Goal: Information Seeking & Learning: Compare options

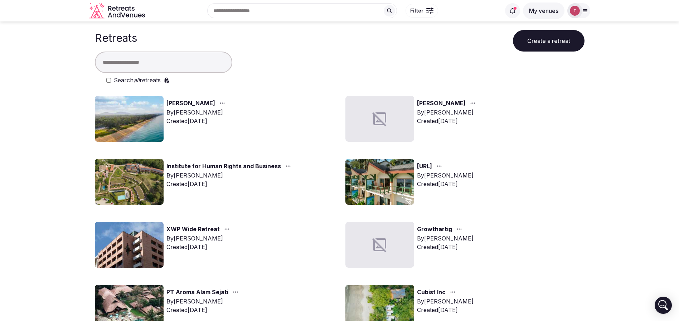
click at [137, 63] on input "text" at bounding box center [163, 62] width 137 height 21
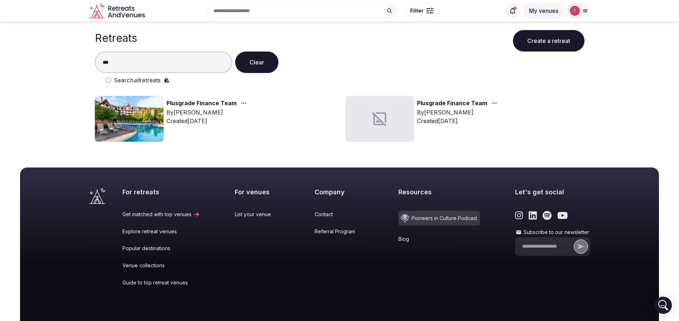
type input "***"
click at [128, 113] on img at bounding box center [129, 119] width 69 height 46
click at [132, 113] on img at bounding box center [129, 119] width 69 height 46
drag, startPoint x: 132, startPoint y: 113, endPoint x: 156, endPoint y: 109, distance: 23.9
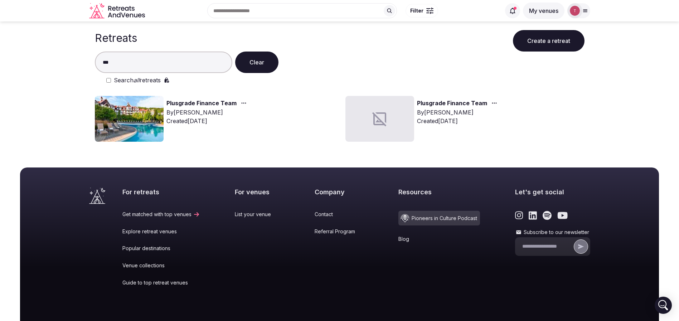
click at [132, 113] on img at bounding box center [129, 119] width 69 height 46
click at [185, 104] on link "Plusgrade Finance Team" at bounding box center [201, 103] width 70 height 9
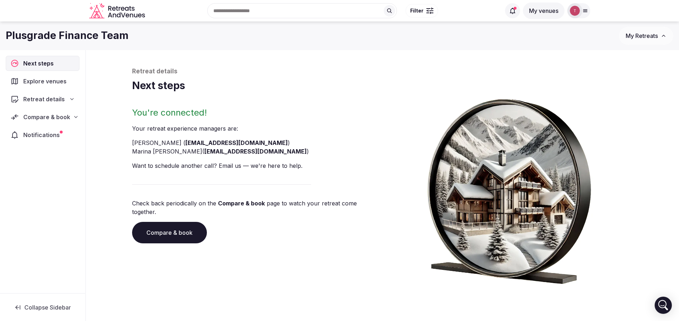
click at [165, 229] on link "Compare & book" at bounding box center [169, 232] width 75 height 21
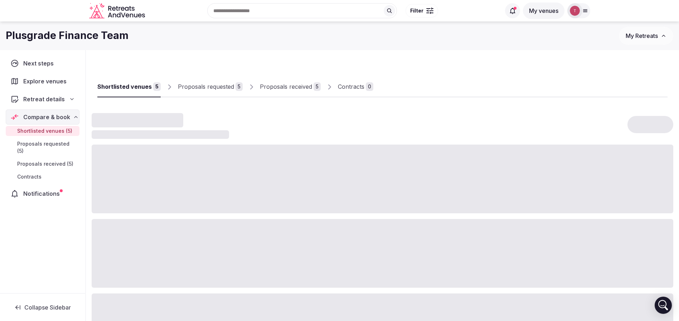
click at [296, 89] on div "Proposals received" at bounding box center [286, 86] width 52 height 9
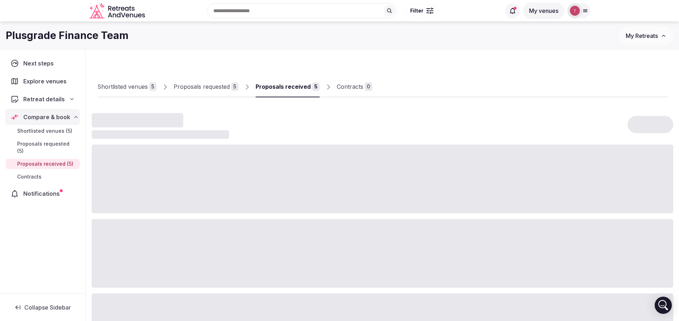
click at [296, 89] on div "Proposals received" at bounding box center [282, 86] width 55 height 9
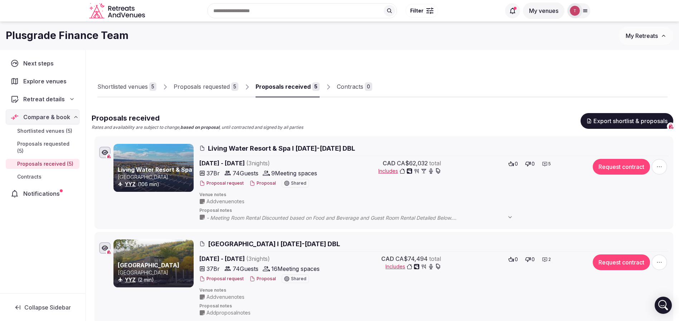
click at [220, 88] on div "Proposals requested" at bounding box center [202, 86] width 56 height 9
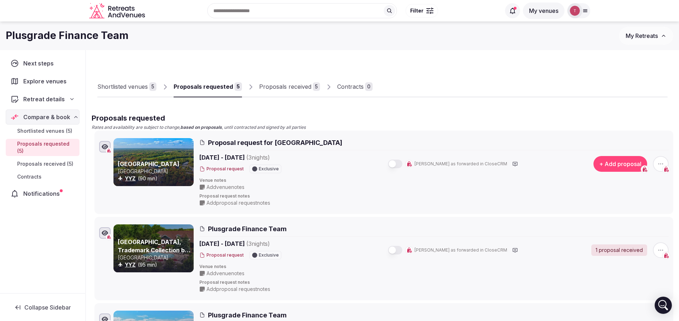
click at [283, 89] on div "Proposals received" at bounding box center [285, 86] width 52 height 9
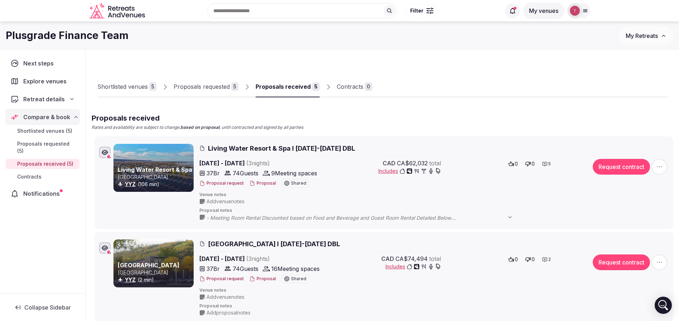
click at [195, 87] on div "Proposals requested" at bounding box center [202, 86] width 56 height 9
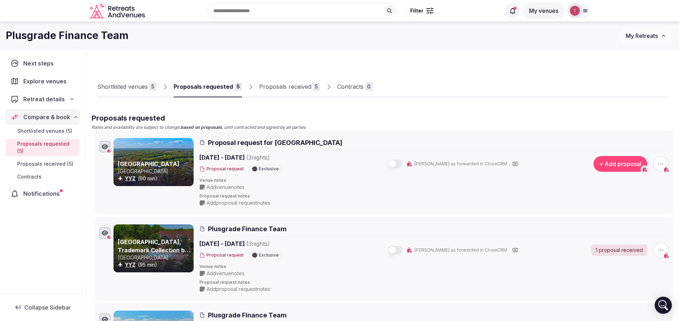
click at [300, 85] on div "Proposals received" at bounding box center [285, 86] width 52 height 9
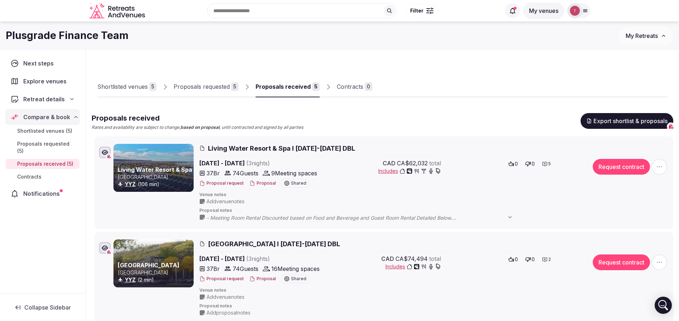
click at [217, 84] on div "Proposals requested" at bounding box center [202, 86] width 56 height 9
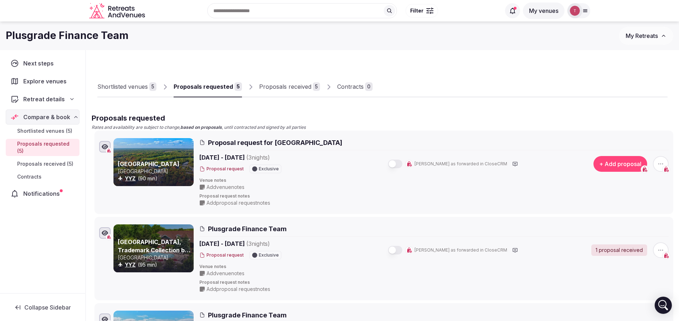
click at [241, 141] on span "Proposal request for Muskoka Bay Resort" at bounding box center [275, 142] width 134 height 9
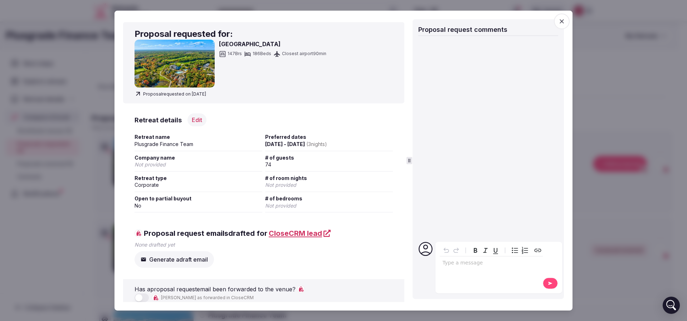
click at [215, 46] on div "Muskoka Bay Resort 147 Brs 186 Beds Closest airport 90 min" at bounding box center [264, 64] width 258 height 48
click at [232, 44] on h3 "Muskoka Bay Resort" at bounding box center [272, 44] width 107 height 9
copy h3 "Muskoka"
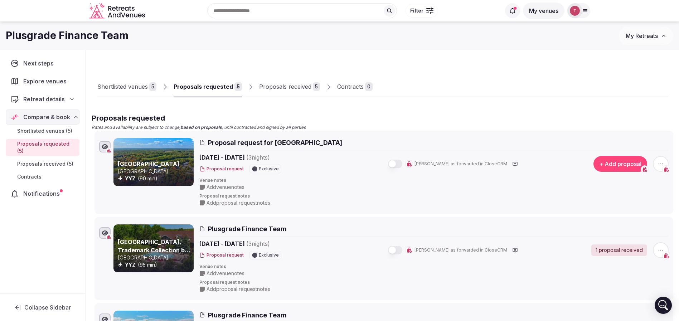
click at [228, 141] on span "Proposal request for Muskoka Bay Resort" at bounding box center [275, 142] width 134 height 9
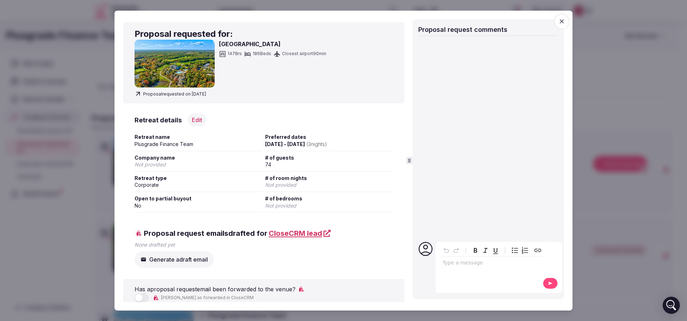
click at [240, 49] on div "Muskoka Bay Resort 147 Brs 186 Beds Closest airport 90 min" at bounding box center [272, 64] width 107 height 48
click at [243, 45] on h3 "Muskoka Bay Resort" at bounding box center [272, 44] width 107 height 9
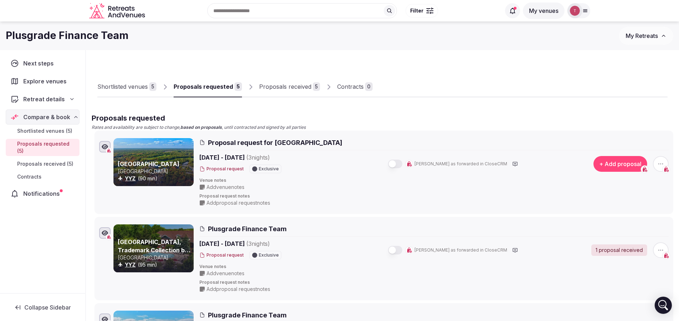
click at [130, 162] on link "Muskoka Bay Resort" at bounding box center [149, 163] width 62 height 7
click at [282, 85] on div "Proposals received" at bounding box center [285, 86] width 52 height 9
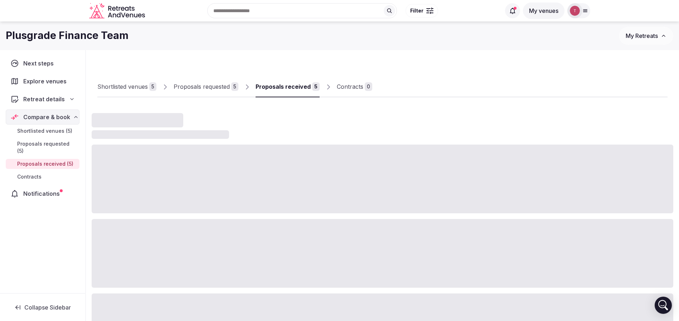
click at [282, 85] on div "Proposals received" at bounding box center [282, 86] width 55 height 9
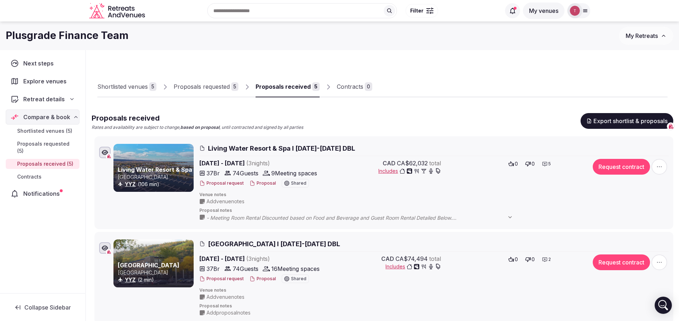
click at [260, 182] on button "Proposal" at bounding box center [262, 183] width 26 height 6
click at [206, 79] on link "Proposals requested 5" at bounding box center [206, 87] width 65 height 21
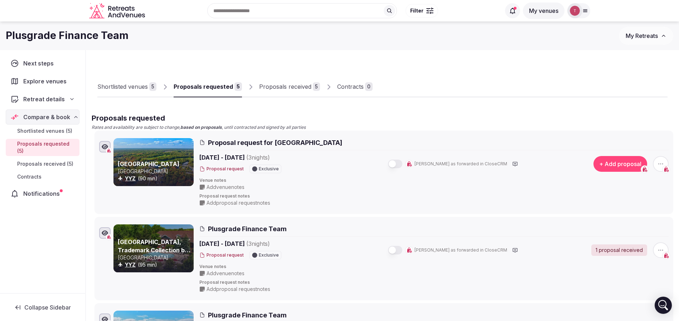
click at [666, 163] on span "button" at bounding box center [661, 164] width 16 height 16
click at [647, 127] on div "Add proposal Withdraw proposal request Remove proposal request" at bounding box center [633, 123] width 84 height 46
click at [644, 122] on button "Withdraw proposal request" at bounding box center [634, 119] width 82 height 11
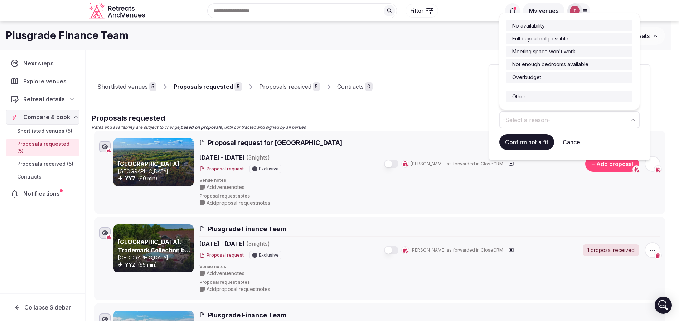
click at [527, 121] on span "-Select a reason-" at bounding box center [527, 120] width 48 height 8
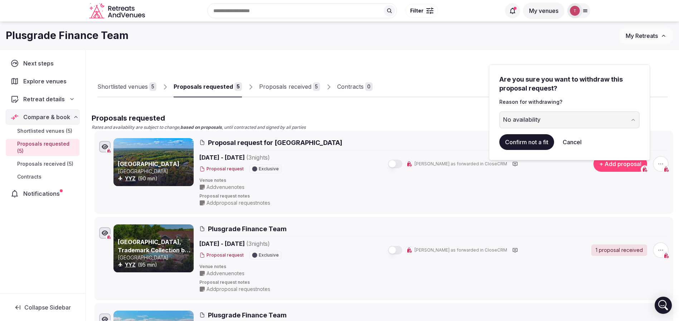
click at [530, 142] on button "Confirm not a fit" at bounding box center [526, 142] width 55 height 16
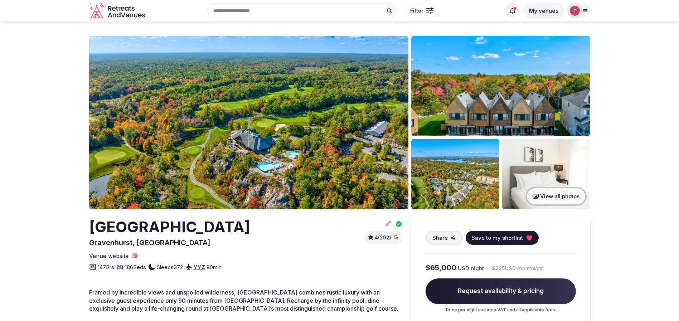
click at [243, 153] on img at bounding box center [248, 123] width 319 height 174
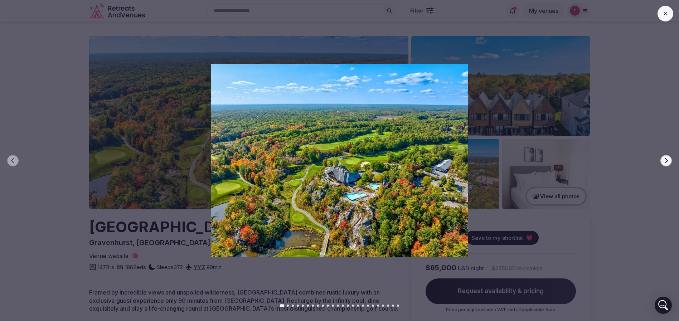
click at [674, 160] on div at bounding box center [336, 160] width 684 height 192
click at [664, 158] on icon "button" at bounding box center [666, 161] width 6 height 6
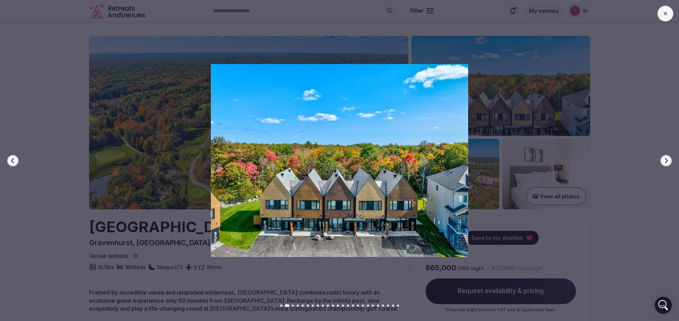
click at [664, 158] on icon "button" at bounding box center [666, 161] width 6 height 6
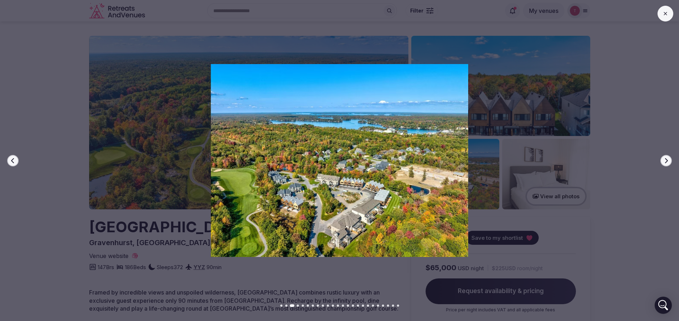
click at [664, 158] on icon "button" at bounding box center [666, 161] width 6 height 6
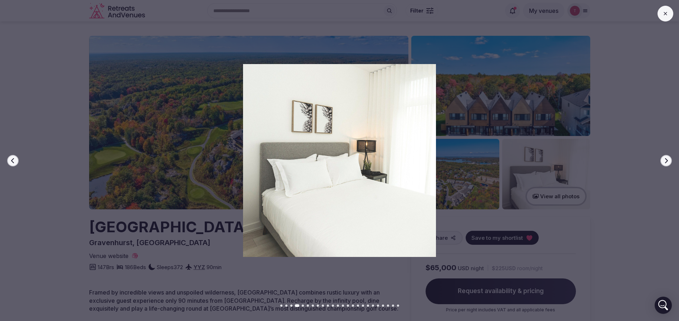
click at [664, 158] on icon "button" at bounding box center [666, 161] width 6 height 6
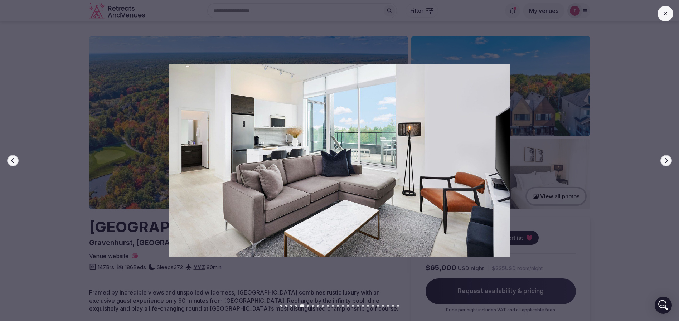
click at [664, 158] on icon "button" at bounding box center [666, 161] width 6 height 6
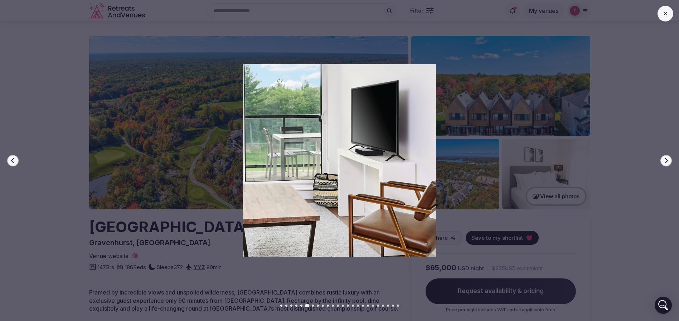
click at [664, 158] on icon "button" at bounding box center [666, 161] width 6 height 6
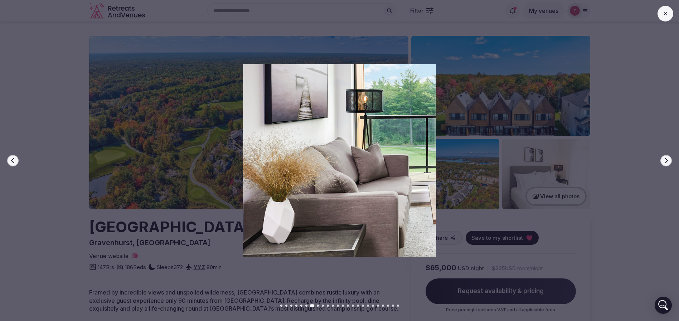
click at [664, 158] on icon "button" at bounding box center [666, 161] width 6 height 6
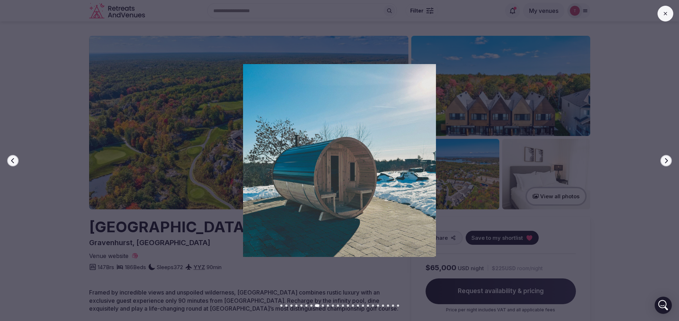
click at [664, 158] on icon "button" at bounding box center [666, 161] width 6 height 6
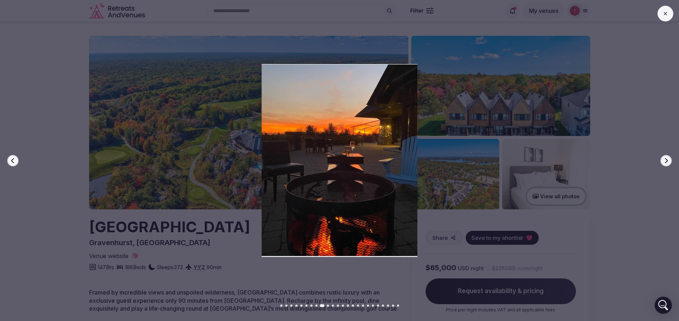
click at [664, 158] on icon "button" at bounding box center [666, 161] width 6 height 6
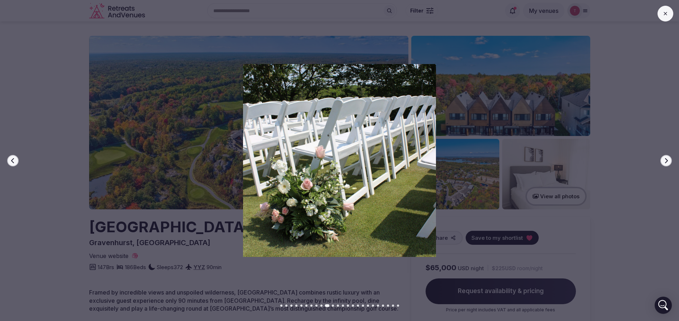
click at [664, 158] on icon "button" at bounding box center [666, 161] width 6 height 6
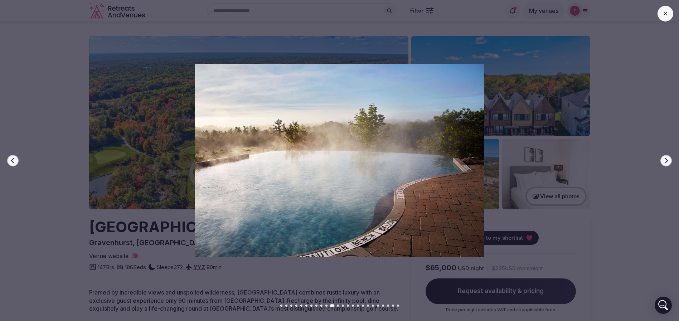
click at [664, 158] on icon "button" at bounding box center [666, 161] width 6 height 6
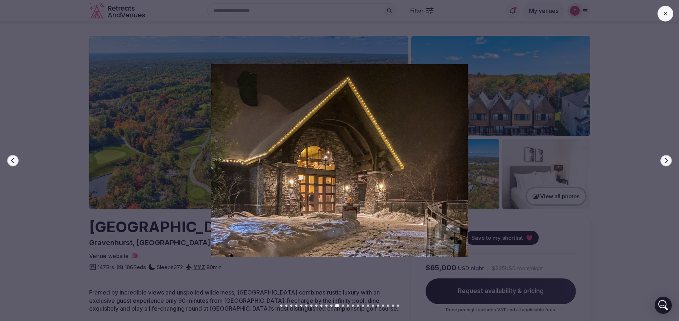
click at [664, 158] on icon "button" at bounding box center [666, 161] width 6 height 6
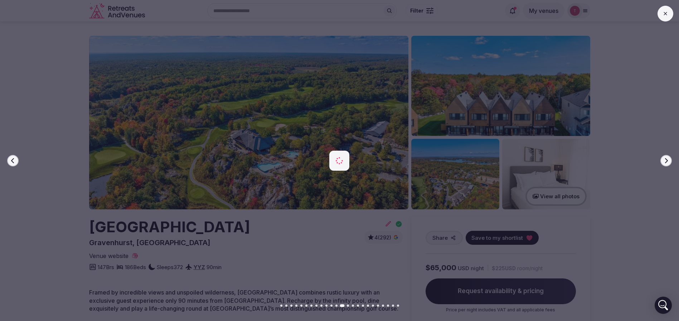
click at [664, 158] on icon "button" at bounding box center [666, 161] width 6 height 6
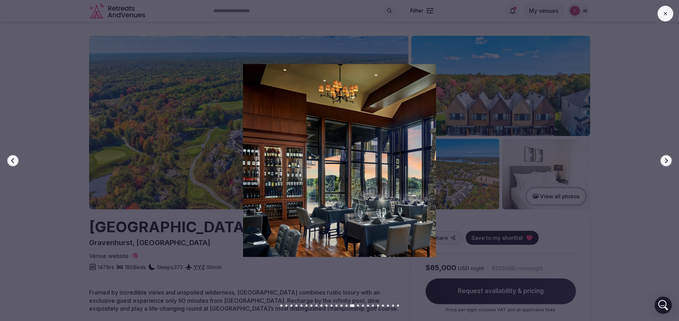
click at [664, 158] on icon "button" at bounding box center [666, 161] width 6 height 6
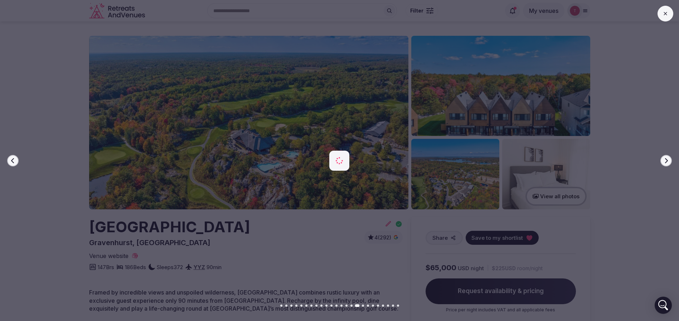
click at [664, 158] on icon "button" at bounding box center [666, 161] width 6 height 6
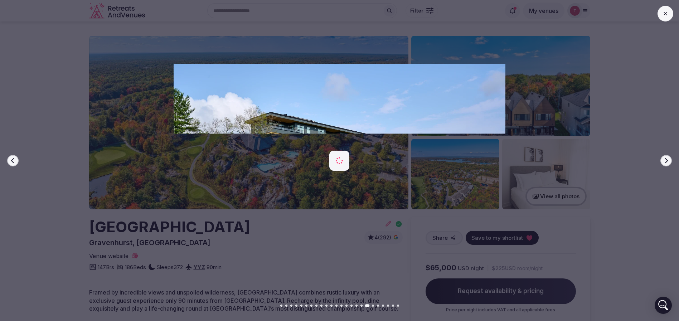
click at [664, 158] on icon "button" at bounding box center [666, 161] width 6 height 6
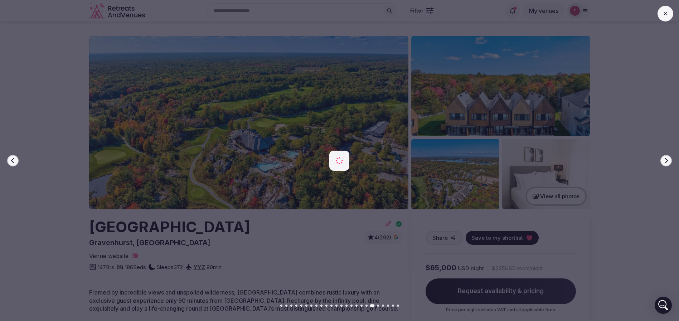
click at [664, 158] on icon "button" at bounding box center [666, 161] width 6 height 6
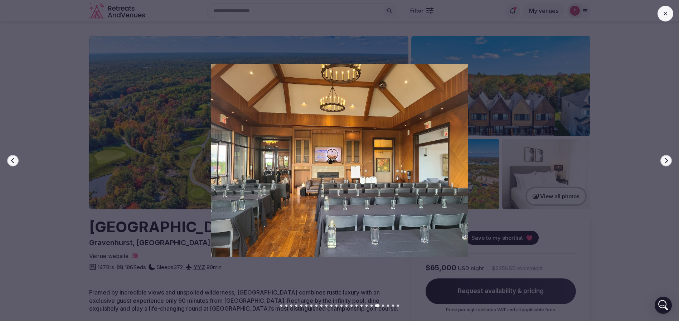
click at [664, 158] on icon "button" at bounding box center [666, 161] width 6 height 6
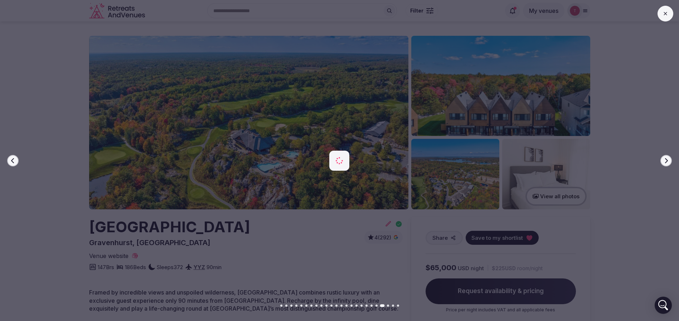
click at [664, 158] on icon "button" at bounding box center [666, 161] width 6 height 6
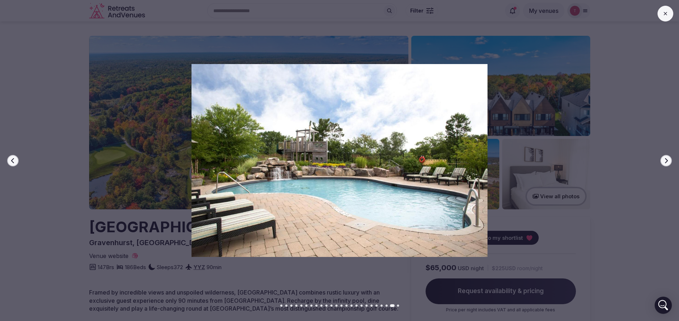
click at [664, 158] on icon "button" at bounding box center [666, 161] width 6 height 6
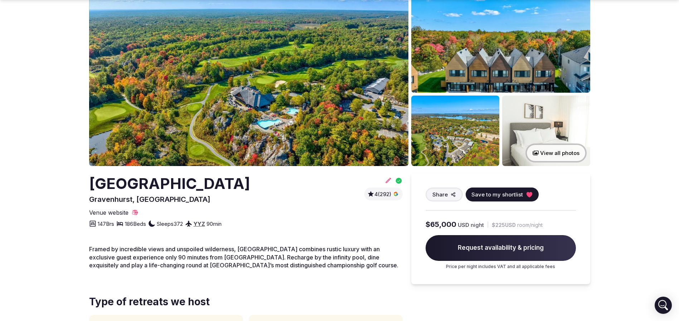
scroll to position [54, 0]
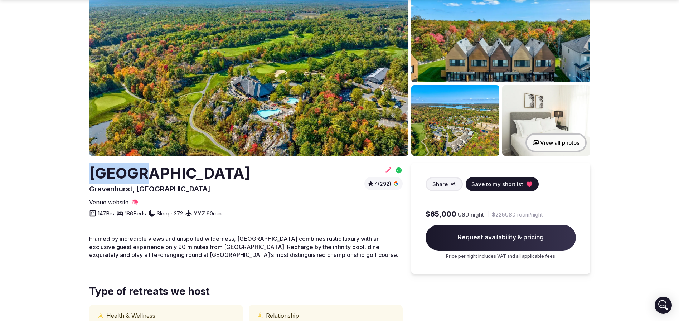
drag, startPoint x: 95, startPoint y: 178, endPoint x: 146, endPoint y: 172, distance: 51.4
click at [146, 172] on h2 "Muskoka Bay Resort" at bounding box center [169, 173] width 161 height 21
drag, startPoint x: 247, startPoint y: 175, endPoint x: 48, endPoint y: 168, distance: 198.3
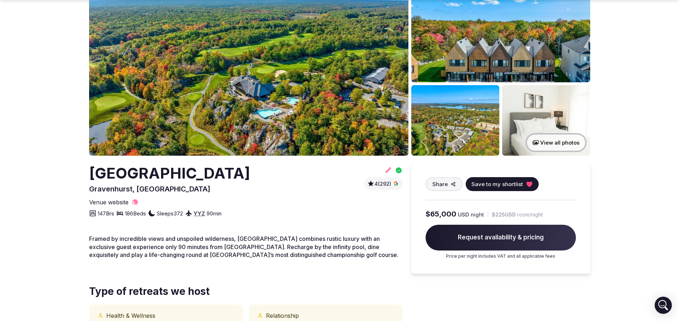
copy h2 "Muskoka Bay Resort"
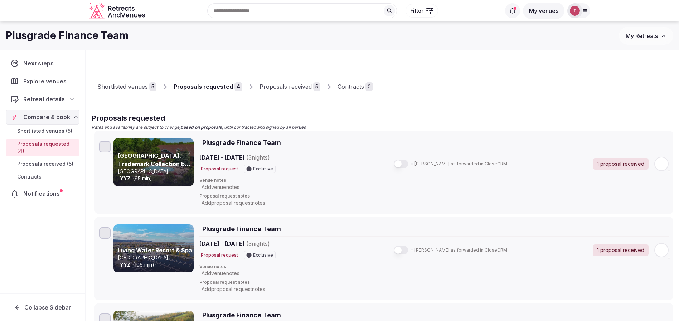
click at [442, 70] on div "Shortlisted venues 5 Proposals requested 4 Proposals received 5 Contracts 0" at bounding box center [382, 80] width 570 height 33
click at [300, 91] on div "Proposals received" at bounding box center [285, 86] width 52 height 9
click at [293, 87] on div "Proposals received" at bounding box center [285, 86] width 52 height 9
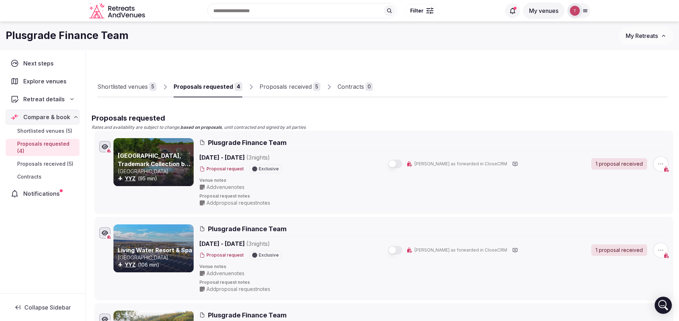
click at [293, 87] on div "Proposals received" at bounding box center [285, 86] width 52 height 9
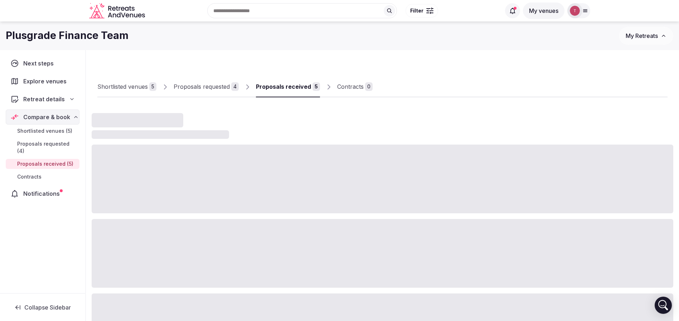
click at [293, 87] on div "Proposals received" at bounding box center [283, 86] width 55 height 9
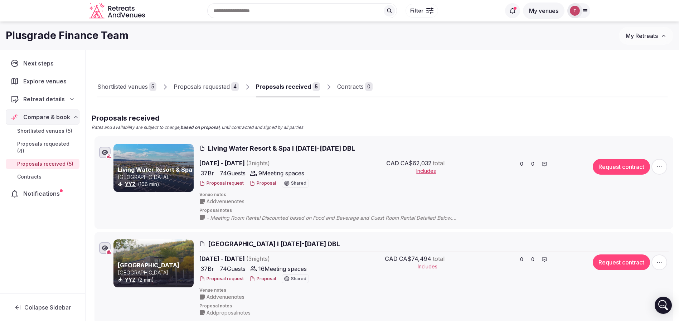
click at [438, 65] on div "Shortlisted venues 5 Proposals requested 4 Proposals received 5 Contracts 0" at bounding box center [382, 80] width 570 height 33
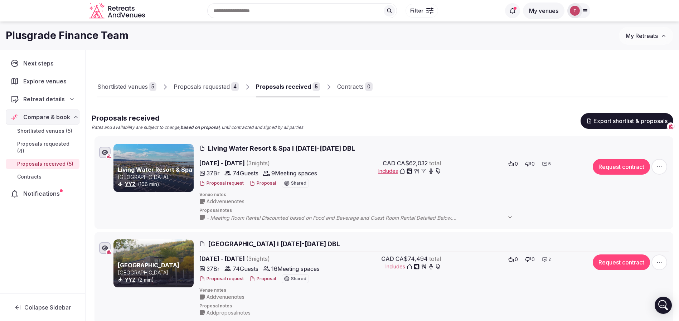
click at [261, 184] on button "Proposal" at bounding box center [262, 183] width 26 height 6
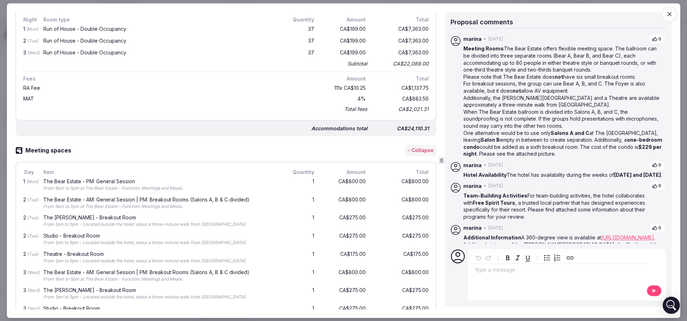
scroll to position [483, 0]
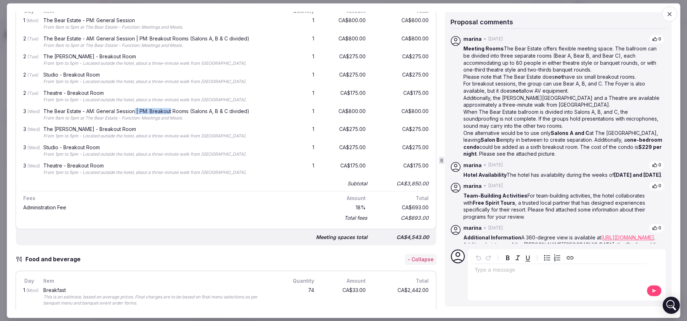
drag, startPoint x: 137, startPoint y: 112, endPoint x: 171, endPoint y: 111, distance: 33.6
click at [171, 111] on div "The Bear Estate - AM: General Session | PM: Breakout Rooms (Salons A, B & C div…" at bounding box center [158, 111] width 231 height 5
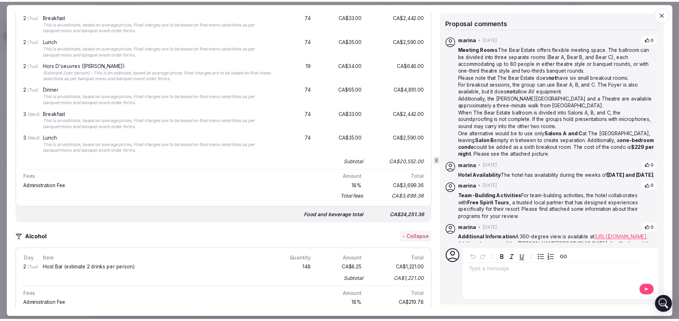
scroll to position [751, 0]
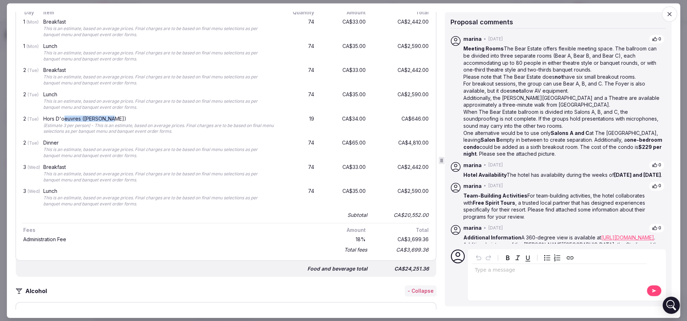
drag, startPoint x: 64, startPoint y: 114, endPoint x: 114, endPoint y: 115, distance: 49.4
click at [114, 116] on div "Hors D'oeuvres (Per Dozen)" at bounding box center [158, 118] width 231 height 5
drag, startPoint x: 300, startPoint y: 90, endPoint x: 410, endPoint y: 93, distance: 110.6
click at [410, 93] on div "2 (Tue) Lunch This is an estimate, based on average prices. Final charges are t…" at bounding box center [226, 101] width 408 height 24
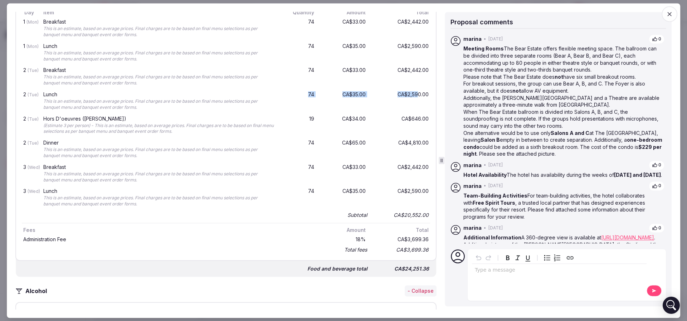
click at [410, 93] on div "CA$2,590.00" at bounding box center [401, 101] width 57 height 21
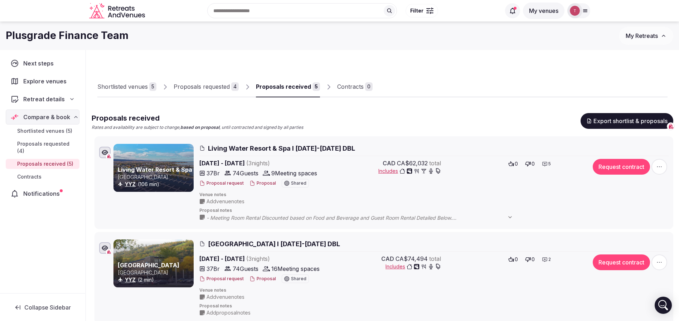
click at [435, 80] on div "Shortlisted venues 5 Proposals requested 4 Proposals received 5 Contracts 0" at bounding box center [382, 80] width 570 height 33
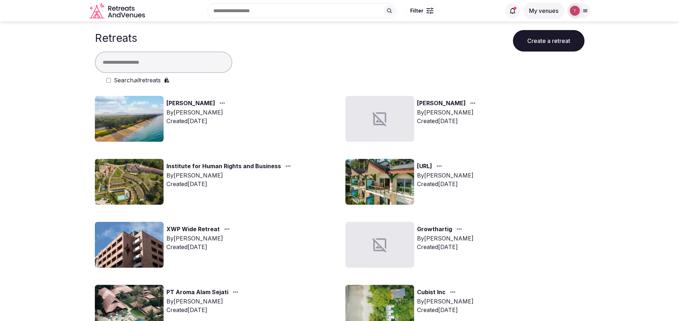
click at [144, 177] on img at bounding box center [129, 182] width 69 height 46
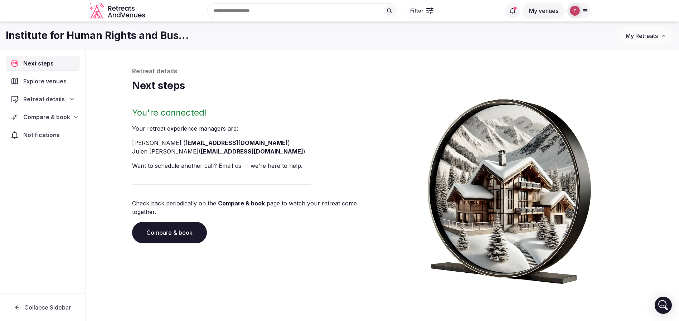
click at [158, 225] on link "Compare & book" at bounding box center [169, 232] width 75 height 21
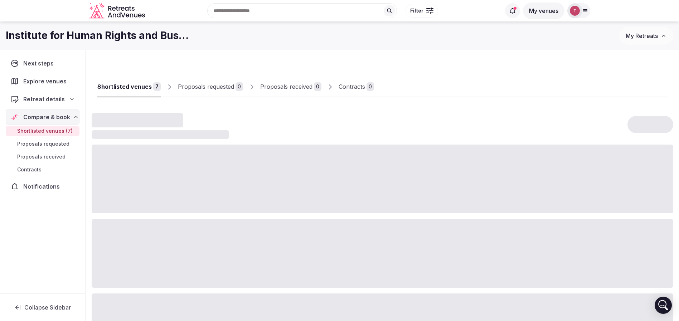
click at [63, 95] on div "Retreat details" at bounding box center [42, 99] width 64 height 9
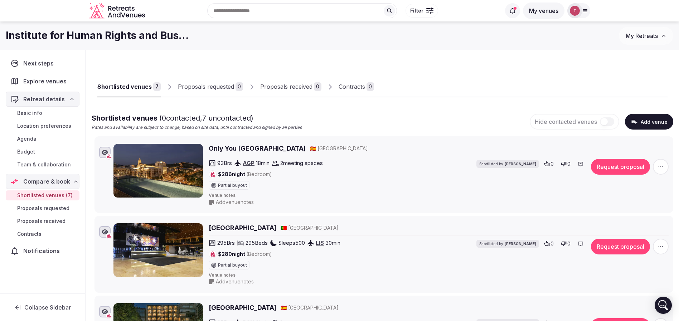
click at [28, 152] on span "Budget" at bounding box center [26, 151] width 18 height 7
click at [29, 150] on span "Budget" at bounding box center [26, 151] width 18 height 7
click at [29, 153] on span "Budget" at bounding box center [26, 151] width 18 height 7
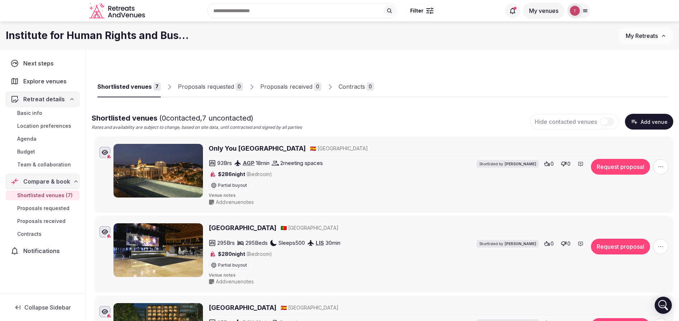
click at [29, 153] on span "Budget" at bounding box center [26, 151] width 18 height 7
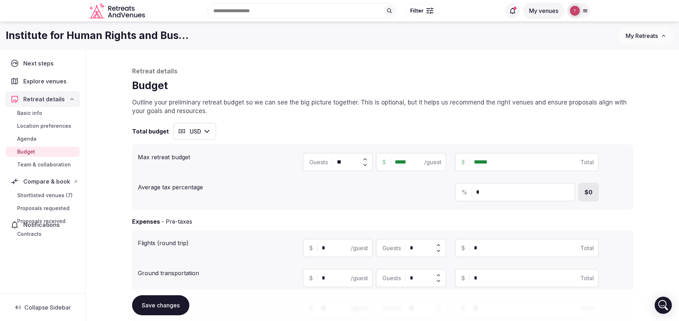
click at [29, 153] on span "Budget" at bounding box center [26, 151] width 18 height 7
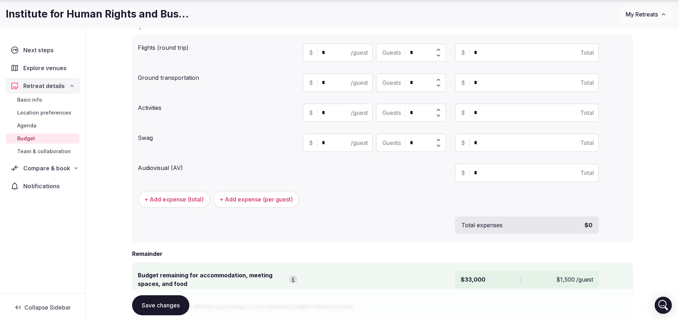
scroll to position [349, 0]
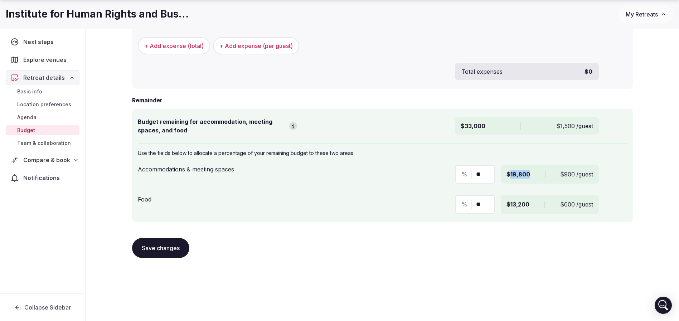
click at [531, 174] on div "$19,800 $900 /guest" at bounding box center [550, 174] width 98 height 19
drag, startPoint x: 511, startPoint y: 175, endPoint x: 523, endPoint y: 172, distance: 12.1
click at [523, 172] on span "$19,800" at bounding box center [518, 174] width 24 height 9
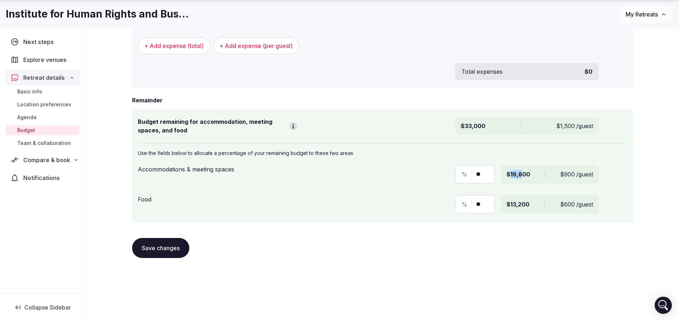
click at [523, 172] on span "$19,800" at bounding box center [518, 174] width 24 height 9
drag, startPoint x: 514, startPoint y: 172, endPoint x: 520, endPoint y: 172, distance: 5.4
click at [520, 172] on span "$19,800" at bounding box center [518, 174] width 24 height 9
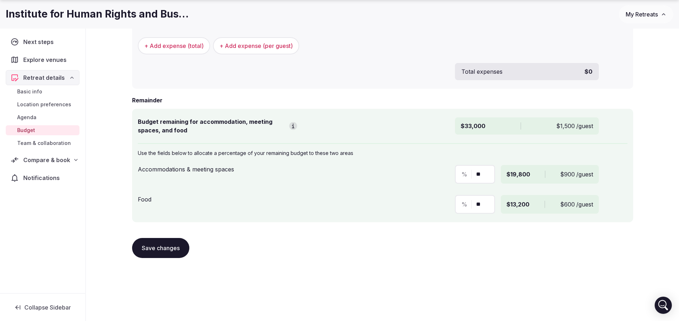
click at [420, 250] on div "Save changes" at bounding box center [382, 248] width 501 height 20
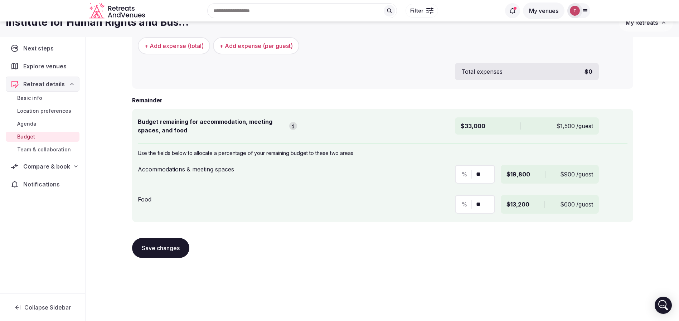
scroll to position [0, 0]
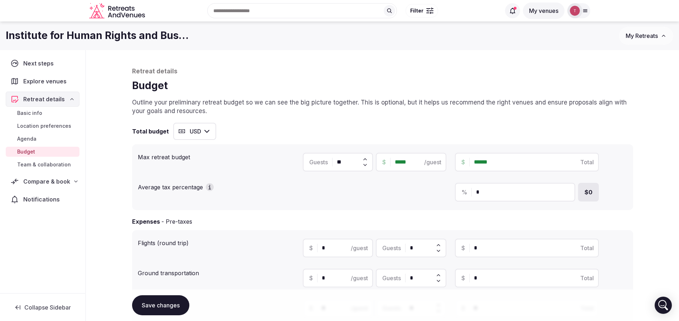
click at [50, 182] on span "Compare & book" at bounding box center [46, 181] width 47 height 9
click at [45, 195] on span "Shortlisted venues (7)" at bounding box center [44, 195] width 55 height 7
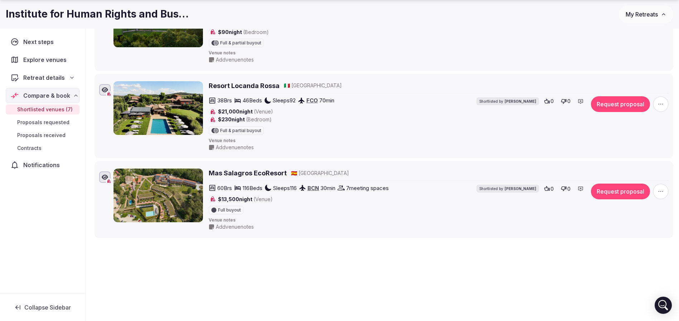
scroll to position [483, 0]
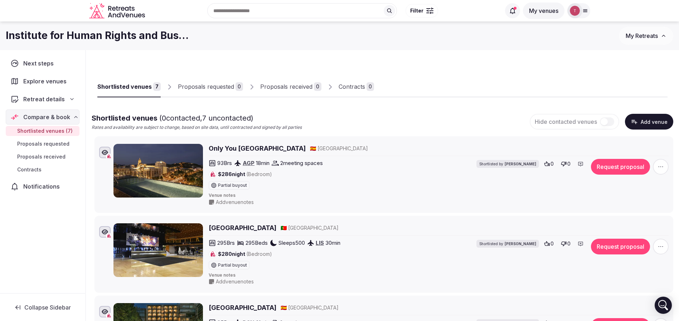
click at [607, 167] on button "Request proposal" at bounding box center [620, 167] width 59 height 16
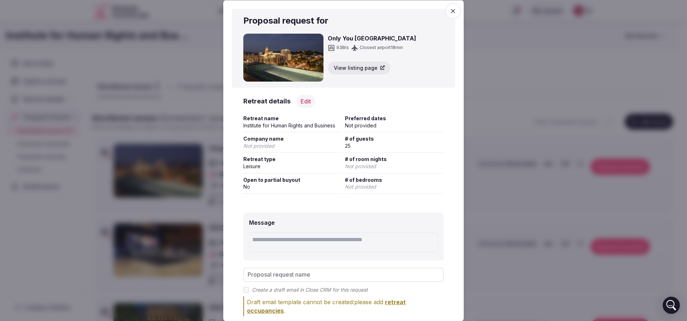
click at [446, 16] on span "button" at bounding box center [453, 11] width 16 height 16
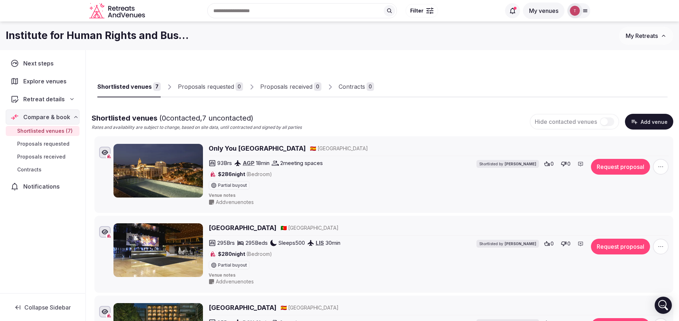
click at [664, 170] on icon "button" at bounding box center [660, 166] width 7 height 7
click at [652, 124] on button "Mark as not a fit" at bounding box center [641, 122] width 60 height 11
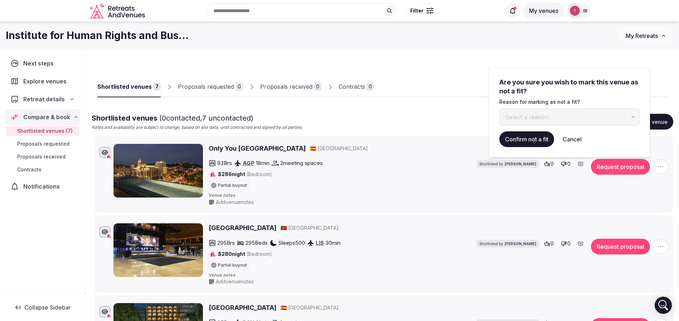
click at [567, 120] on button "-Select a reason-" at bounding box center [569, 116] width 140 height 17
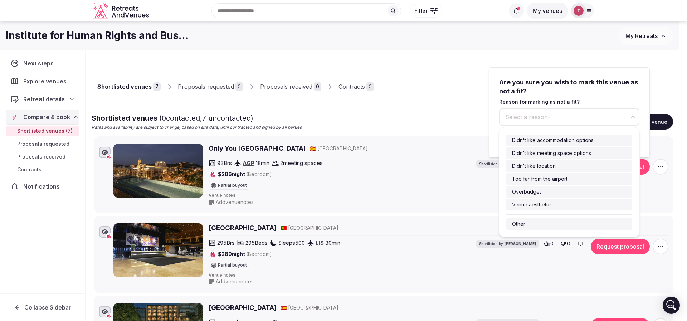
click at [591, 99] on p "Reason for marking as not a fit?" at bounding box center [569, 101] width 140 height 7
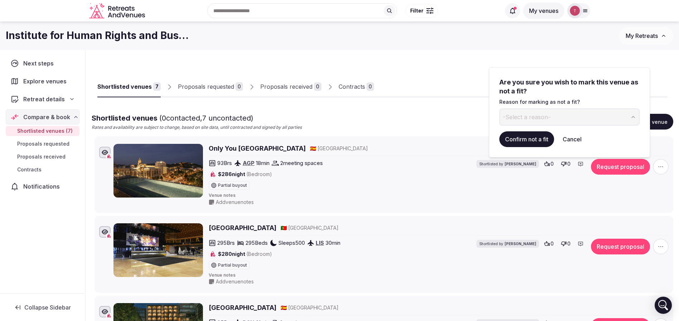
click at [549, 117] on span "-Select a reason-" at bounding box center [527, 117] width 48 height 8
click at [543, 118] on input at bounding box center [563, 116] width 128 height 17
type input "**********"
click at [568, 138] on button "Cancel" at bounding box center [572, 139] width 30 height 16
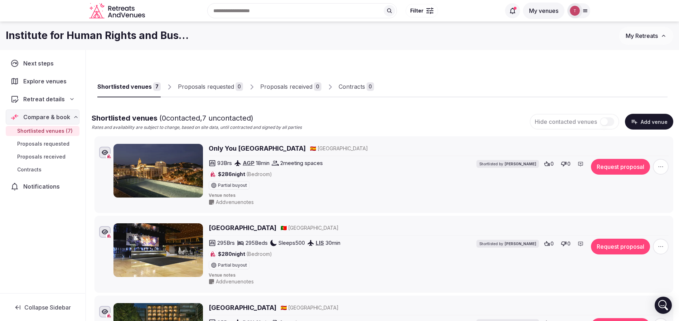
click at [215, 91] on link "Proposals requested 0" at bounding box center [210, 87] width 65 height 21
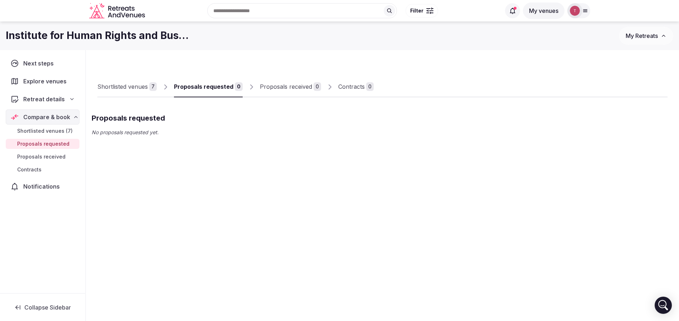
click at [306, 87] on div "Proposals received" at bounding box center [286, 86] width 52 height 9
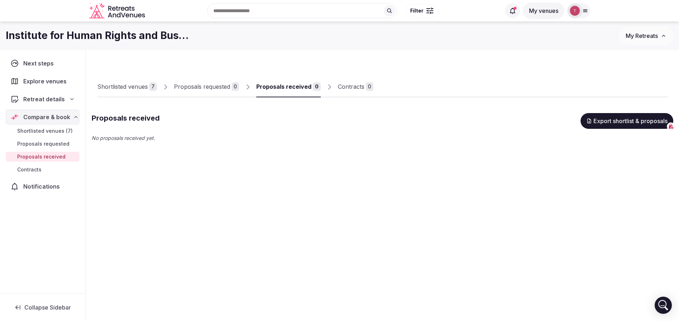
click at [148, 87] on div "Shortlisted venues 7" at bounding box center [126, 86] width 59 height 9
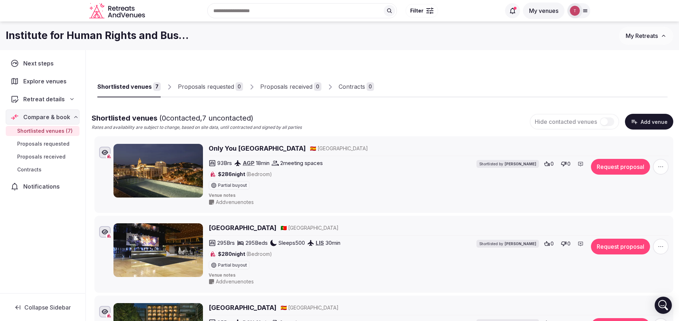
click at [217, 83] on div "Proposals requested" at bounding box center [206, 86] width 56 height 9
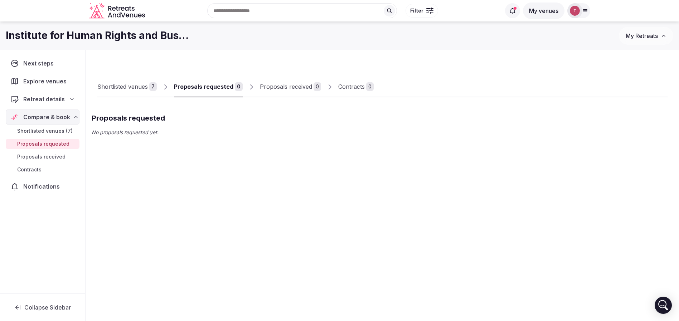
click at [297, 91] on link "Proposals received 0" at bounding box center [290, 87] width 61 height 21
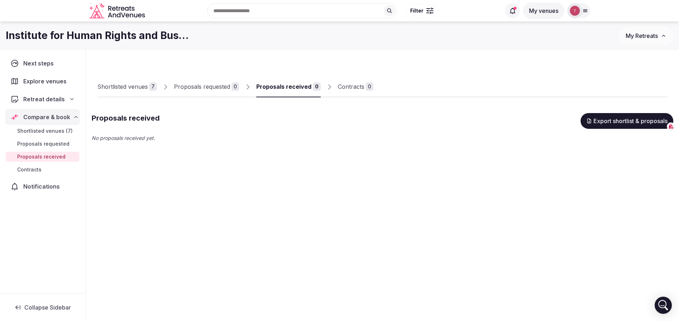
click at [511, 73] on div "Shortlisted venues 7 Proposals requested 0 Proposals received 0 Contracts 0" at bounding box center [382, 80] width 570 height 33
click at [127, 85] on div "Shortlisted venues" at bounding box center [122, 86] width 50 height 9
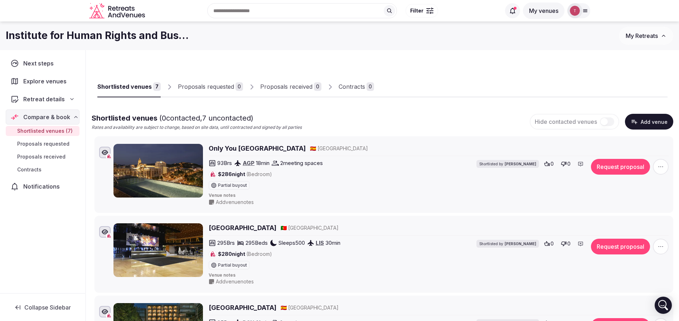
click at [63, 101] on div "Retreat details" at bounding box center [42, 99] width 64 height 9
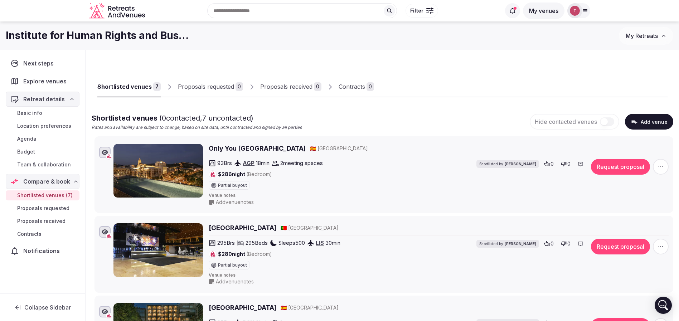
click at [49, 165] on span "Team & collaboration" at bounding box center [44, 164] width 54 height 7
click at [34, 111] on span "Basic info" at bounding box center [29, 112] width 25 height 7
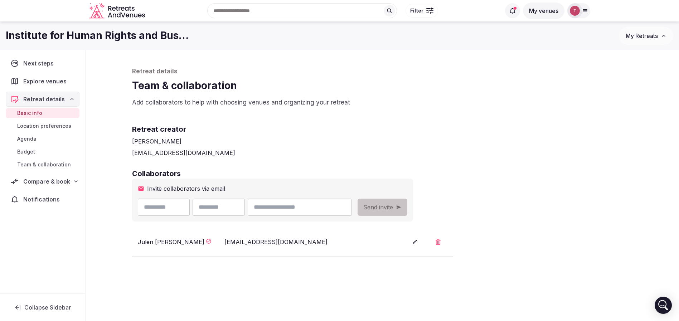
click at [25, 151] on span "Budget" at bounding box center [26, 151] width 18 height 7
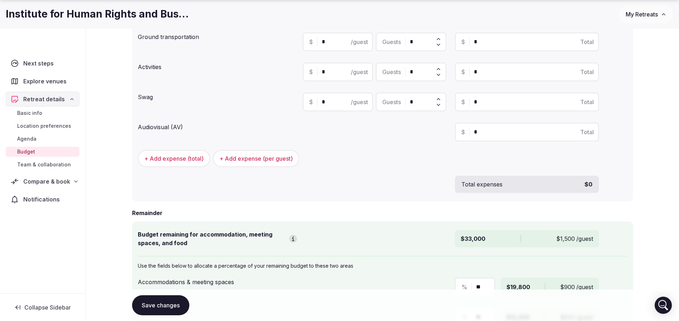
scroll to position [349, 0]
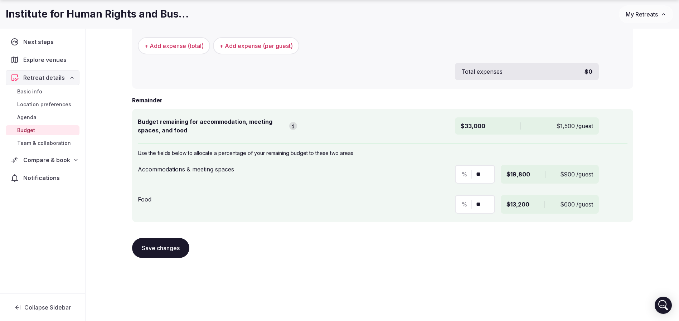
click at [664, 115] on div "Retreat details Budget Outline your preliminary retreat budget so we can see th…" at bounding box center [382, 11] width 593 height 620
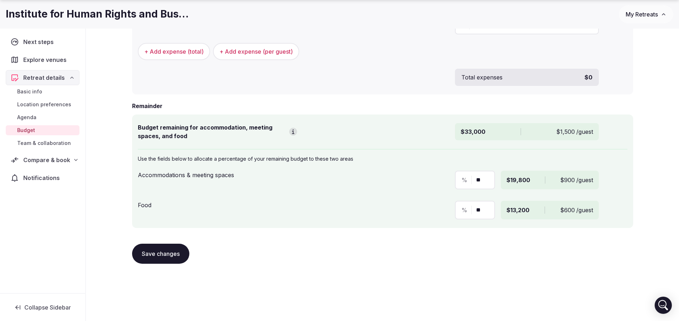
scroll to position [80, 0]
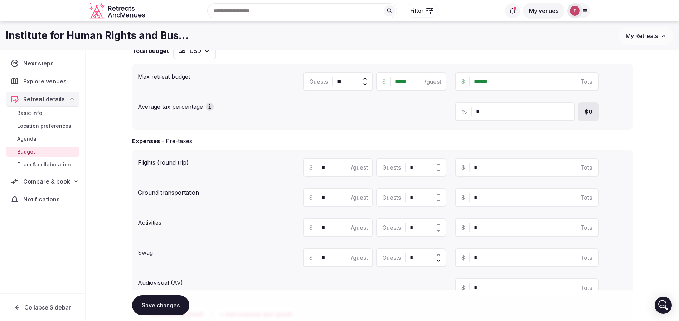
click at [46, 113] on link "Basic info" at bounding box center [43, 113] width 74 height 10
click at [36, 116] on span "Basic info" at bounding box center [29, 112] width 25 height 7
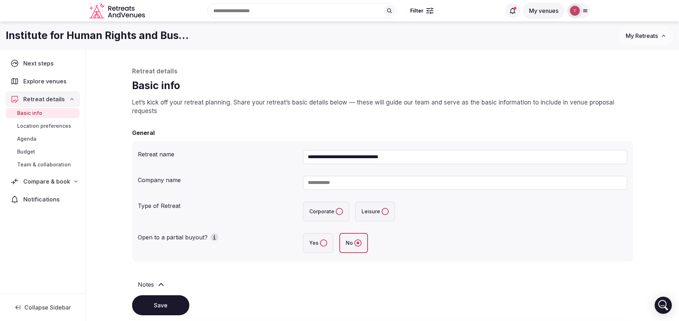
click at [32, 112] on span "Basic info" at bounding box center [29, 112] width 25 height 7
click at [51, 79] on span "Explore venues" at bounding box center [46, 81] width 46 height 9
drag, startPoint x: 267, startPoint y: 83, endPoint x: 152, endPoint y: 122, distance: 121.7
click at [266, 85] on h1 "Basic info" at bounding box center [382, 86] width 501 height 14
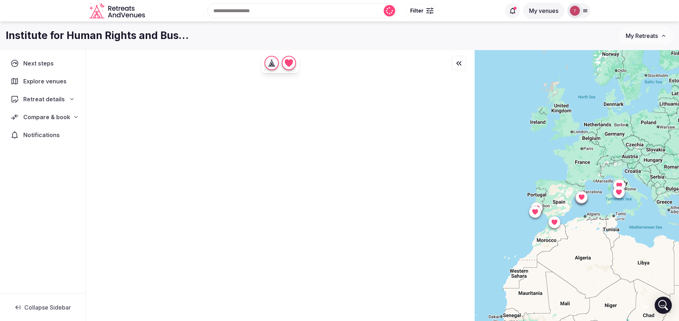
click at [67, 101] on div "Retreat details" at bounding box center [42, 99] width 64 height 9
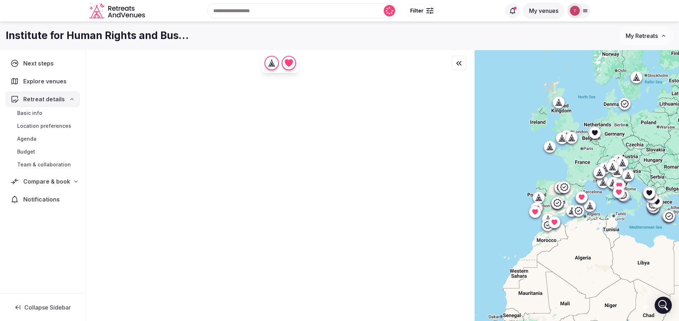
click at [42, 167] on span "Team & collaboration" at bounding box center [44, 164] width 54 height 7
click at [42, 176] on div "Compare & book" at bounding box center [42, 181] width 73 height 15
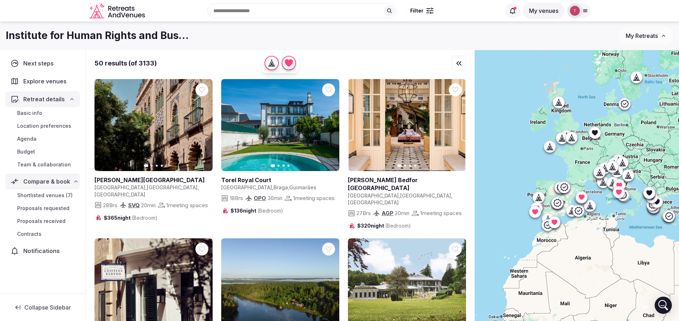
click at [48, 194] on span "Shortlisted venues (7)" at bounding box center [44, 195] width 55 height 7
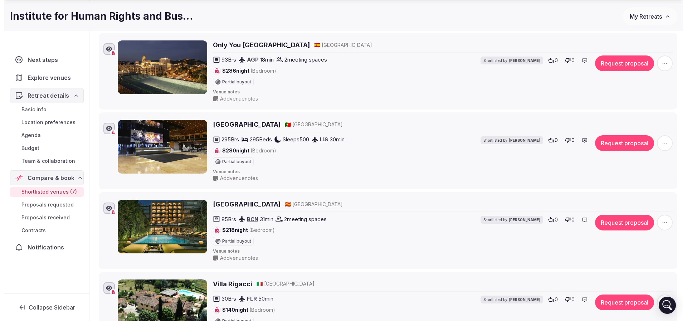
scroll to position [107, 0]
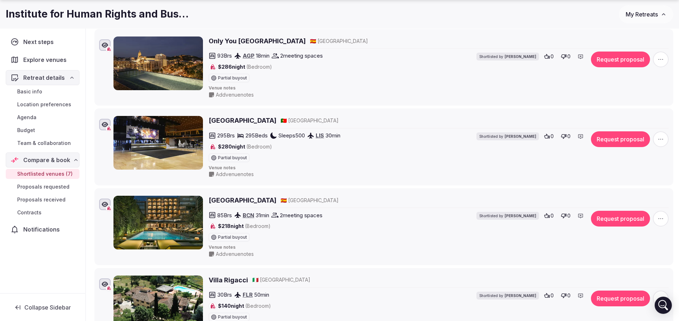
click at [663, 63] on span "button" at bounding box center [661, 60] width 16 height 16
click at [619, 134] on button "Remove Venue" at bounding box center [641, 128] width 60 height 11
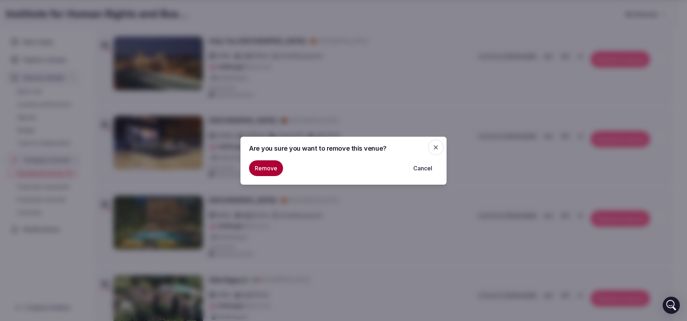
click at [269, 168] on button "Remove" at bounding box center [266, 168] width 34 height 16
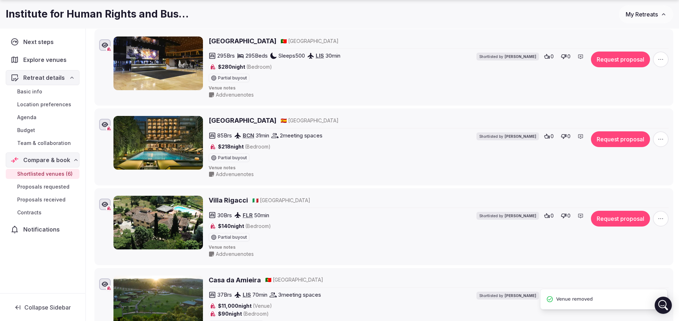
drag, startPoint x: 663, startPoint y: 55, endPoint x: 653, endPoint y: 62, distance: 12.4
click at [664, 56] on icon "button" at bounding box center [660, 59] width 7 height 7
click at [628, 126] on button "Remove Venue" at bounding box center [641, 128] width 60 height 11
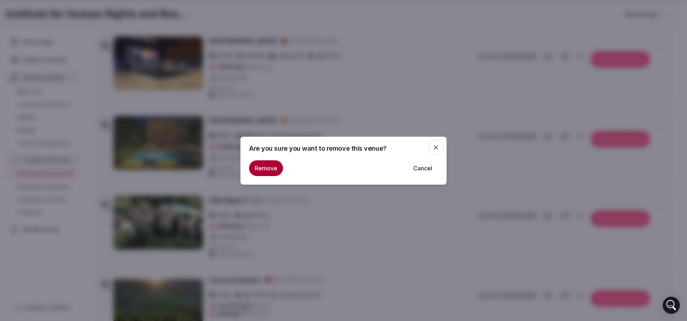
click at [254, 166] on button "Remove" at bounding box center [266, 168] width 34 height 16
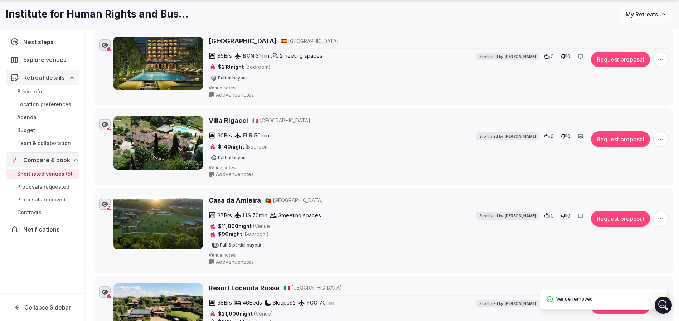
click at [667, 59] on span "button" at bounding box center [661, 60] width 16 height 16
click at [635, 126] on button "Remove Venue" at bounding box center [641, 128] width 60 height 11
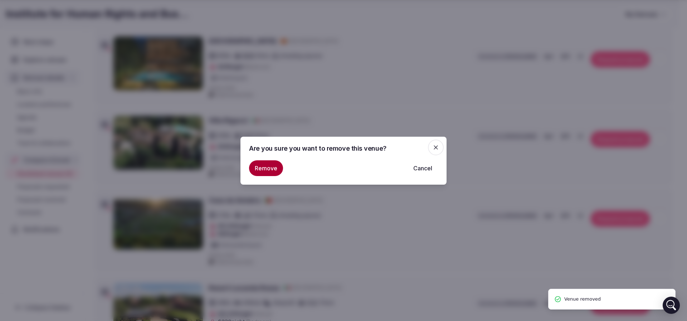
click at [262, 171] on button "Remove" at bounding box center [266, 168] width 34 height 16
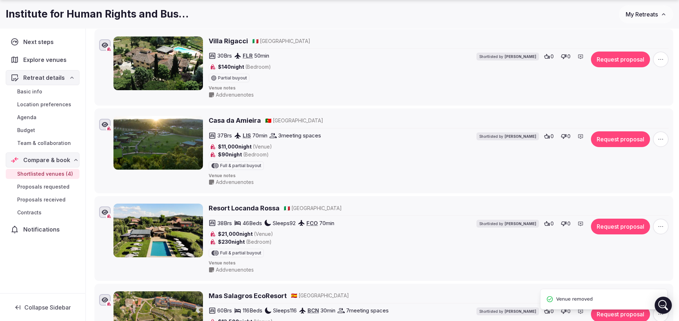
click at [660, 60] on icon "button" at bounding box center [660, 59] width 7 height 7
click at [620, 130] on button "Remove Venue" at bounding box center [641, 128] width 60 height 11
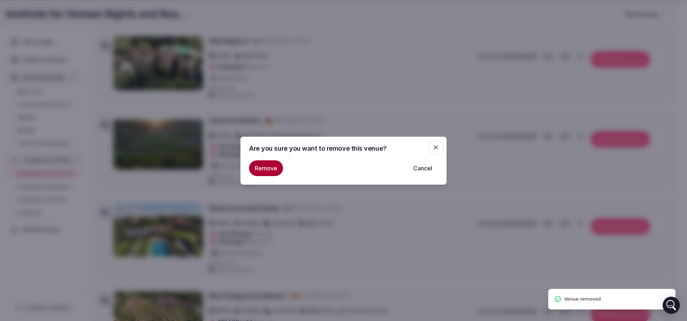
click at [265, 170] on button "Remove" at bounding box center [266, 168] width 34 height 16
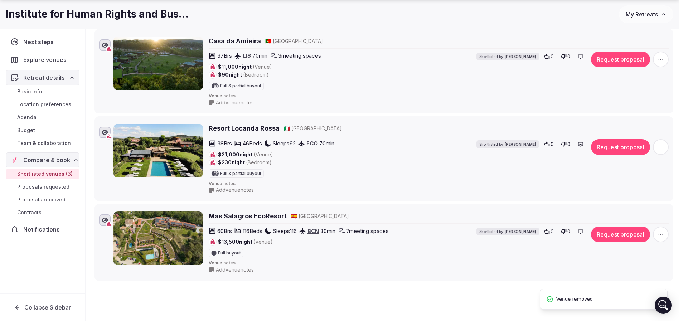
click at [664, 61] on span "button" at bounding box center [661, 60] width 16 height 16
click at [626, 132] on button "Remove Venue" at bounding box center [641, 128] width 60 height 11
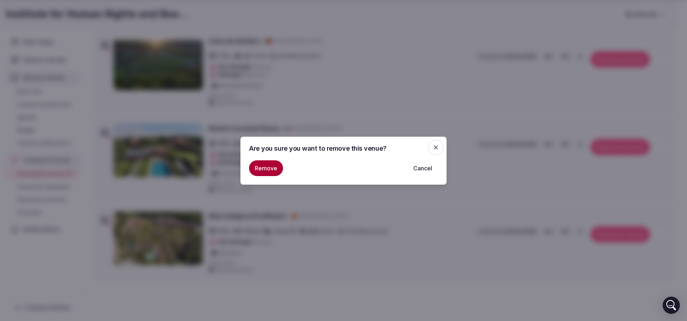
click at [264, 170] on button "Remove" at bounding box center [266, 168] width 34 height 16
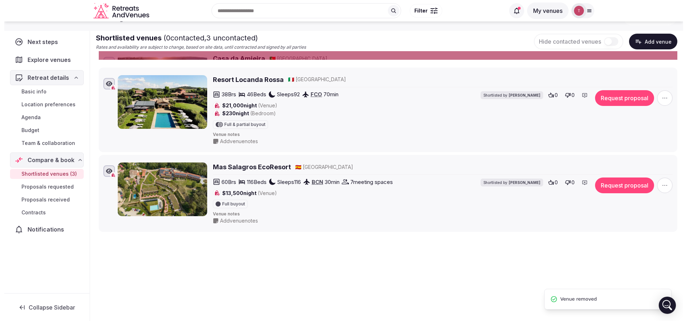
scroll to position [83, 0]
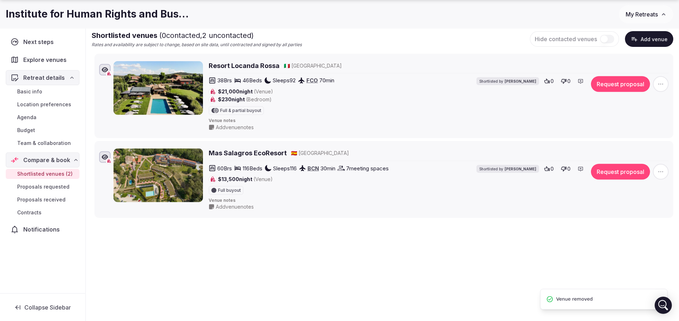
click at [658, 78] on span "button" at bounding box center [661, 84] width 16 height 16
click at [645, 63] on button "Remove Venue" at bounding box center [641, 59] width 60 height 11
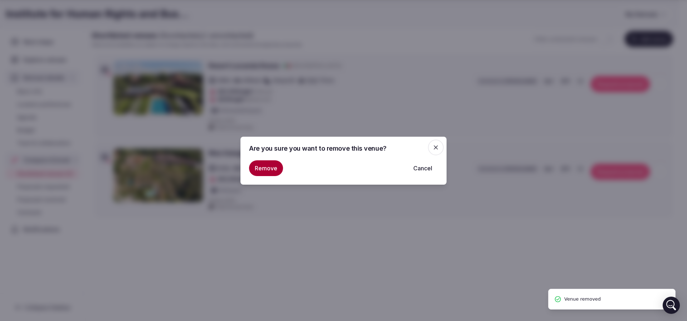
click at [267, 169] on button "Remove" at bounding box center [266, 168] width 34 height 16
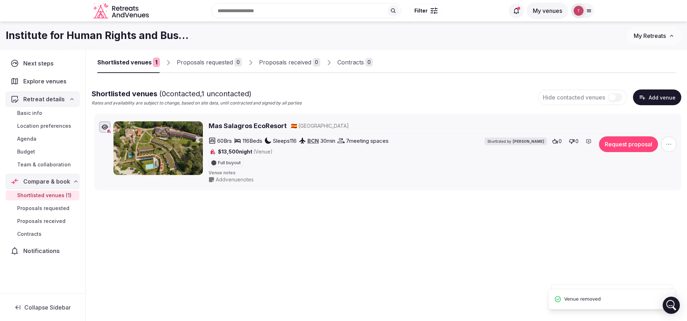
scroll to position [24, 0]
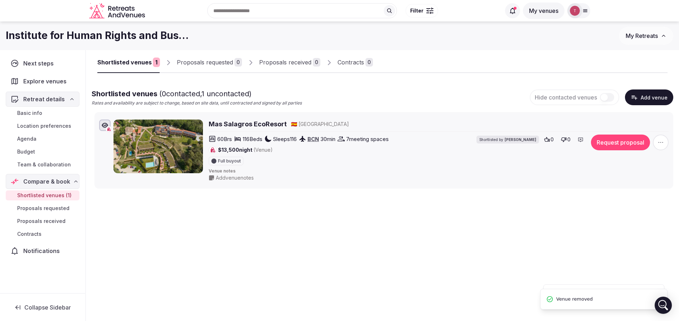
click at [655, 144] on span "button" at bounding box center [661, 143] width 16 height 16
click at [642, 112] on button "Remove Venue" at bounding box center [641, 117] width 60 height 11
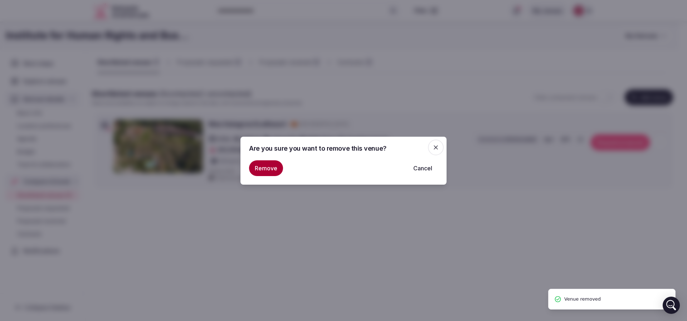
drag, startPoint x: 267, startPoint y: 171, endPoint x: 248, endPoint y: 96, distance: 77.6
click at [267, 171] on button "Remove" at bounding box center [266, 168] width 34 height 16
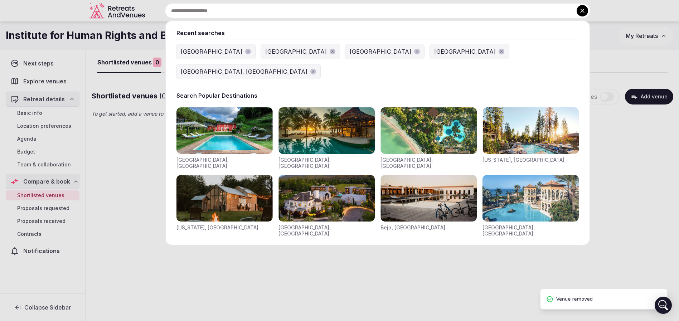
click at [272, 9] on input "text" at bounding box center [377, 10] width 425 height 15
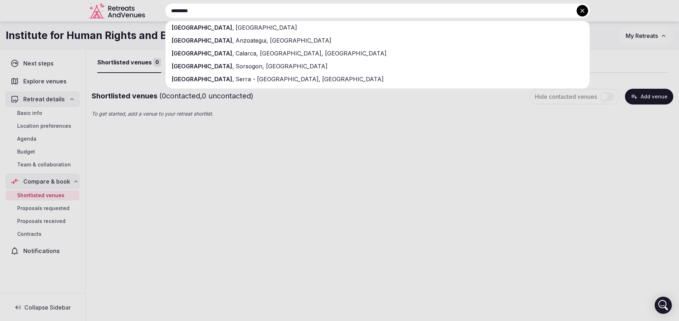
type input "*********"
click at [224, 30] on div "Barcelona , Spain" at bounding box center [378, 27] width 424 height 13
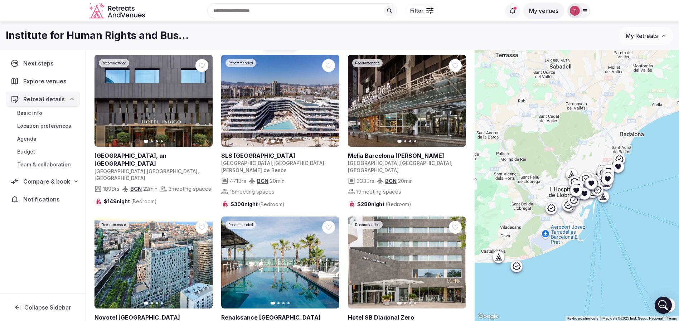
click at [420, 12] on span "Filter" at bounding box center [416, 10] width 13 height 7
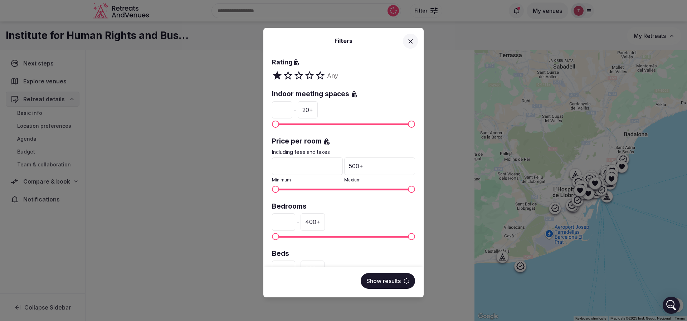
scroll to position [161, 0]
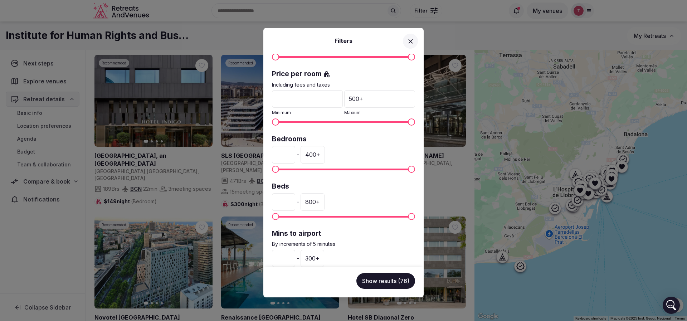
drag, startPoint x: 288, startPoint y: 151, endPoint x: 270, endPoint y: 151, distance: 18.2
click at [270, 151] on div "Venue name Status All Published Draft Has cover photo? Any Yes No Rating Any In…" at bounding box center [343, 161] width 160 height 214
click at [287, 201] on input "*" at bounding box center [283, 201] width 23 height 17
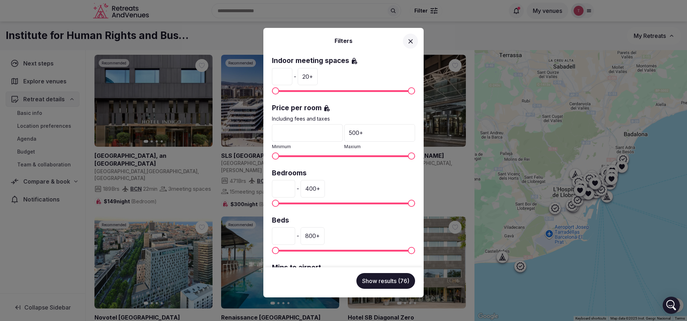
scroll to position [182, 0]
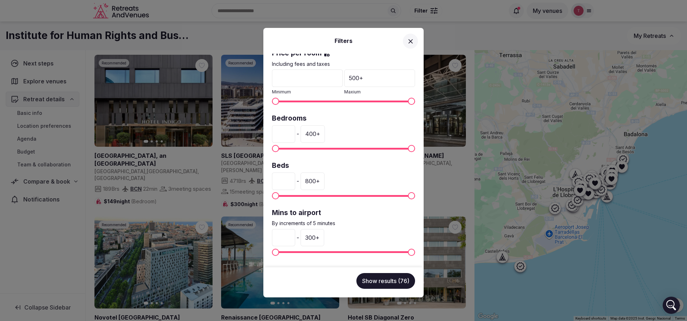
click at [319, 237] on div "300 +" at bounding box center [313, 237] width 24 height 17
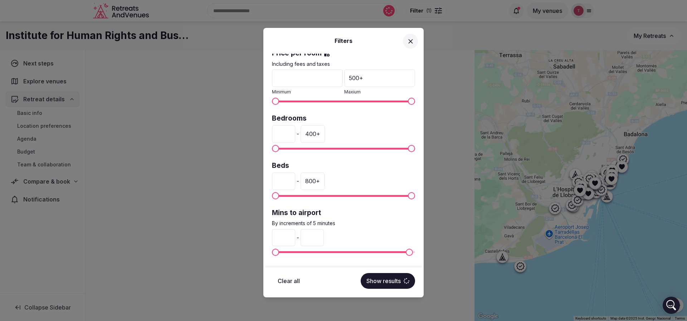
drag, startPoint x: 333, startPoint y: 238, endPoint x: 319, endPoint y: 238, distance: 13.2
click at [319, 238] on input "***" at bounding box center [312, 237] width 23 height 17
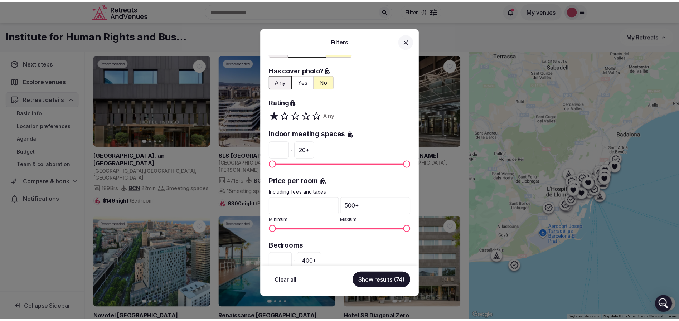
scroll to position [107, 0]
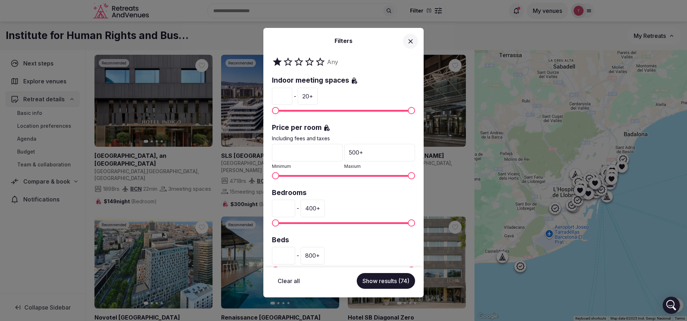
click at [363, 154] on div "500 +" at bounding box center [379, 152] width 71 height 17
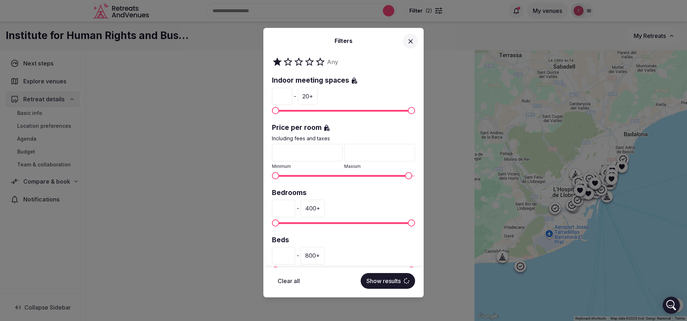
click at [318, 153] on div "* Minimum *** Maxium" at bounding box center [343, 157] width 143 height 26
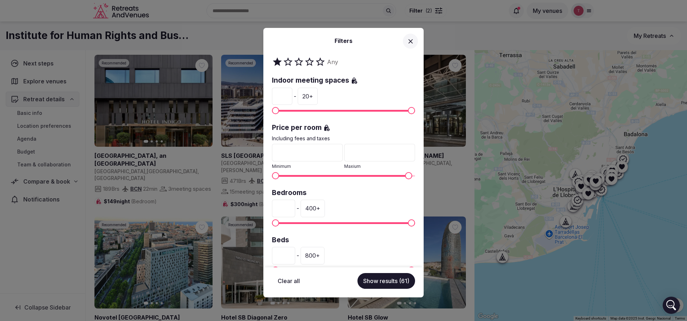
type input "***"
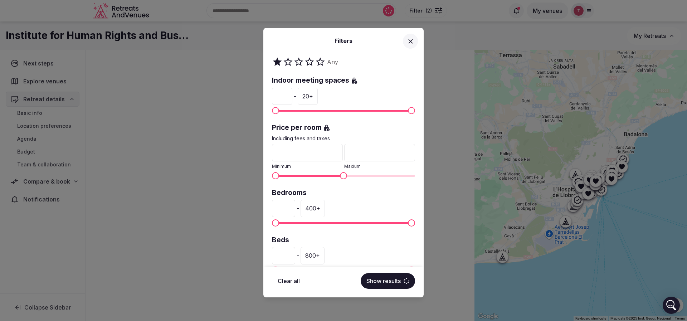
click at [389, 284] on button "Show results" at bounding box center [388, 281] width 54 height 16
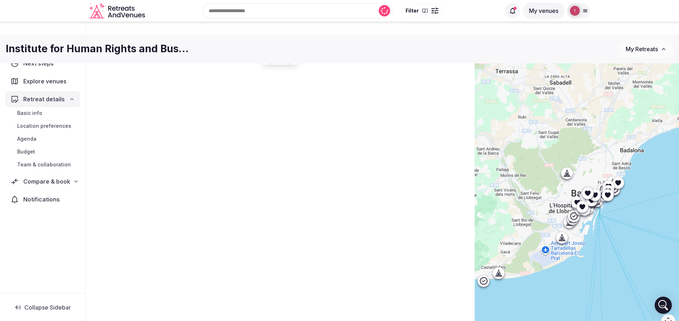
scroll to position [0, 0]
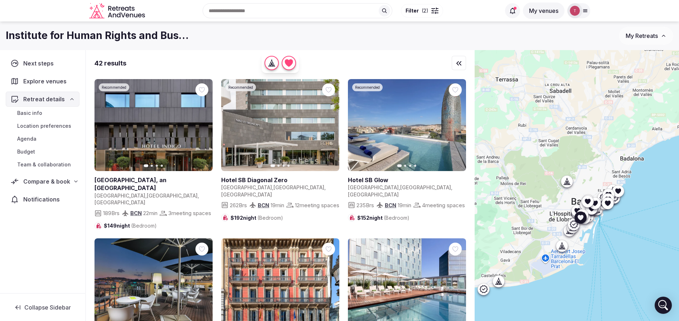
click at [201, 126] on icon "button" at bounding box center [203, 125] width 6 height 6
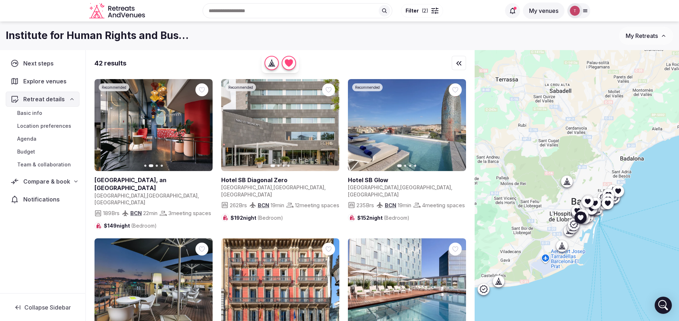
click at [203, 125] on icon "button" at bounding box center [202, 125] width 3 height 5
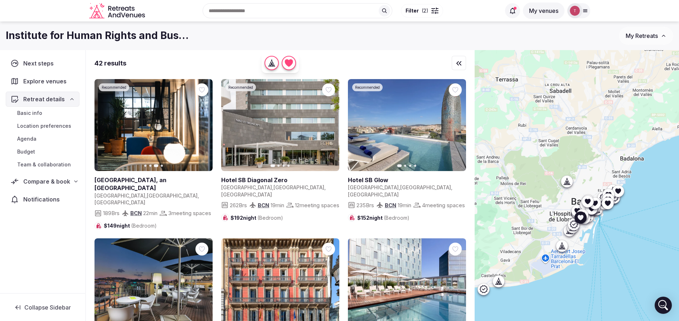
click at [203, 125] on icon "button" at bounding box center [202, 125] width 3 height 5
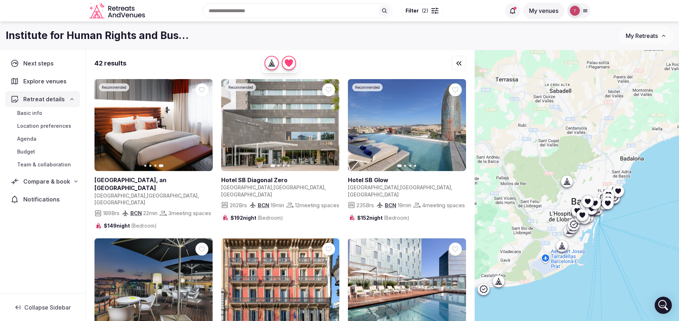
click at [0, 0] on icon at bounding box center [0, 0] width 0 height 0
click at [334, 125] on button "Next slide" at bounding box center [328, 124] width 11 height 11
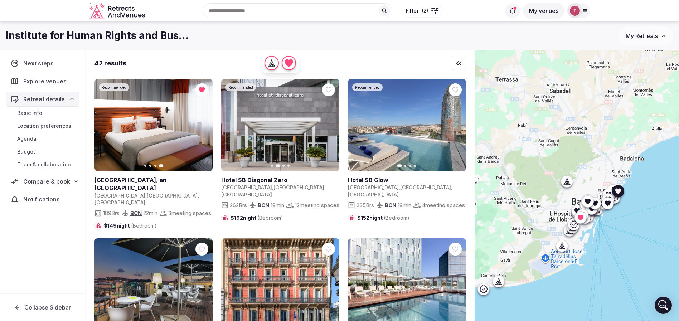
click at [334, 125] on button "Next slide" at bounding box center [328, 124] width 11 height 11
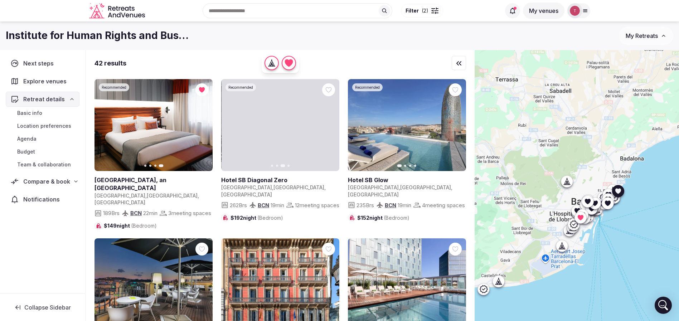
click at [328, 125] on icon "button" at bounding box center [329, 125] width 6 height 6
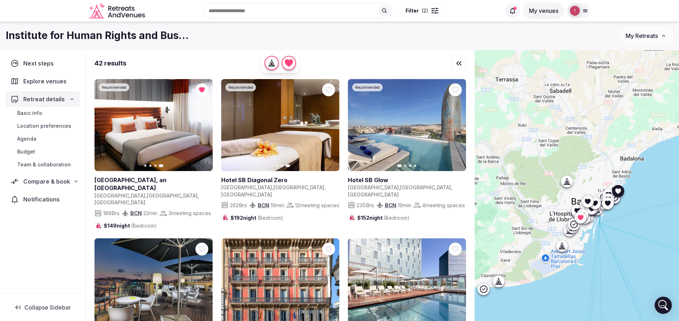
click at [0, 0] on icon at bounding box center [0, 0] width 0 height 0
click at [458, 123] on icon "button" at bounding box center [456, 125] width 6 height 6
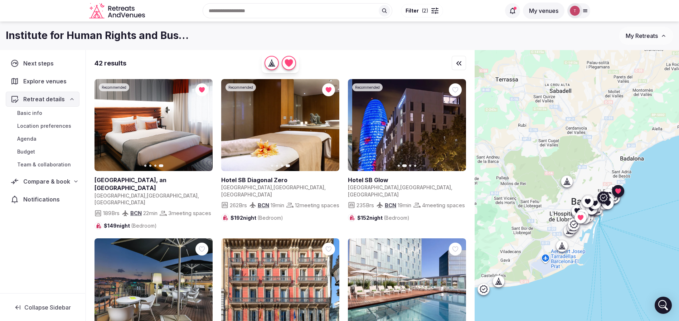
click at [458, 123] on icon "button" at bounding box center [456, 125] width 6 height 6
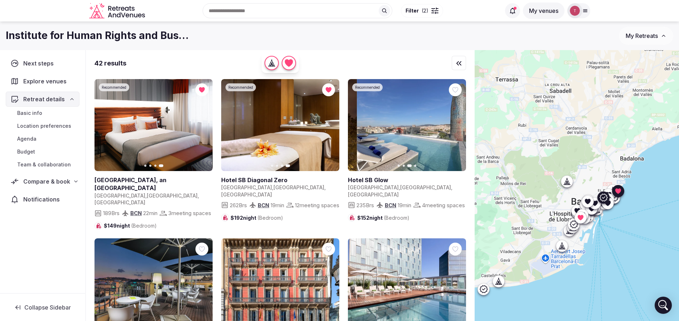
click at [458, 123] on icon "button" at bounding box center [456, 125] width 6 height 6
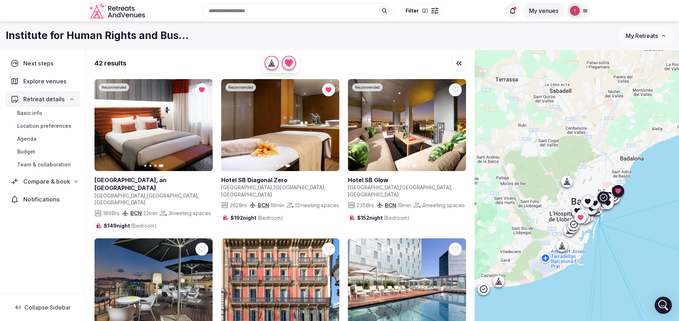
click at [0, 0] on icon at bounding box center [0, 0] width 0 height 0
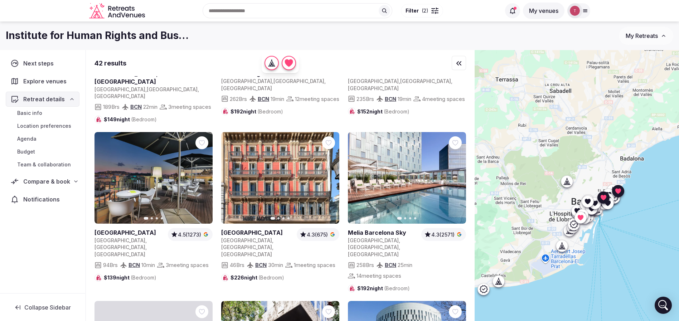
scroll to position [107, 0]
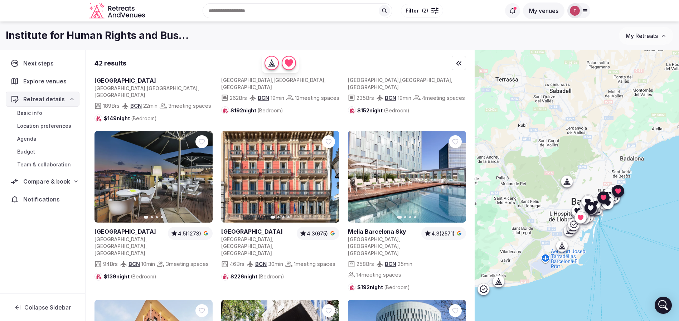
click at [204, 179] on icon "button" at bounding box center [202, 176] width 3 height 5
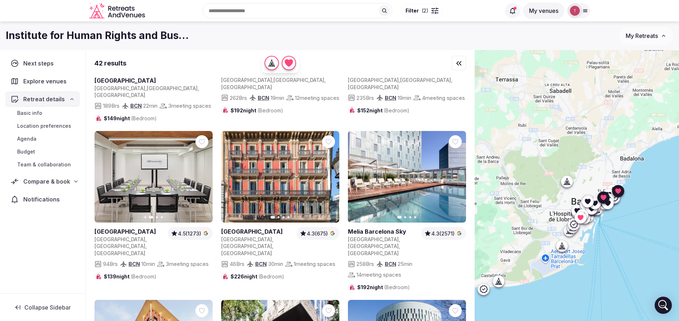
click at [0, 0] on icon at bounding box center [0, 0] width 0 height 0
click at [455, 179] on icon "button" at bounding box center [456, 176] width 3 height 5
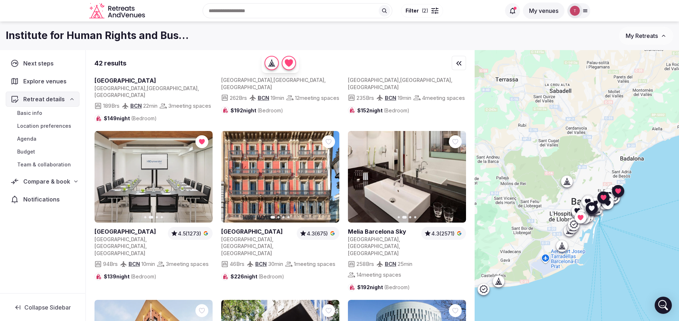
click at [327, 180] on icon "button" at bounding box center [329, 177] width 6 height 6
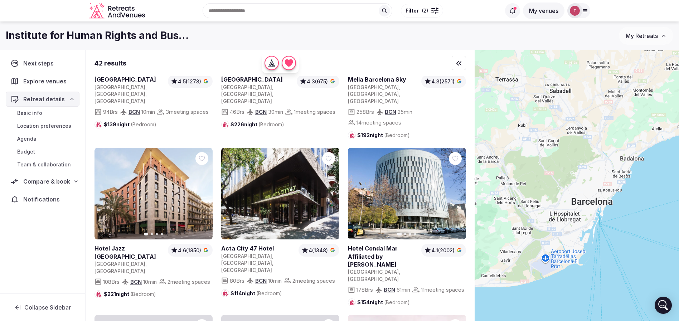
scroll to position [268, 0]
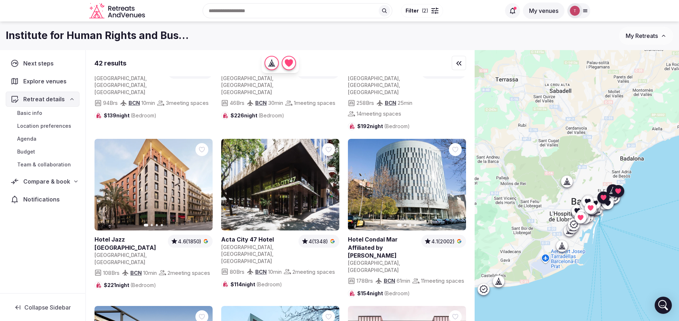
click at [458, 182] on icon "button" at bounding box center [456, 185] width 6 height 6
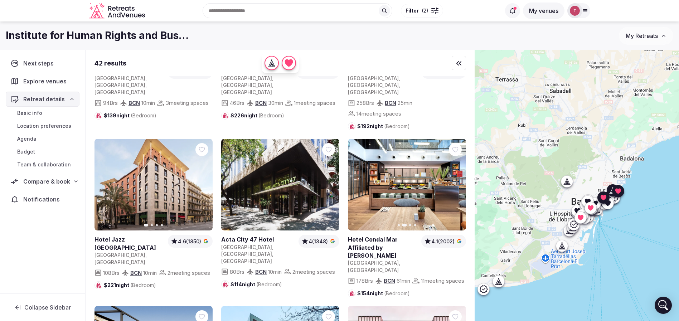
click at [457, 179] on button "Next slide" at bounding box center [455, 184] width 11 height 11
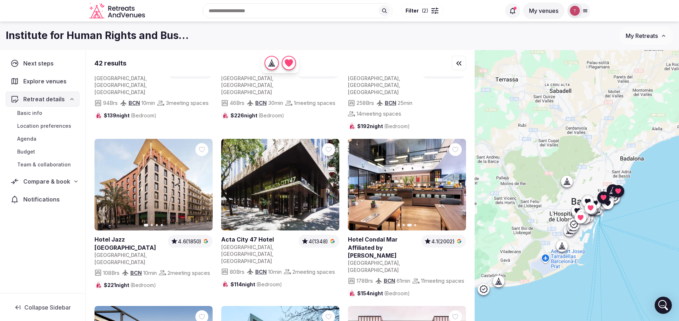
click at [457, 179] on button "Next slide" at bounding box center [455, 184] width 11 height 11
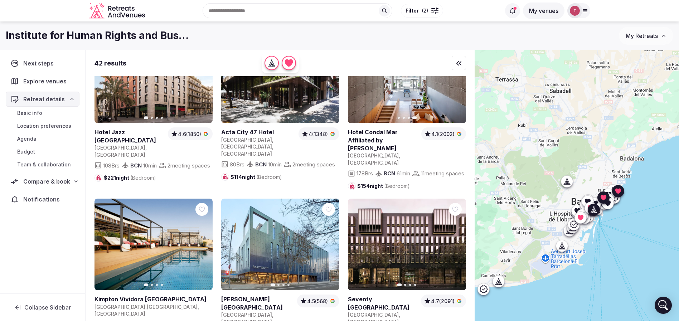
scroll to position [429, 0]
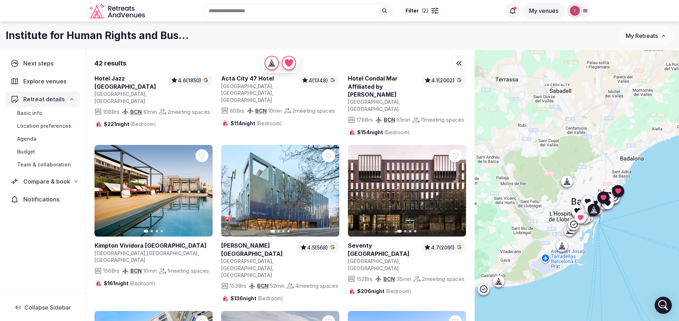
click at [205, 188] on icon "button" at bounding box center [203, 191] width 6 height 6
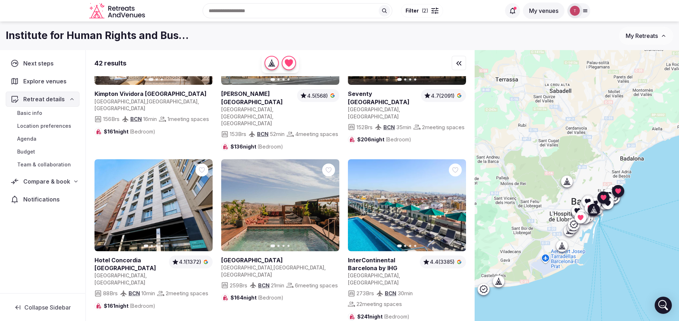
scroll to position [590, 0]
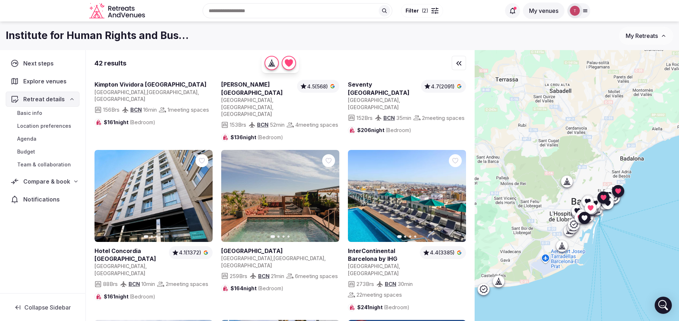
click at [456, 193] on icon "button" at bounding box center [456, 195] width 3 height 5
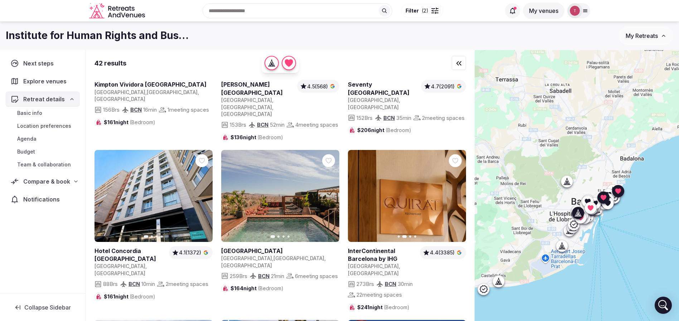
click at [334, 190] on button "Next slide" at bounding box center [328, 195] width 11 height 11
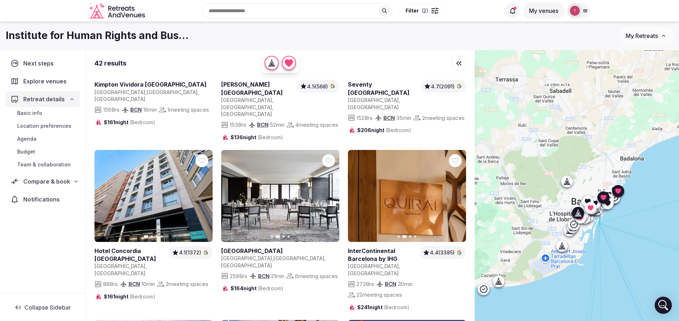
click at [331, 193] on icon "button" at bounding box center [329, 196] width 6 height 6
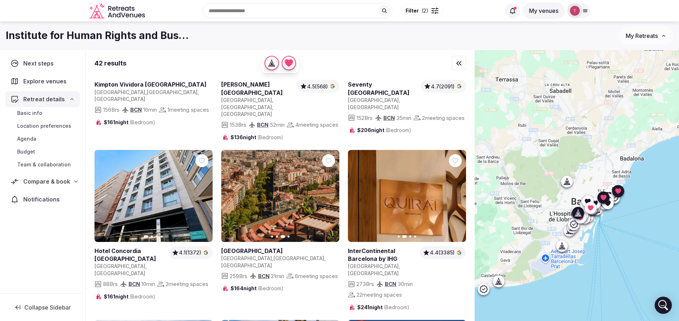
click at [331, 193] on icon "button" at bounding box center [329, 196] width 6 height 6
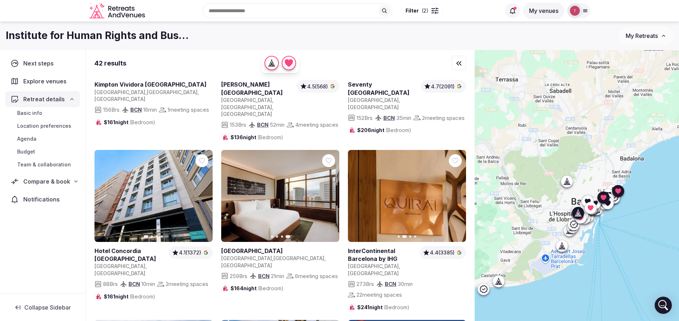
click at [0, 0] on icon at bounding box center [0, 0] width 0 height 0
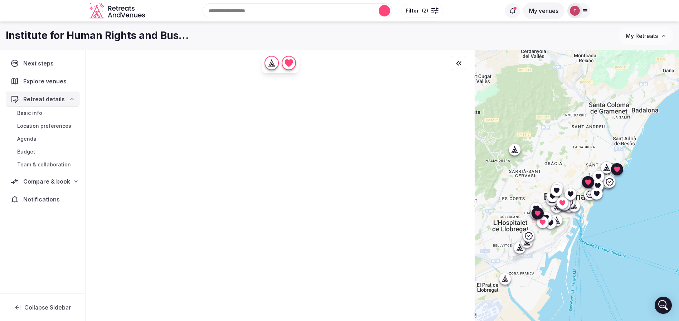
scroll to position [0, 0]
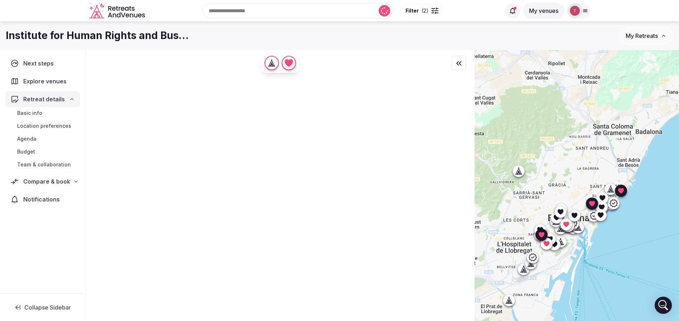
drag, startPoint x: 604, startPoint y: 216, endPoint x: 608, endPoint y: 238, distance: 21.8
click at [608, 238] on div at bounding box center [576, 197] width 204 height 295
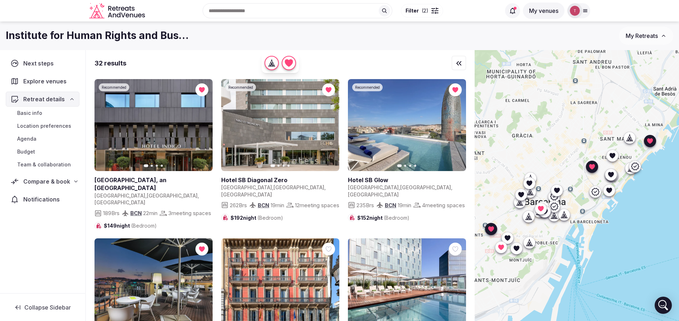
drag, startPoint x: 624, startPoint y: 201, endPoint x: 644, endPoint y: 190, distance: 23.2
click at [644, 190] on div at bounding box center [576, 197] width 204 height 295
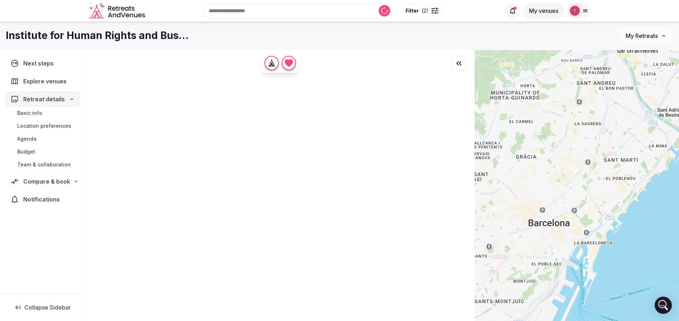
drag, startPoint x: 635, startPoint y: 214, endPoint x: 639, endPoint y: 234, distance: 20.5
click at [639, 234] on div at bounding box center [576, 197] width 204 height 295
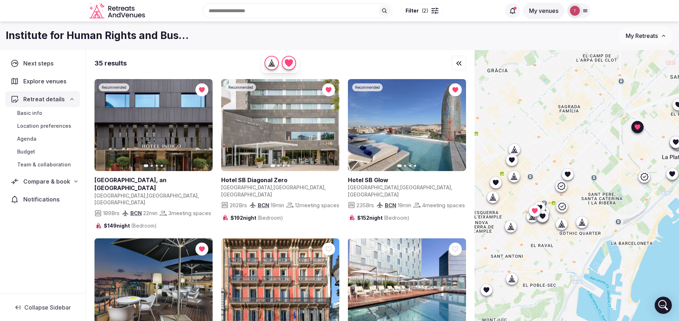
drag, startPoint x: 572, startPoint y: 236, endPoint x: 629, endPoint y: 227, distance: 58.1
click at [629, 227] on div at bounding box center [576, 197] width 204 height 295
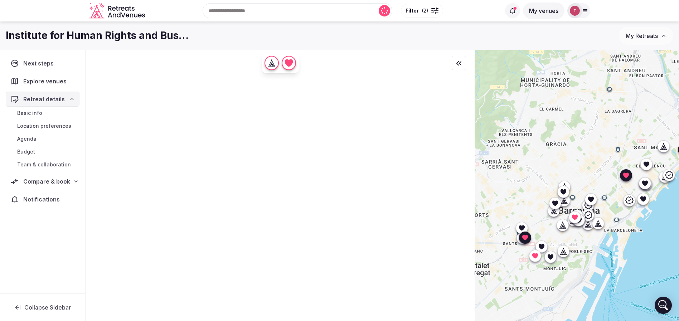
drag, startPoint x: 645, startPoint y: 240, endPoint x: 638, endPoint y: 234, distance: 8.4
click at [638, 234] on div at bounding box center [576, 197] width 204 height 295
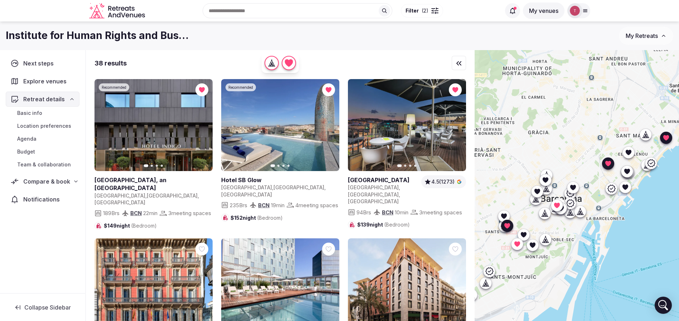
drag, startPoint x: 648, startPoint y: 236, endPoint x: 630, endPoint y: 225, distance: 22.0
click at [630, 225] on div at bounding box center [576, 197] width 204 height 295
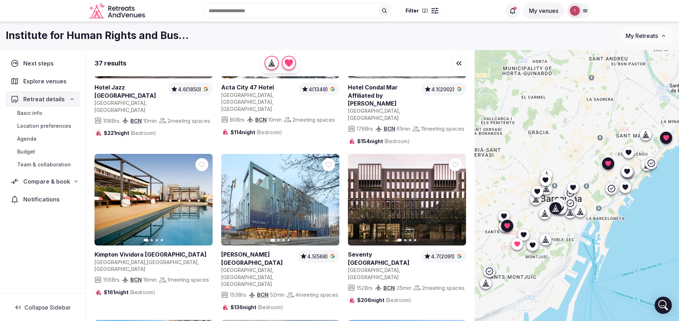
scroll to position [429, 0]
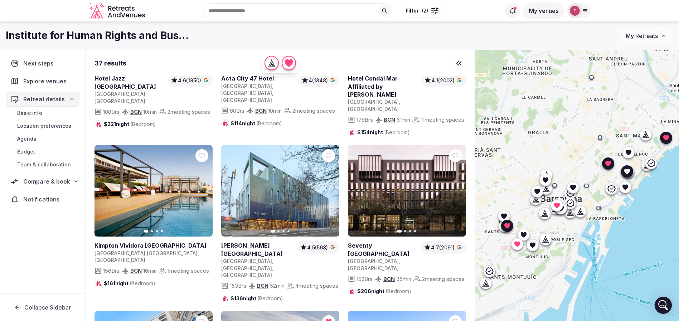
click at [329, 188] on icon "button" at bounding box center [329, 191] width 6 height 6
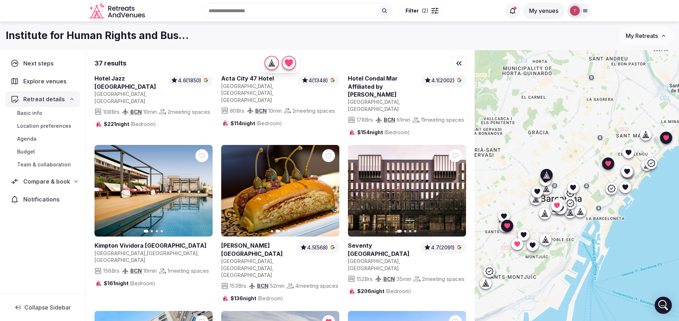
click at [455, 188] on icon "button" at bounding box center [456, 191] width 6 height 6
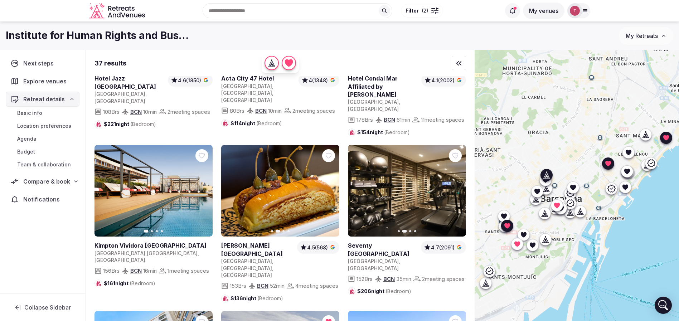
click at [455, 188] on icon "button" at bounding box center [456, 191] width 6 height 6
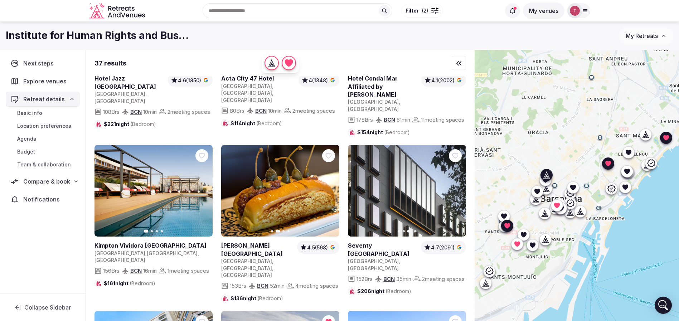
click at [455, 188] on icon "button" at bounding box center [456, 191] width 6 height 6
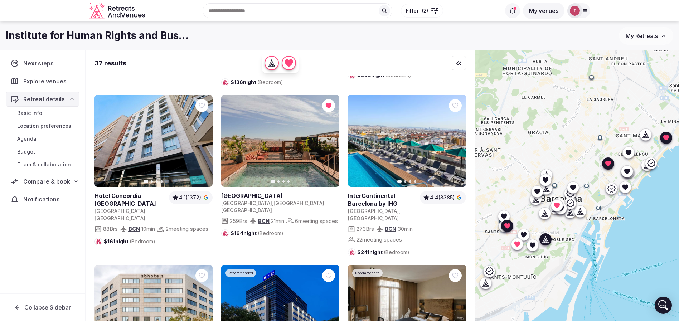
scroll to position [698, 0]
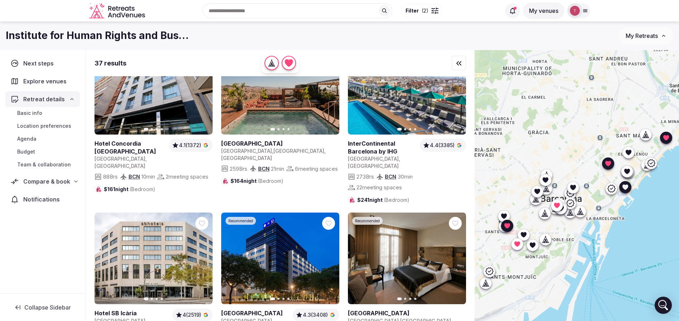
click at [201, 255] on icon "button" at bounding box center [203, 258] width 6 height 6
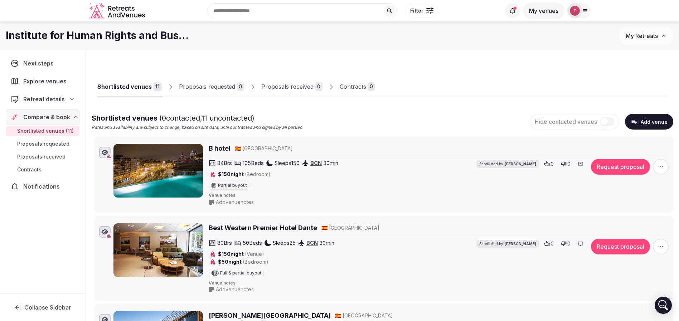
click at [211, 147] on h2 "B hotel" at bounding box center [220, 148] width 22 height 9
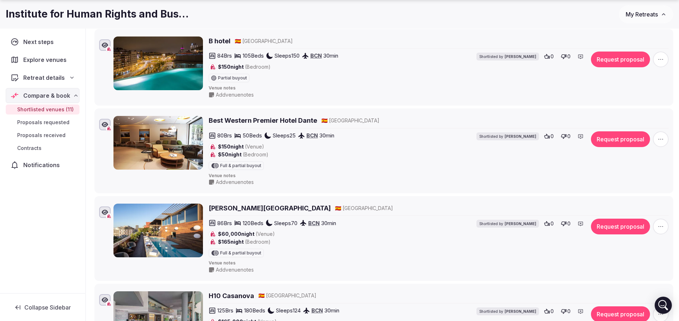
click at [253, 126] on div "Best Western Premier Hotel Dante 🇪🇸 [GEOGRAPHIC_DATA]" at bounding box center [439, 122] width 460 height 12
click at [255, 123] on h2 "Best Western Premier Hotel Dante" at bounding box center [263, 120] width 108 height 9
click at [233, 211] on h2 "[PERSON_NAME][GEOGRAPHIC_DATA]" at bounding box center [270, 208] width 122 height 9
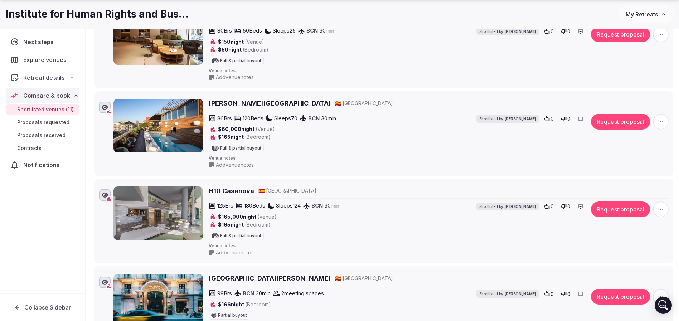
scroll to position [215, 0]
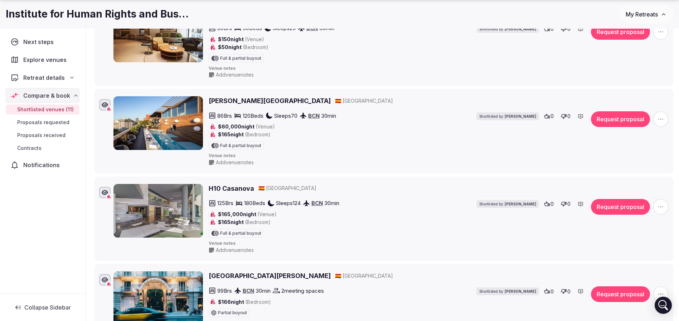
click at [218, 196] on div "H10 Casanova 🇪🇸 [GEOGRAPHIC_DATA]" at bounding box center [439, 190] width 460 height 12
click at [220, 191] on h2 "H10 Casanova" at bounding box center [231, 188] width 45 height 9
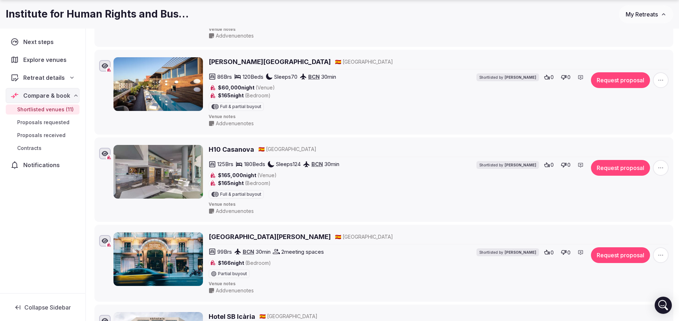
scroll to position [322, 0]
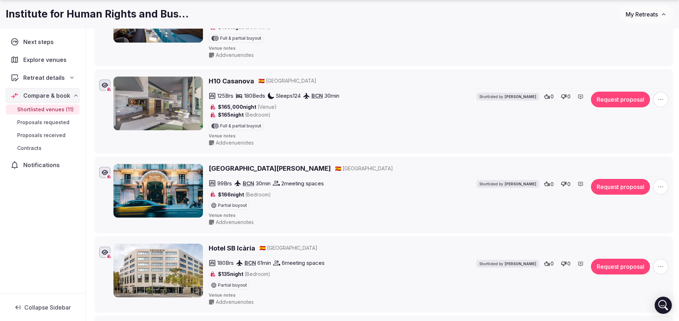
click at [243, 171] on h2 "[GEOGRAPHIC_DATA][PERSON_NAME]" at bounding box center [270, 168] width 122 height 9
click at [218, 249] on h2 "Hotel SB Icària" at bounding box center [232, 248] width 47 height 9
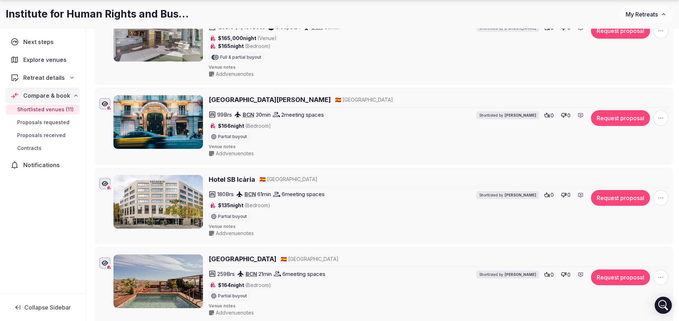
scroll to position [429, 0]
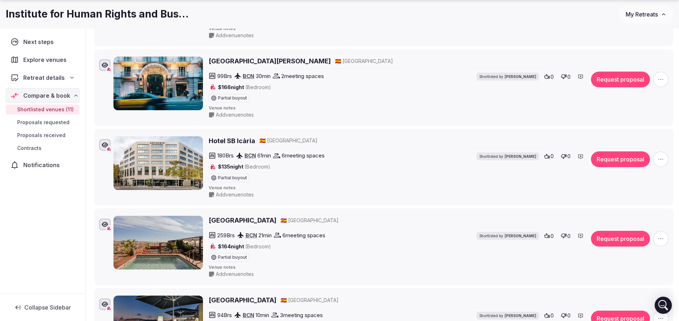
click at [231, 222] on h2 "[GEOGRAPHIC_DATA]" at bounding box center [243, 220] width 68 height 9
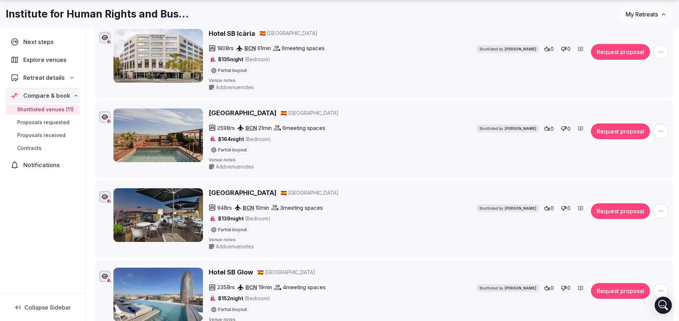
click at [235, 197] on div "[GEOGRAPHIC_DATA] 🇪🇸 [GEOGRAPHIC_DATA]" at bounding box center [439, 194] width 460 height 12
click at [232, 191] on h2 "[GEOGRAPHIC_DATA]" at bounding box center [243, 192] width 68 height 9
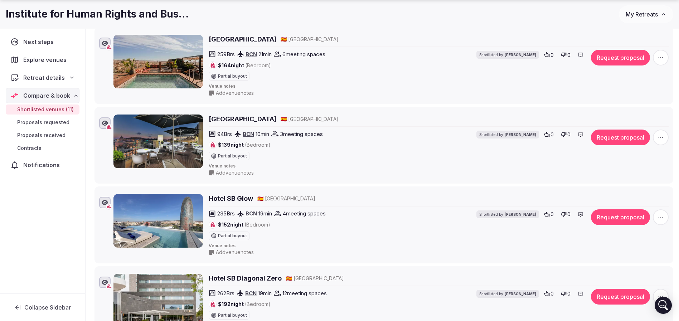
scroll to position [644, 0]
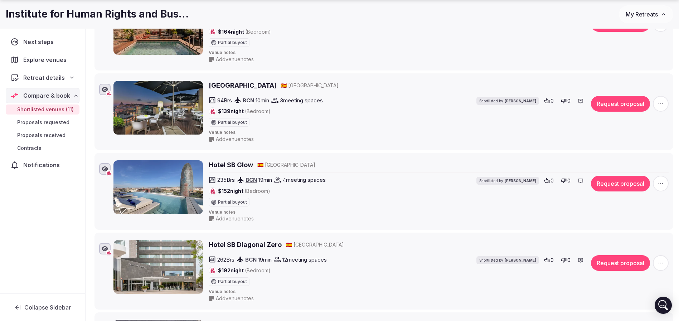
click at [223, 164] on h2 "Hotel SB Glow" at bounding box center [231, 164] width 44 height 9
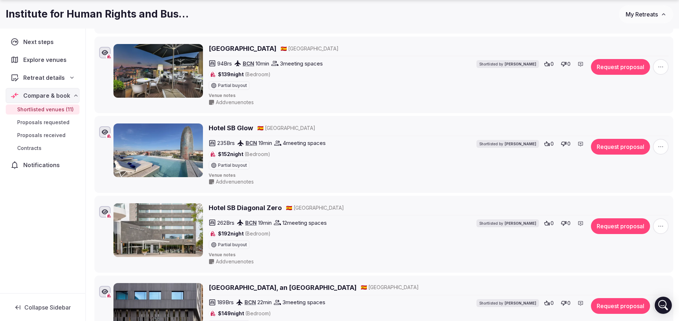
scroll to position [698, 0]
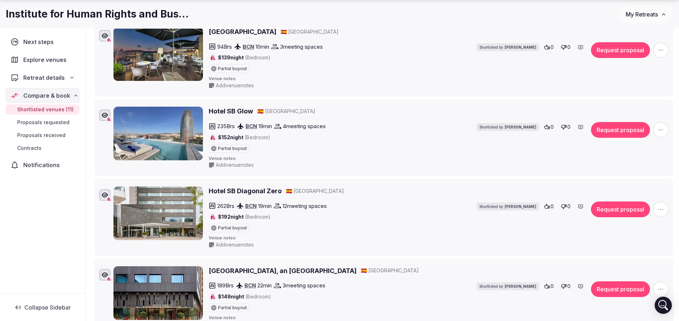
click at [256, 194] on h2 "Hotel SB Diagonal Zero" at bounding box center [245, 190] width 73 height 9
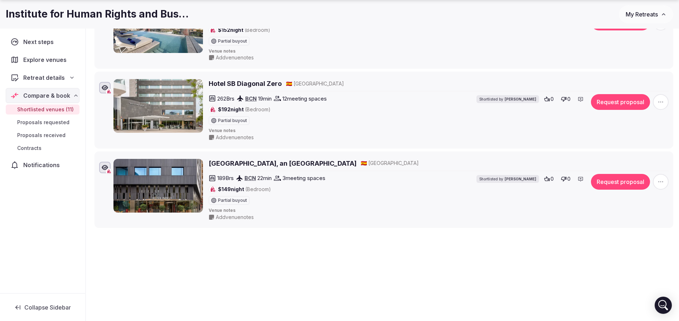
click at [259, 165] on h2 "Hotel Indigo Barcelona Plaza Espana, an IHG Hotel" at bounding box center [283, 163] width 148 height 9
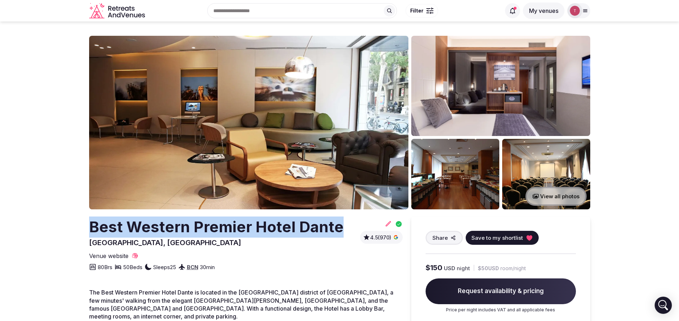
drag, startPoint x: 192, startPoint y: 218, endPoint x: 342, endPoint y: 219, distance: 149.2
click at [342, 219] on section "View all photos Best [GEOGRAPHIC_DATA], [GEOGRAPHIC_DATA] 4.5 (970) Share Save …" at bounding box center [339, 236] width 679 height 431
click at [314, 145] on img at bounding box center [248, 123] width 319 height 174
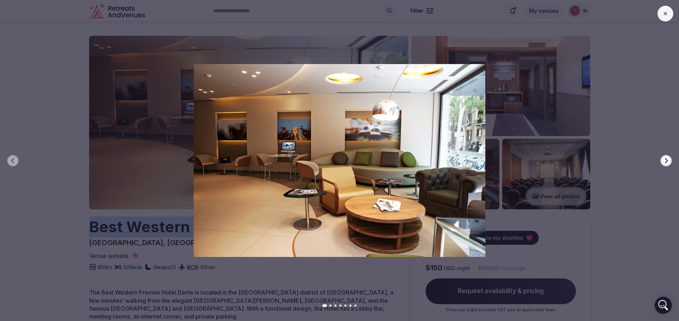
click at [664, 162] on icon "button" at bounding box center [666, 161] width 6 height 6
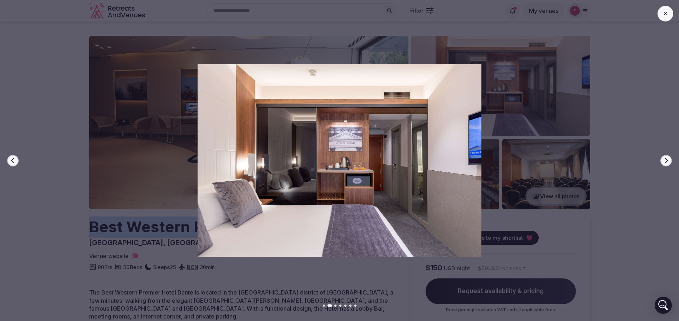
click at [664, 158] on icon "button" at bounding box center [666, 161] width 6 height 6
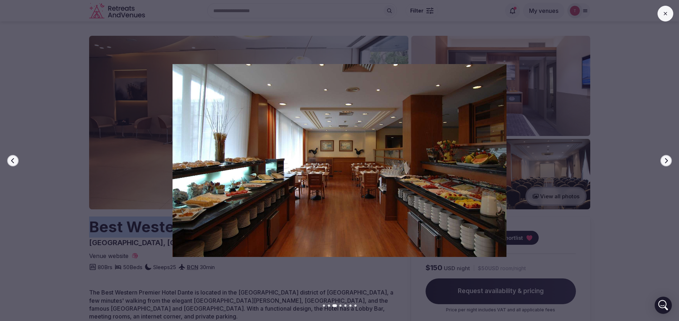
click at [664, 158] on icon "button" at bounding box center [666, 161] width 6 height 6
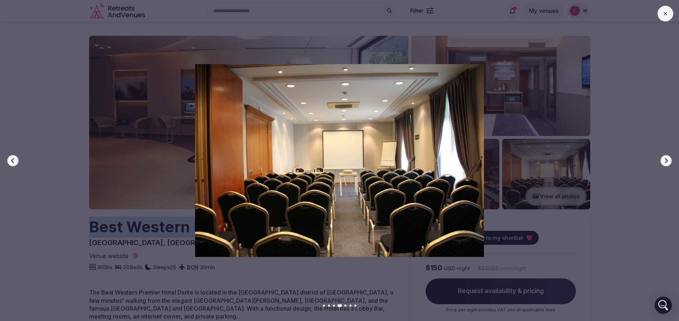
click at [664, 158] on icon "button" at bounding box center [666, 161] width 6 height 6
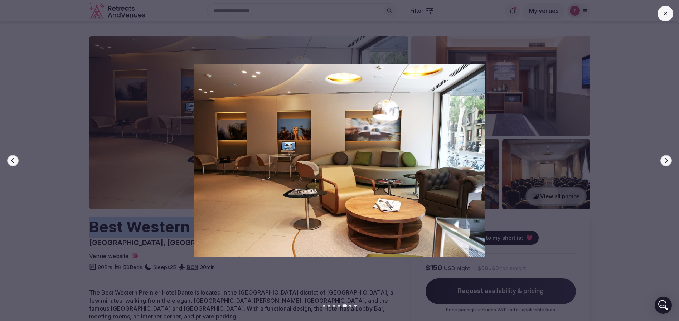
click at [664, 158] on icon "button" at bounding box center [666, 161] width 6 height 6
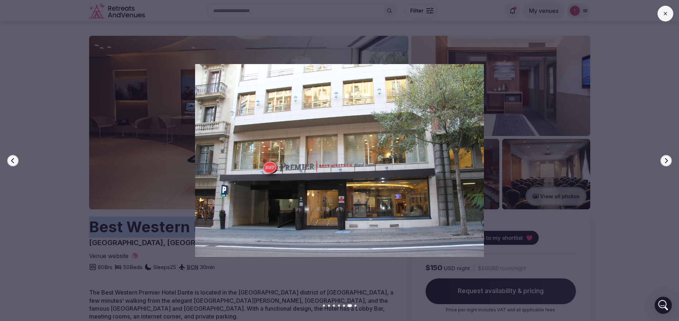
click at [664, 158] on icon "button" at bounding box center [666, 161] width 6 height 6
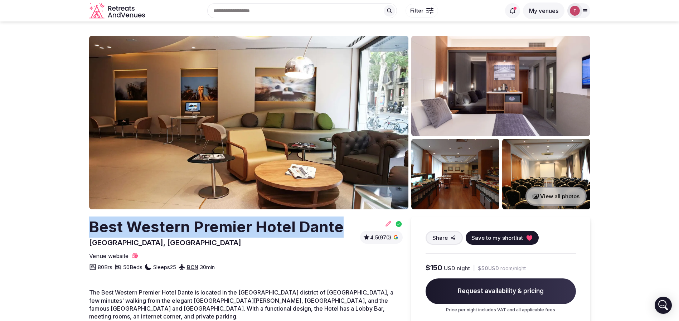
copy h2 "Best Western Premier Hotel Dante"
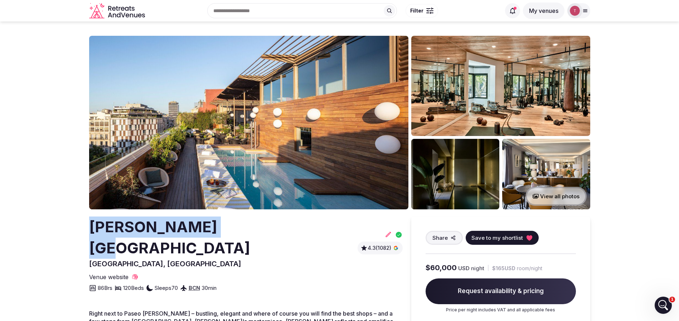
drag, startPoint x: 70, startPoint y: 236, endPoint x: 258, endPoint y: 233, distance: 187.9
copy h2 "[PERSON_NAME][GEOGRAPHIC_DATA]"
click at [244, 139] on img at bounding box center [248, 123] width 319 height 174
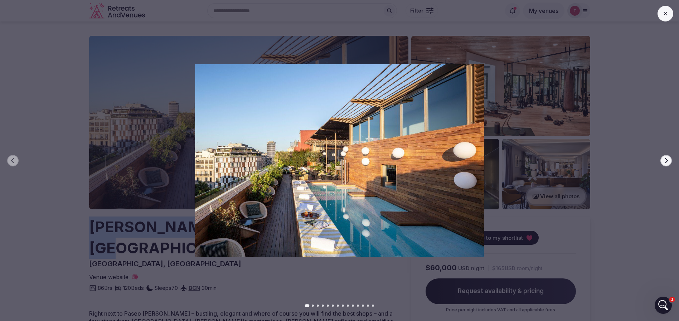
click at [663, 162] on button "Next slide" at bounding box center [665, 160] width 11 height 11
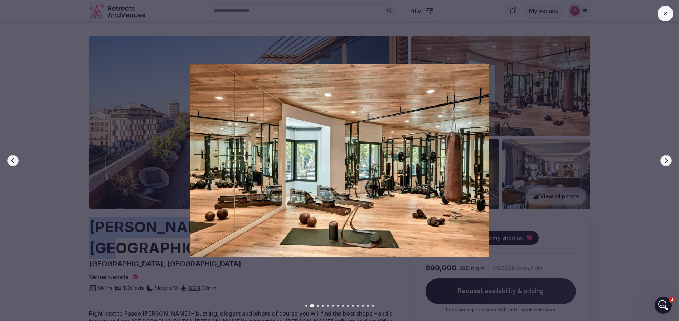
click at [663, 162] on icon "button" at bounding box center [666, 161] width 6 height 6
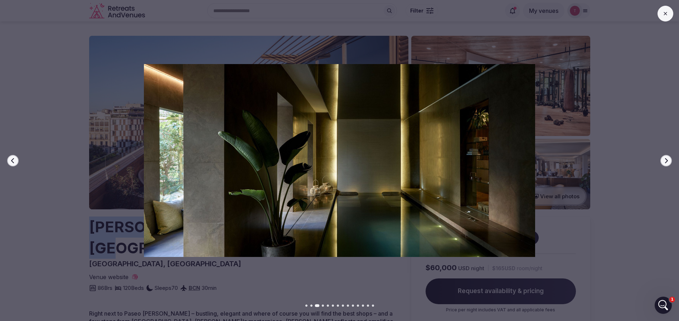
click at [663, 162] on icon "button" at bounding box center [666, 161] width 6 height 6
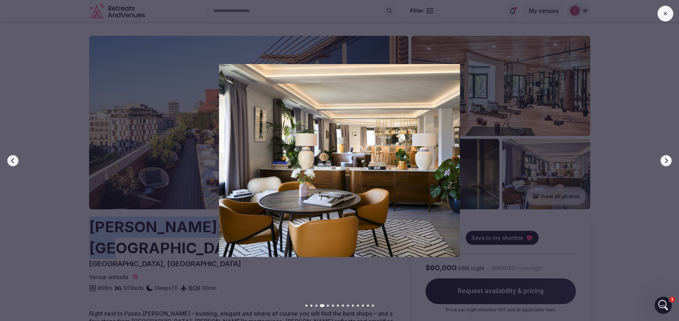
click at [663, 162] on icon "button" at bounding box center [666, 161] width 6 height 6
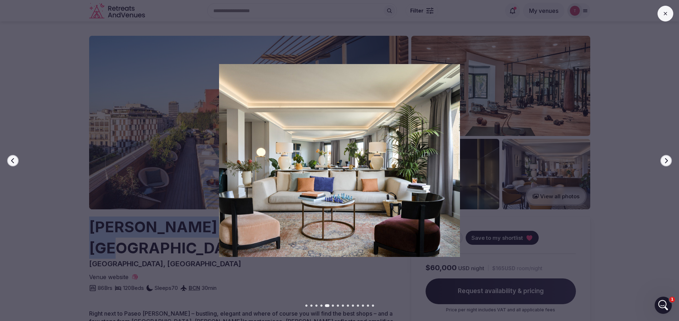
click at [663, 162] on icon "button" at bounding box center [666, 161] width 6 height 6
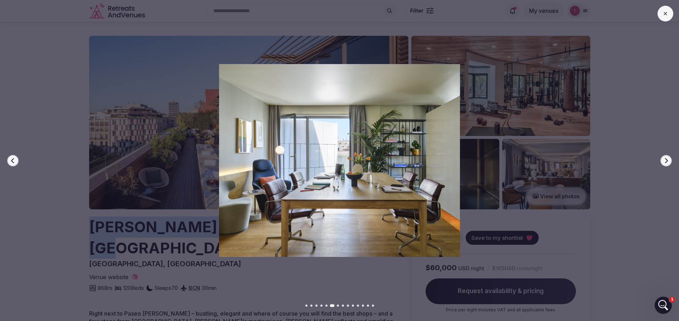
click at [663, 162] on icon "button" at bounding box center [666, 161] width 6 height 6
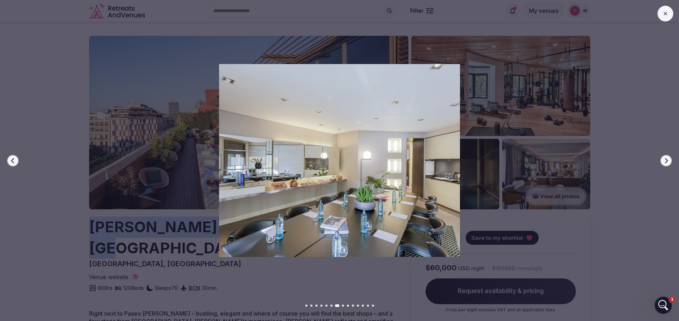
click at [663, 162] on icon "button" at bounding box center [666, 161] width 6 height 6
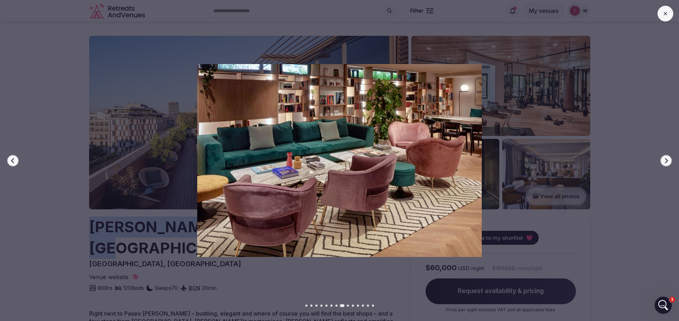
click at [663, 162] on icon "button" at bounding box center [666, 161] width 6 height 6
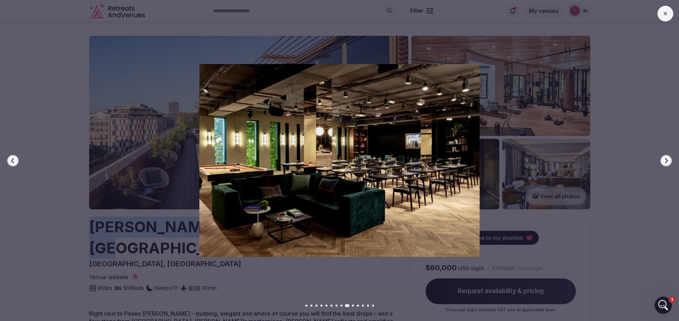
click at [665, 162] on icon "button" at bounding box center [666, 161] width 6 height 6
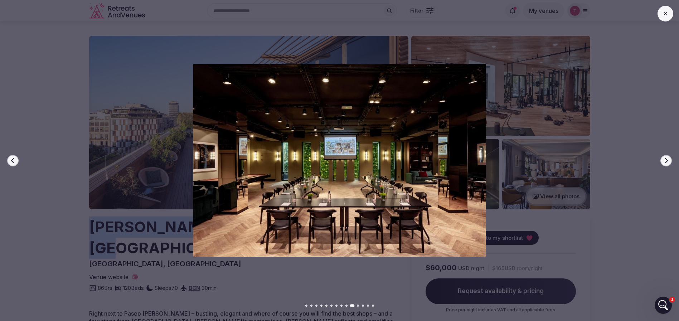
click at [665, 162] on icon "button" at bounding box center [666, 161] width 6 height 6
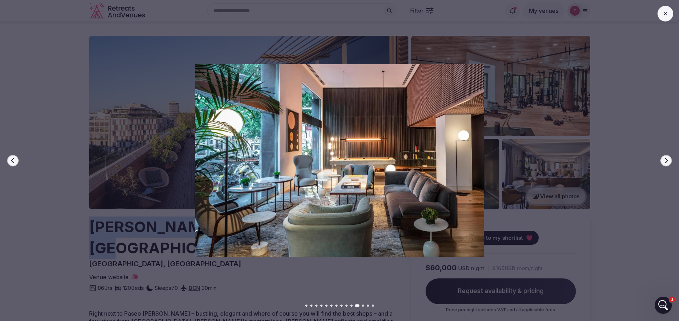
click at [665, 162] on icon "button" at bounding box center [666, 161] width 6 height 6
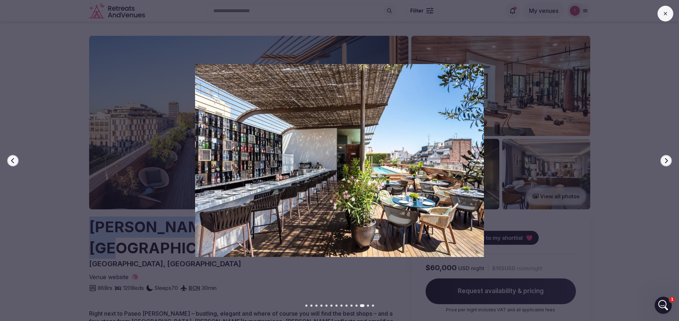
click at [665, 162] on icon "button" at bounding box center [666, 161] width 6 height 6
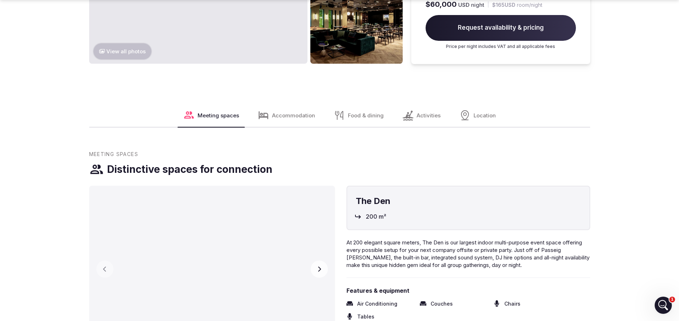
scroll to position [751, 0]
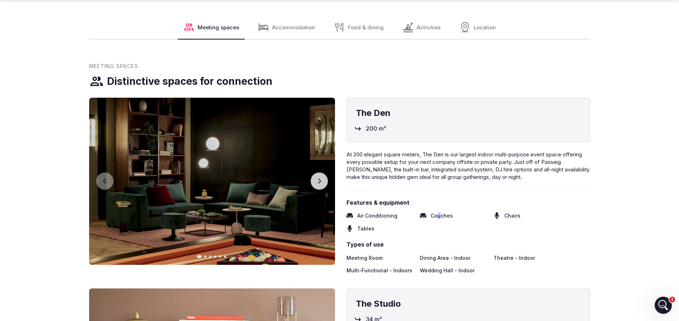
click at [439, 212] on div "The Den 200 m² At 200 elegant square meters, The Den is our largest indoor mult…" at bounding box center [468, 186] width 244 height 176
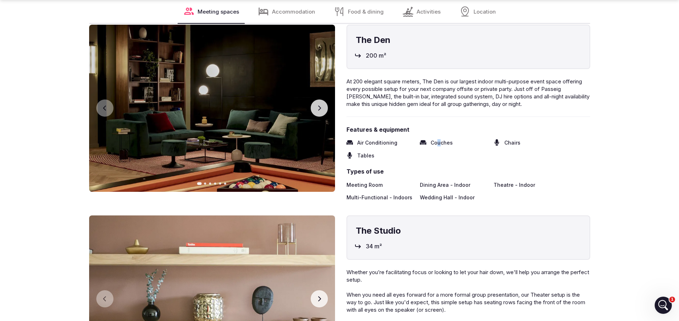
scroll to position [859, 0]
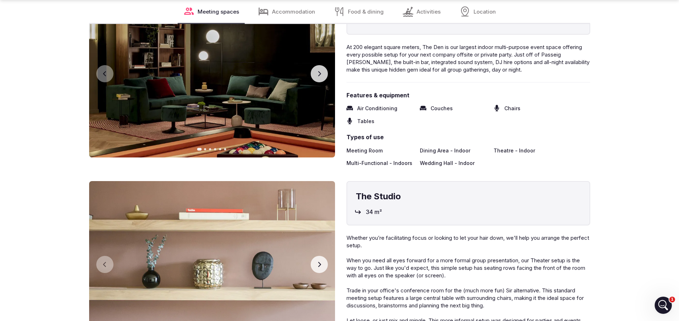
drag, startPoint x: 380, startPoint y: 230, endPoint x: 411, endPoint y: 232, distance: 31.2
click at [406, 234] on p "Whether you’re facilitating focus or looking to let your hair down, we'll help …" at bounding box center [468, 283] width 244 height 98
click at [411, 234] on p "Whether you’re facilitating focus or looking to let your hair down, we'll help …" at bounding box center [468, 283] width 244 height 98
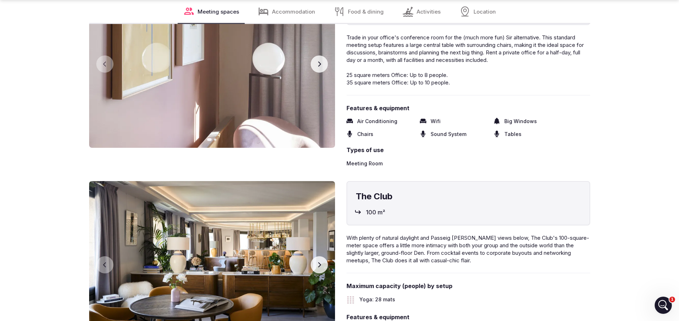
scroll to position [1449, 0]
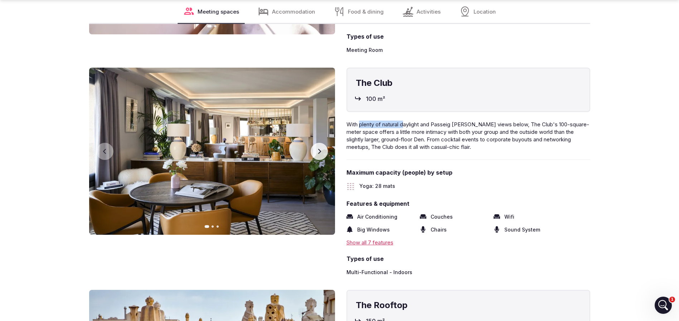
drag, startPoint x: 362, startPoint y: 103, endPoint x: 406, endPoint y: 103, distance: 44.0
click at [406, 121] on span "With plenty of natural daylight and Passeig [PERSON_NAME] views below, The Club…" at bounding box center [467, 135] width 243 height 29
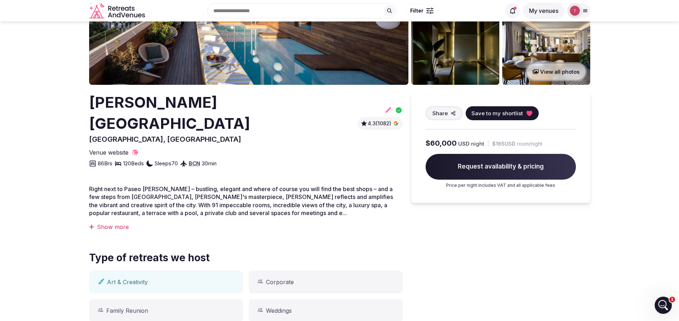
scroll to position [0, 0]
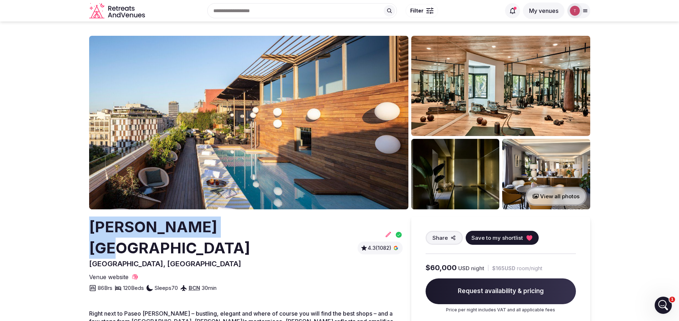
drag, startPoint x: 83, startPoint y: 231, endPoint x: 222, endPoint y: 229, distance: 138.8
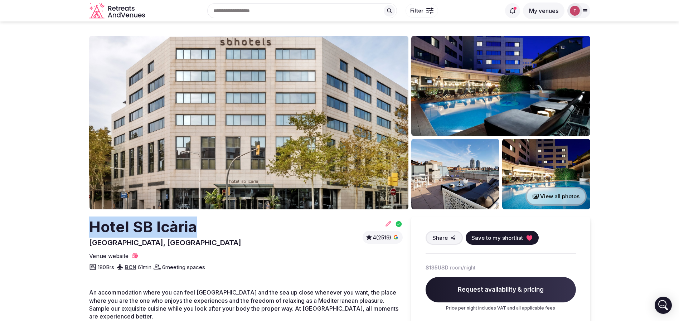
drag, startPoint x: 70, startPoint y: 214, endPoint x: 198, endPoint y: 217, distance: 128.1
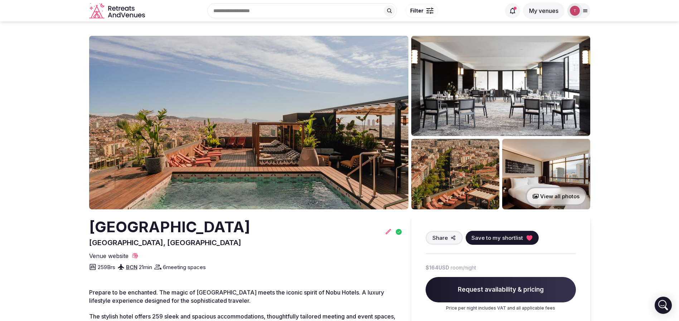
drag, startPoint x: 85, startPoint y: 230, endPoint x: 285, endPoint y: 233, distance: 200.7
click at [268, 137] on img at bounding box center [248, 123] width 319 height 174
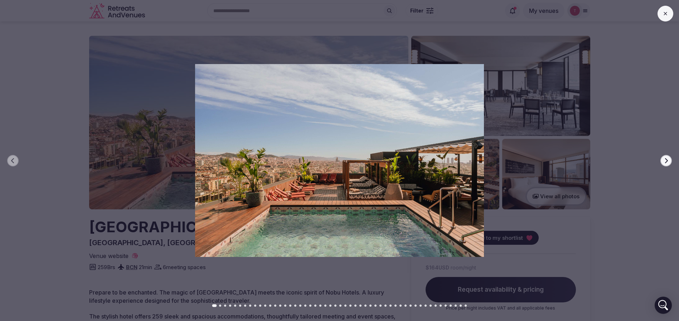
click at [666, 159] on icon "button" at bounding box center [666, 160] width 3 height 5
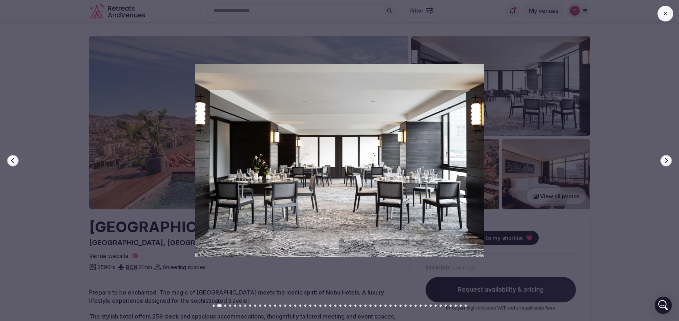
click at [666, 159] on icon "button" at bounding box center [666, 160] width 3 height 5
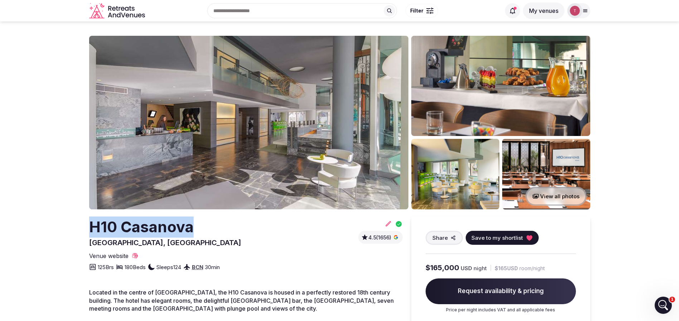
drag, startPoint x: 64, startPoint y: 232, endPoint x: 188, endPoint y: 231, distance: 123.4
copy h2 "H10 Casanova"
click at [279, 157] on img at bounding box center [248, 123] width 319 height 174
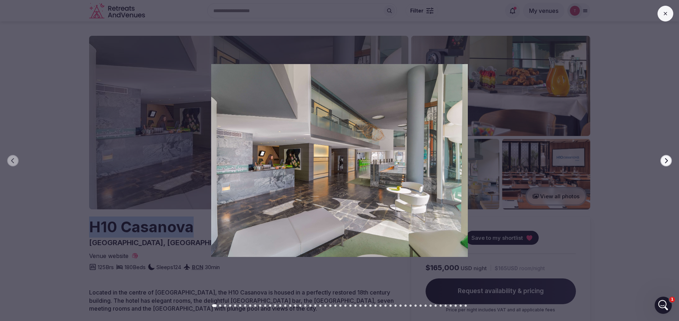
click at [664, 160] on icon "button" at bounding box center [666, 161] width 6 height 6
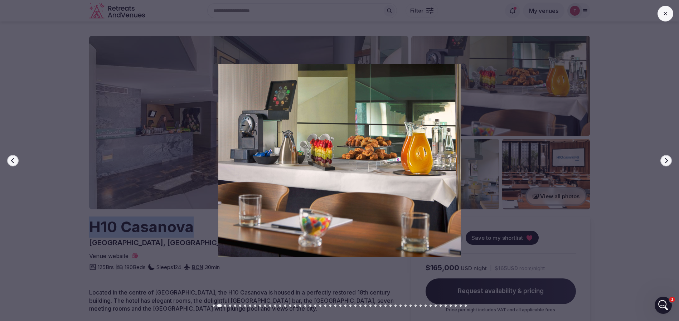
click at [664, 160] on icon "button" at bounding box center [666, 161] width 6 height 6
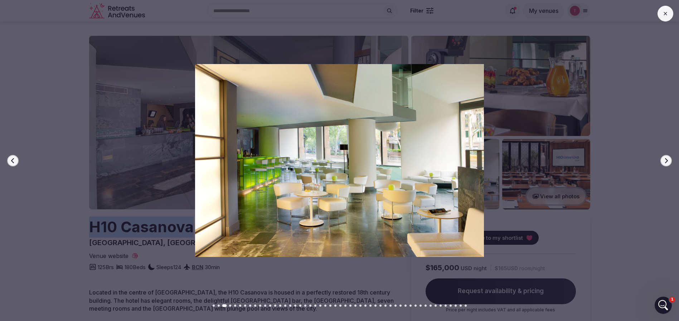
click at [664, 158] on icon "button" at bounding box center [666, 161] width 6 height 6
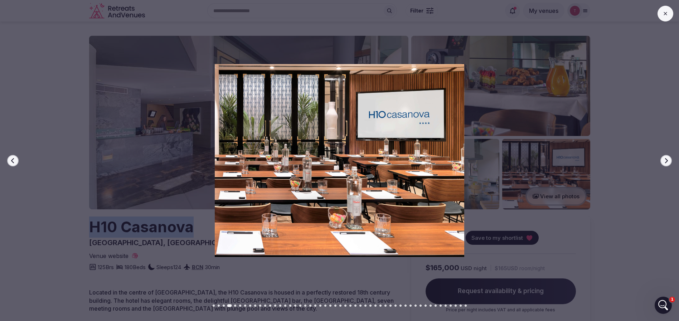
click at [664, 158] on icon "button" at bounding box center [666, 161] width 6 height 6
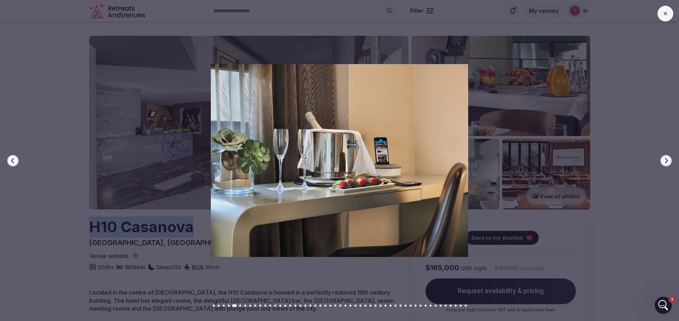
click at [664, 158] on icon "button" at bounding box center [666, 161] width 6 height 6
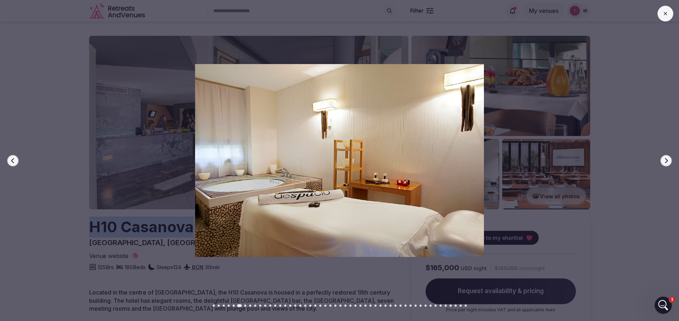
click at [664, 158] on icon "button" at bounding box center [666, 161] width 6 height 6
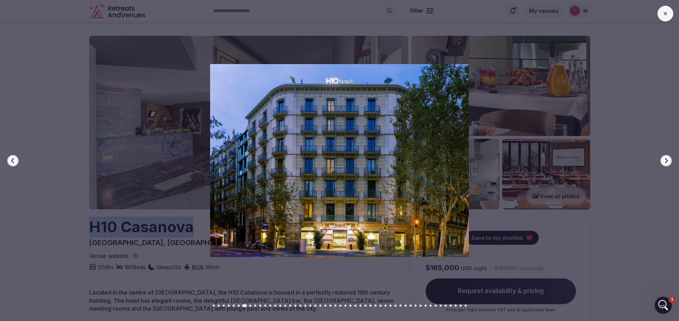
click at [664, 158] on icon "button" at bounding box center [666, 161] width 6 height 6
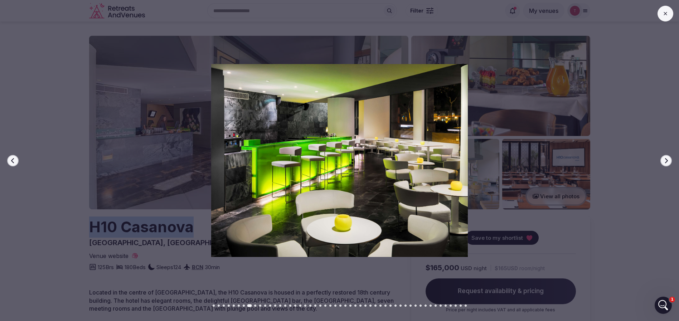
click at [664, 158] on icon "button" at bounding box center [666, 161] width 6 height 6
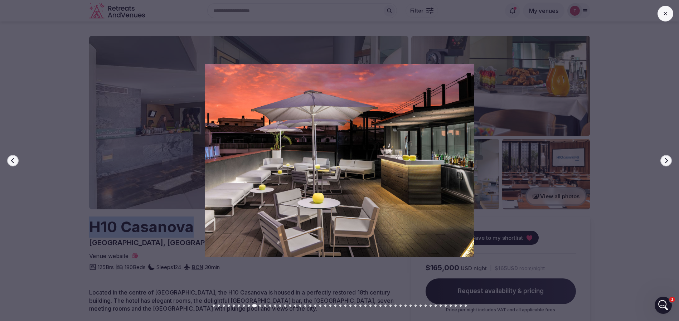
click at [664, 158] on icon "button" at bounding box center [666, 161] width 6 height 6
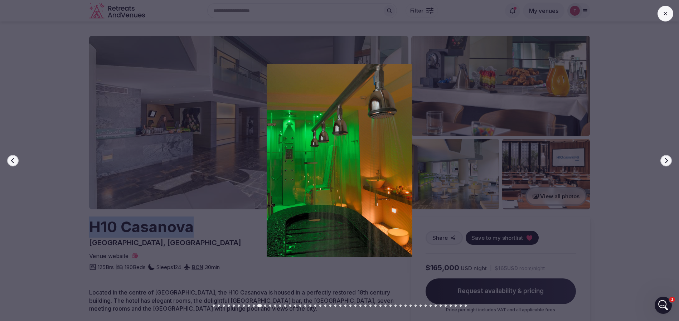
click at [664, 158] on icon "button" at bounding box center [666, 161] width 6 height 6
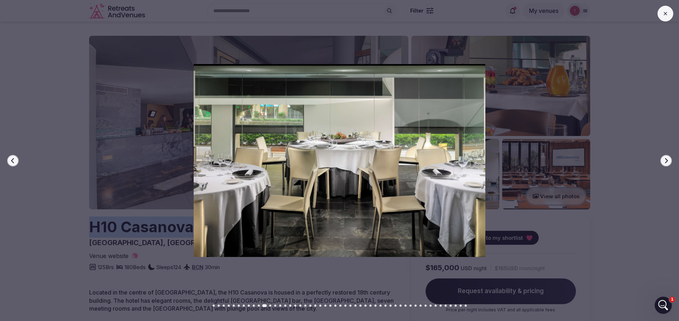
click at [664, 158] on icon "button" at bounding box center [666, 161] width 6 height 6
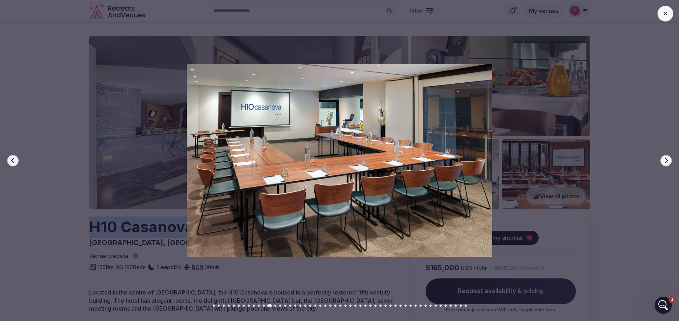
click at [664, 158] on icon "button" at bounding box center [666, 161] width 6 height 6
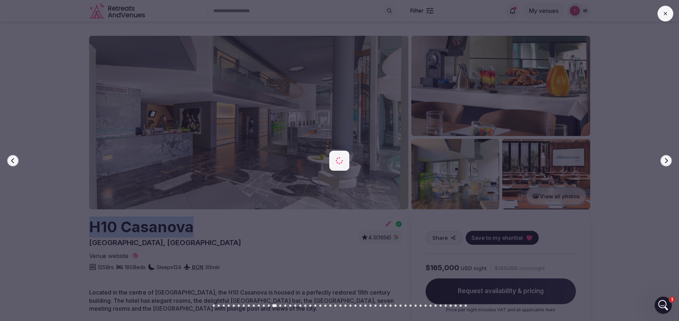
click at [664, 158] on icon "button" at bounding box center [666, 161] width 6 height 6
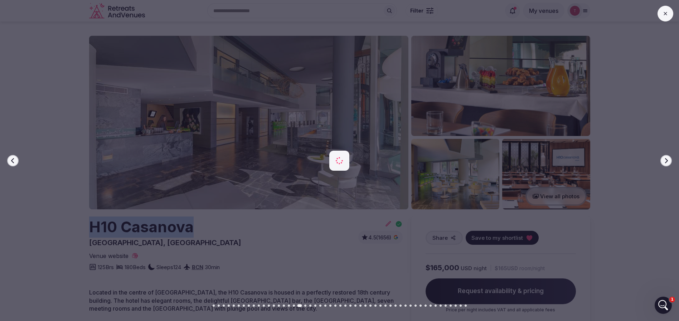
click at [664, 158] on icon "button" at bounding box center [666, 161] width 6 height 6
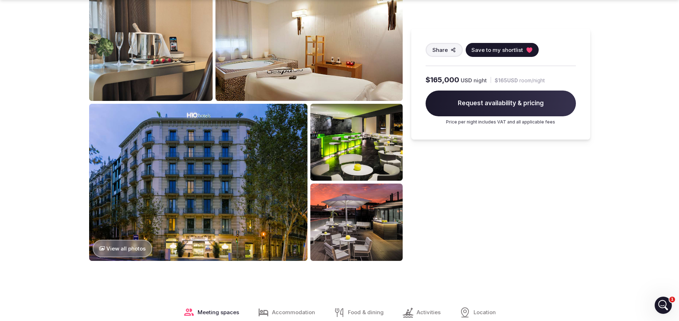
scroll to position [805, 0]
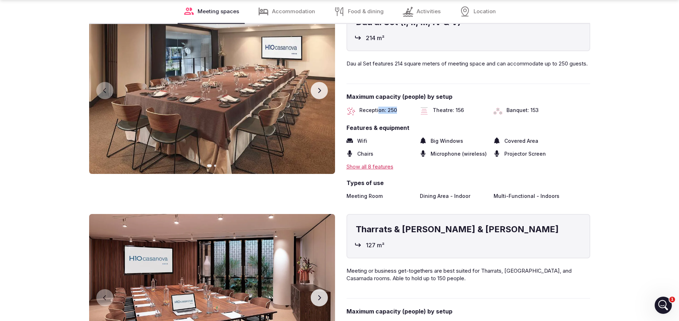
drag, startPoint x: 378, startPoint y: 119, endPoint x: 395, endPoint y: 117, distance: 16.9
click at [395, 115] on span "Reception: 250" at bounding box center [378, 111] width 38 height 9
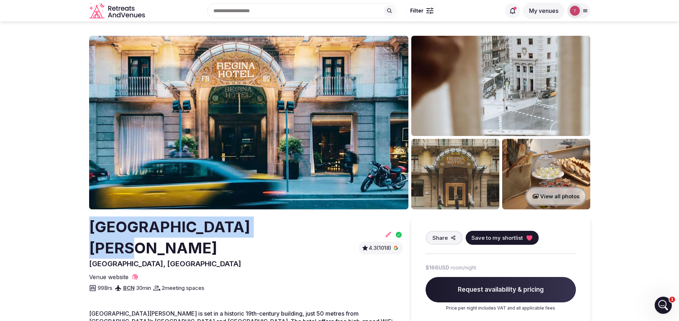
drag, startPoint x: 93, startPoint y: 218, endPoint x: 286, endPoint y: 223, distance: 193.3
copy h2 "[GEOGRAPHIC_DATA][PERSON_NAME]"
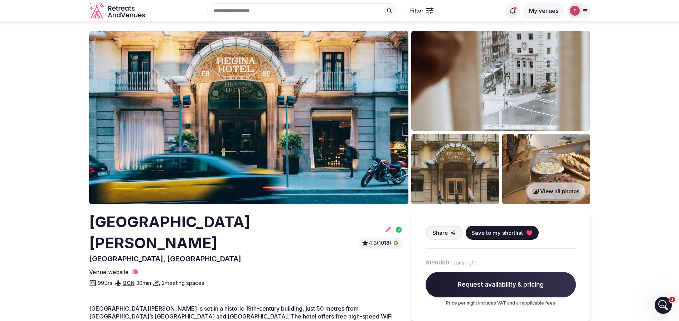
scroll to position [107, 0]
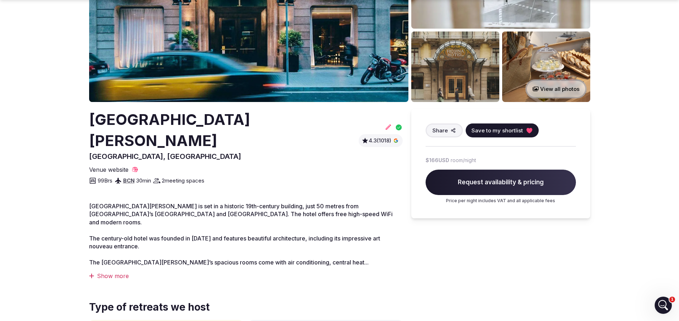
click at [526, 132] on icon at bounding box center [529, 130] width 7 height 7
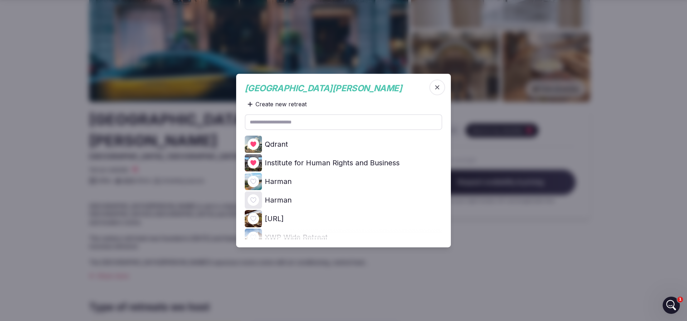
click at [0, 0] on icon at bounding box center [0, 0] width 0 height 0
click at [436, 92] on span "button" at bounding box center [437, 87] width 16 height 16
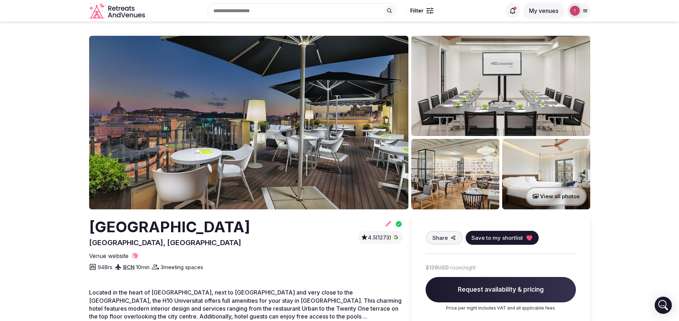
drag, startPoint x: 92, startPoint y: 232, endPoint x: 337, endPoint y: 226, distance: 245.9
click at [337, 226] on div "[GEOGRAPHIC_DATA], [GEOGRAPHIC_DATA] 4.5 (1273)" at bounding box center [245, 231] width 313 height 31
copy h2 "[GEOGRAPHIC_DATA]"
click at [323, 176] on img at bounding box center [248, 123] width 319 height 174
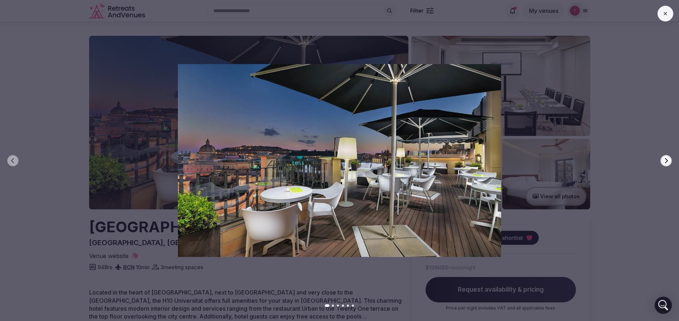
click at [662, 162] on button "Next slide" at bounding box center [665, 160] width 11 height 11
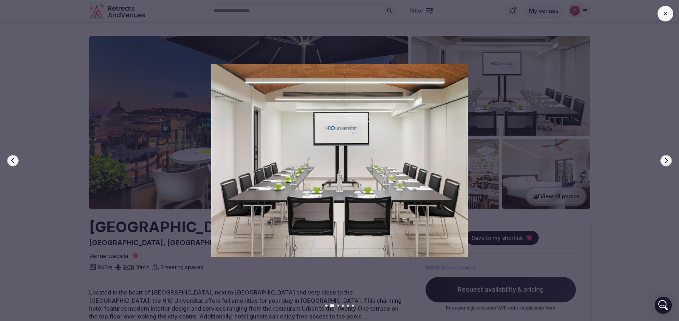
click at [662, 162] on button "Next slide" at bounding box center [665, 160] width 11 height 11
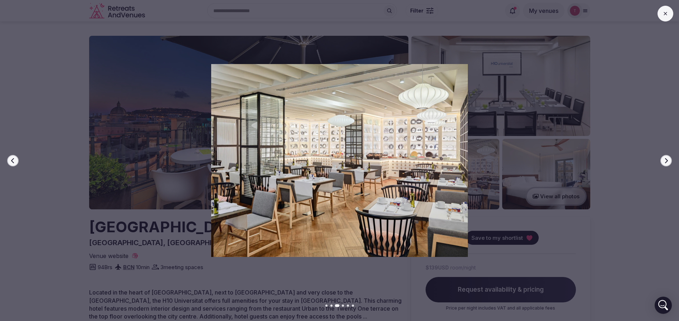
click at [662, 162] on button "Next slide" at bounding box center [665, 160] width 11 height 11
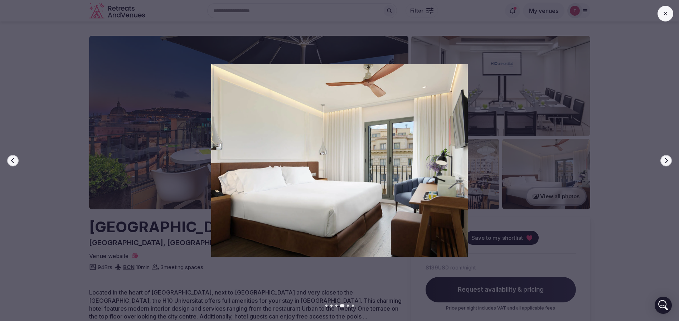
click at [662, 162] on button "Next slide" at bounding box center [665, 160] width 11 height 11
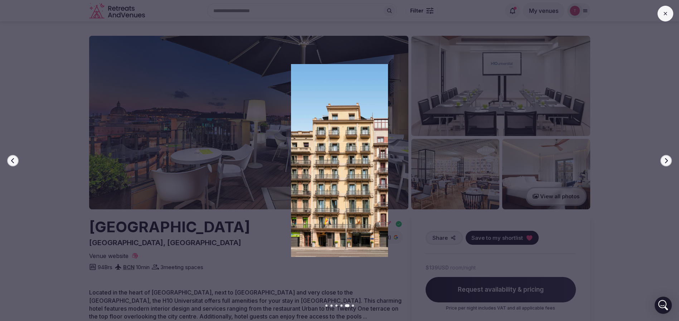
click at [662, 162] on button "Next slide" at bounding box center [665, 160] width 11 height 11
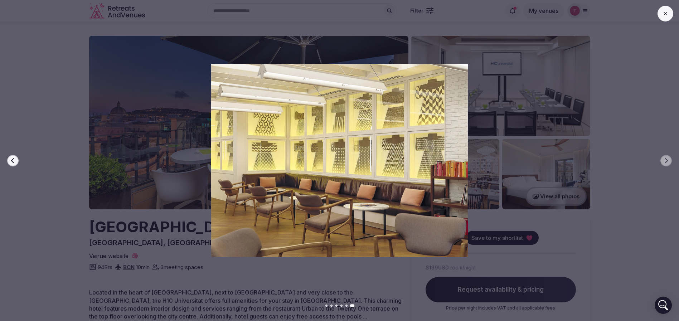
click at [660, 169] on div at bounding box center [336, 160] width 684 height 192
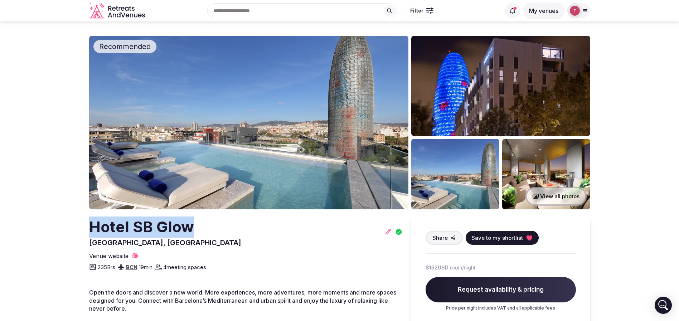
drag, startPoint x: 105, startPoint y: 229, endPoint x: 206, endPoint y: 234, distance: 101.0
click at [304, 148] on img at bounding box center [248, 123] width 319 height 174
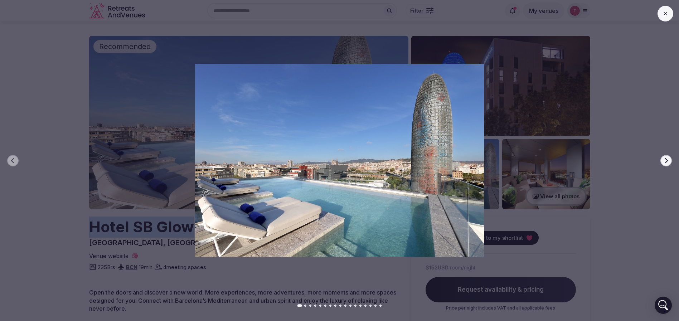
click at [667, 161] on icon "button" at bounding box center [666, 160] width 3 height 5
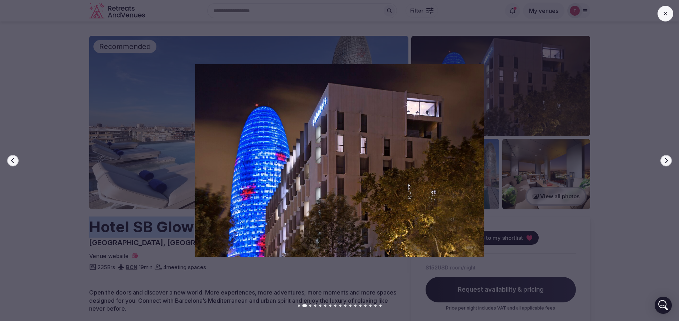
click at [667, 161] on icon "button" at bounding box center [666, 160] width 3 height 5
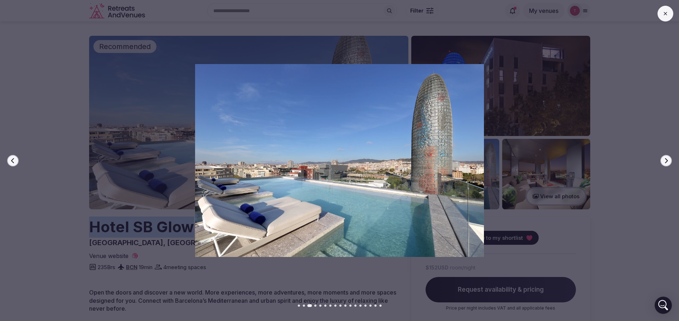
click at [662, 161] on button "Next slide" at bounding box center [665, 160] width 11 height 11
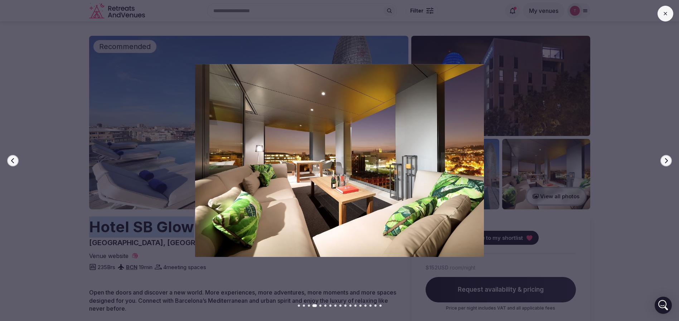
click at [661, 161] on button "Next slide" at bounding box center [665, 160] width 11 height 11
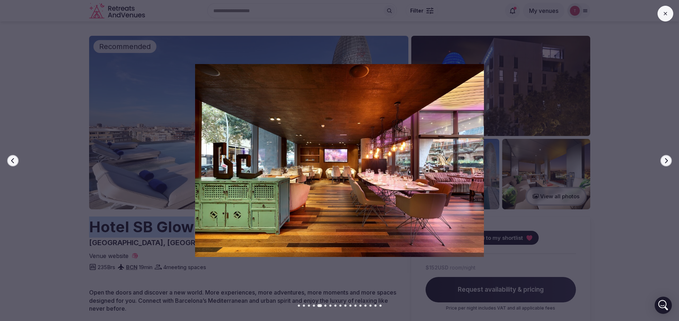
click at [661, 161] on button "Next slide" at bounding box center [665, 160] width 11 height 11
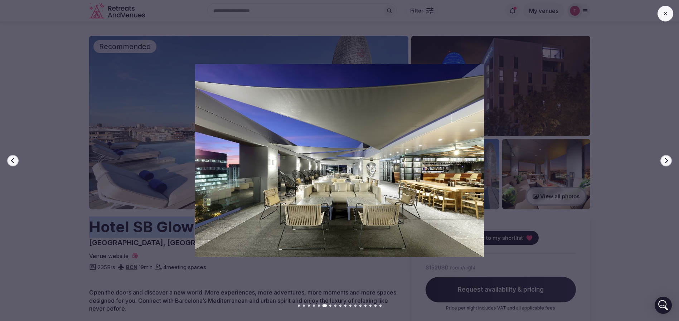
click at [661, 162] on button "Next slide" at bounding box center [665, 160] width 11 height 11
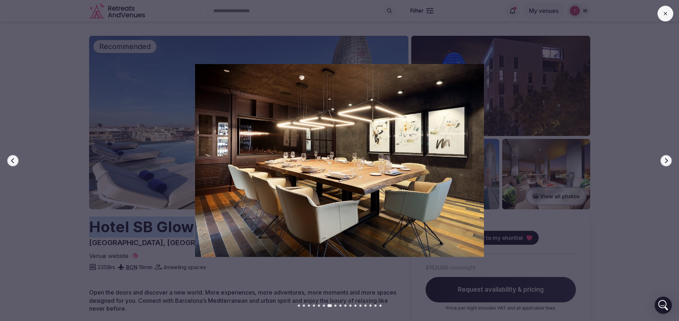
click at [661, 162] on button "Next slide" at bounding box center [665, 160] width 11 height 11
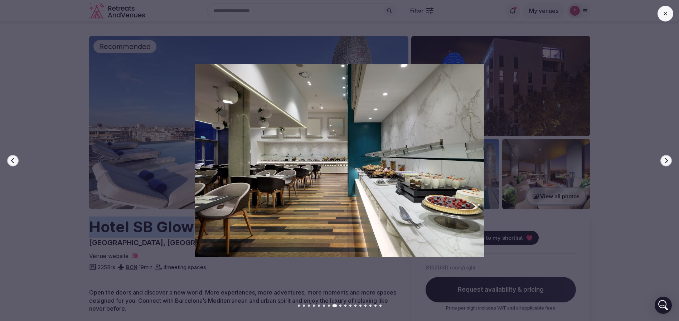
click at [661, 162] on button "Next slide" at bounding box center [665, 160] width 11 height 11
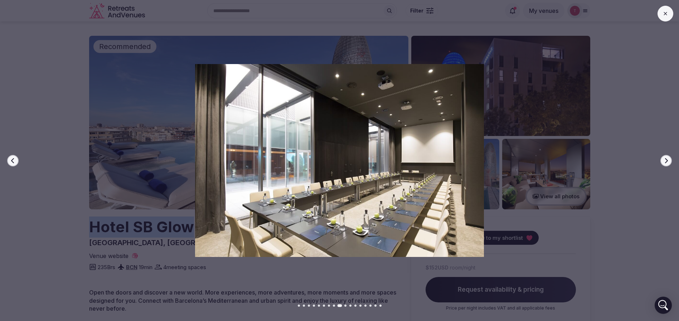
click at [661, 162] on button "Next slide" at bounding box center [665, 160] width 11 height 11
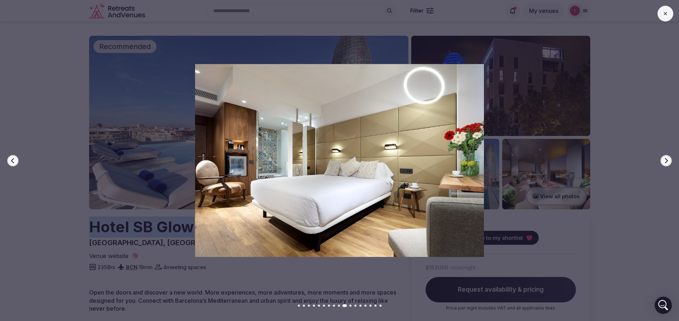
click at [661, 162] on button "Next slide" at bounding box center [665, 160] width 11 height 11
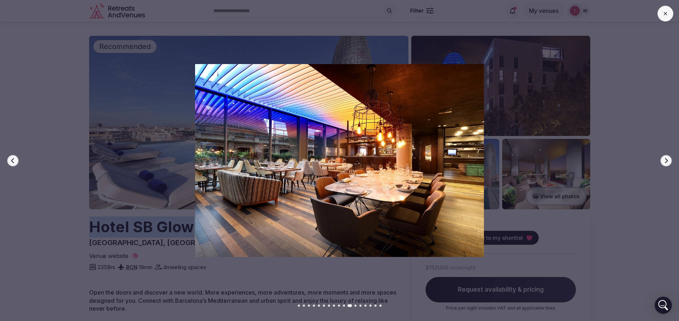
click at [661, 162] on button "Next slide" at bounding box center [665, 160] width 11 height 11
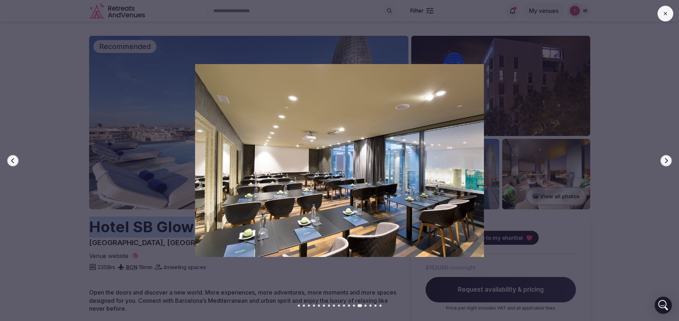
click at [661, 162] on button "Next slide" at bounding box center [665, 160] width 11 height 11
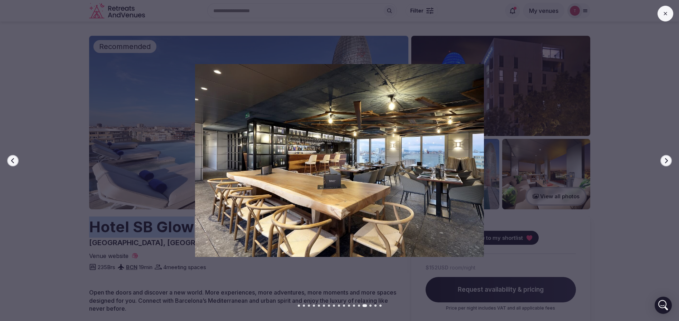
click at [661, 162] on button "Next slide" at bounding box center [665, 160] width 11 height 11
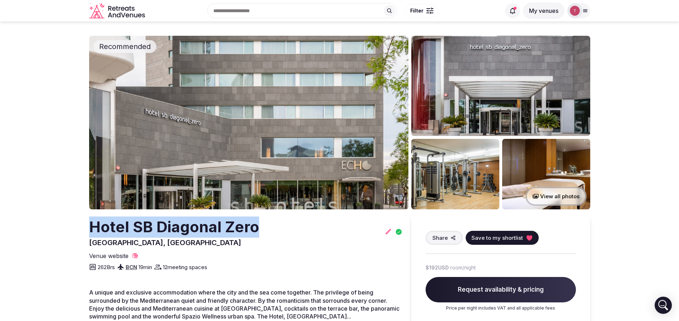
drag, startPoint x: 47, startPoint y: 222, endPoint x: 269, endPoint y: 228, distance: 223.0
copy h2 "Hotel SB Diagonal Zero"
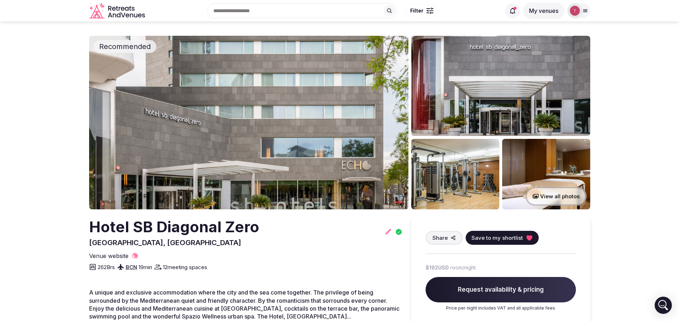
click at [540, 233] on div "Share Save to my shortlist" at bounding box center [500, 238] width 150 height 14
click at [528, 240] on icon at bounding box center [529, 237] width 6 height 5
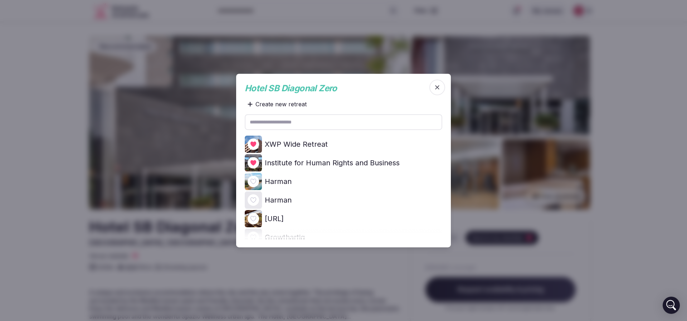
click at [0, 0] on icon at bounding box center [0, 0] width 0 height 0
click at [636, 132] on div at bounding box center [343, 160] width 687 height 321
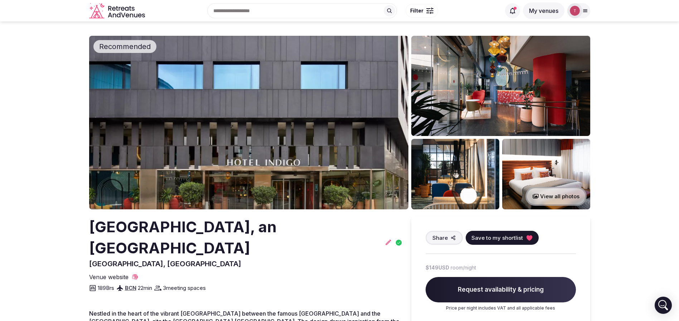
drag, startPoint x: 85, startPoint y: 233, endPoint x: 177, endPoint y: 248, distance: 93.2
click at [177, 248] on section "Recommended View all photos [GEOGRAPHIC_DATA], an [GEOGRAPHIC_DATA], [GEOGRAPHI…" at bounding box center [339, 205] width 679 height 369
click at [177, 248] on h2 "Hotel Indigo Barcelona Plaza Espana, an IHG Hotel" at bounding box center [235, 237] width 293 height 42
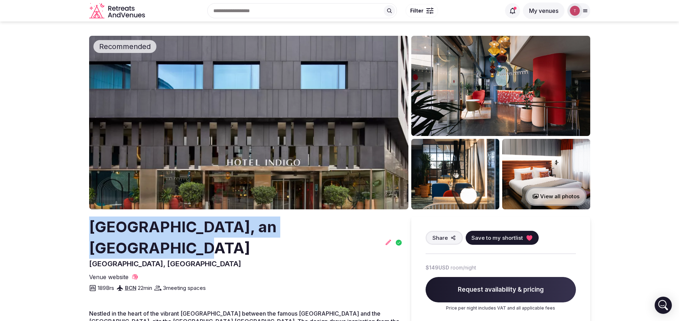
drag, startPoint x: 72, startPoint y: 225, endPoint x: 355, endPoint y: 223, distance: 283.0
click at [355, 223] on section "Recommended View all photos Hotel Indigo Barcelona Plaza Espana, an IHG Hotel B…" at bounding box center [339, 205] width 679 height 369
copy h2 "Hotel Indigo Barcelona Plaza Espana"
click at [323, 147] on img at bounding box center [248, 123] width 319 height 174
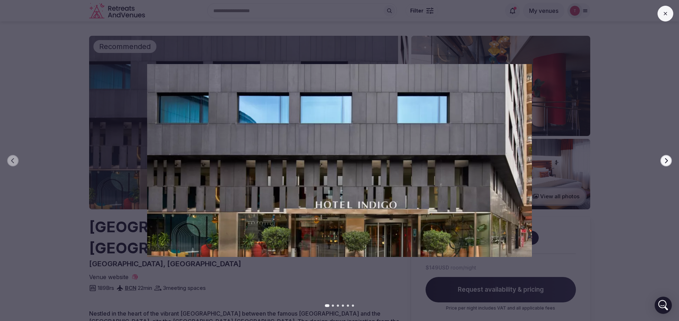
click at [673, 160] on div at bounding box center [336, 160] width 684 height 192
click at [671, 158] on div "Previous slide Next slide" at bounding box center [339, 160] width 679 height 321
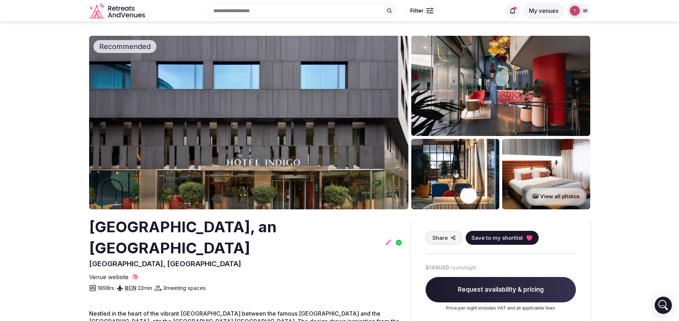
click at [274, 133] on img at bounding box center [248, 123] width 319 height 174
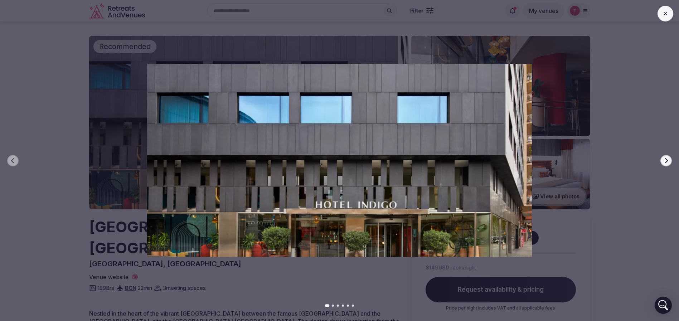
click at [664, 159] on icon "button" at bounding box center [666, 161] width 6 height 6
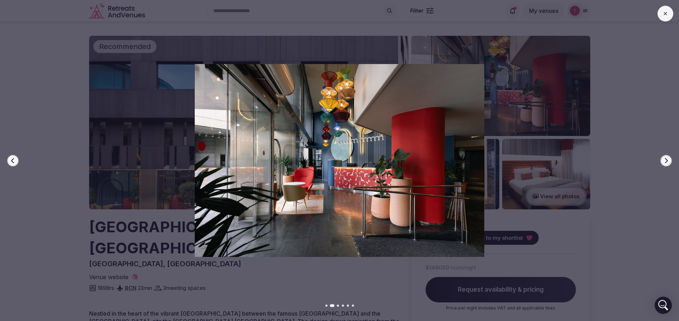
click at [664, 159] on icon "button" at bounding box center [666, 161] width 6 height 6
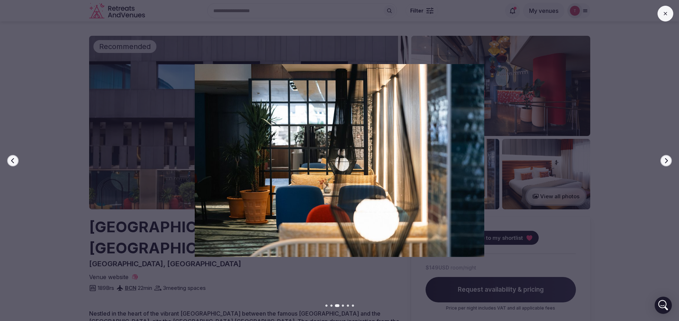
click at [664, 159] on icon "button" at bounding box center [666, 161] width 6 height 6
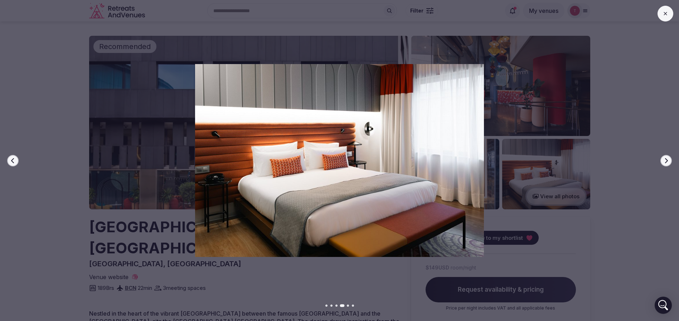
click at [664, 159] on icon "button" at bounding box center [666, 161] width 6 height 6
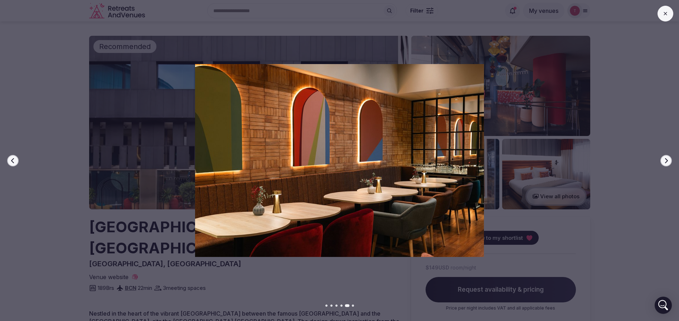
click at [664, 159] on icon "button" at bounding box center [666, 161] width 6 height 6
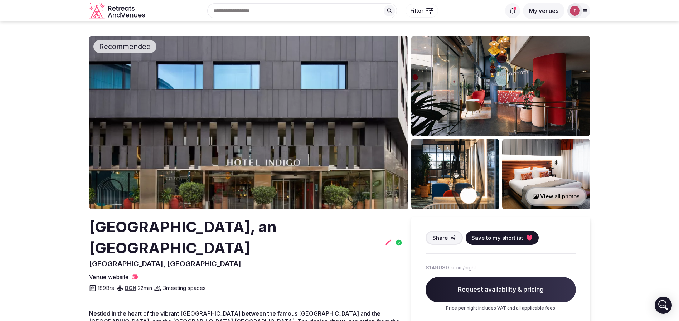
click at [288, 124] on img at bounding box center [248, 123] width 319 height 174
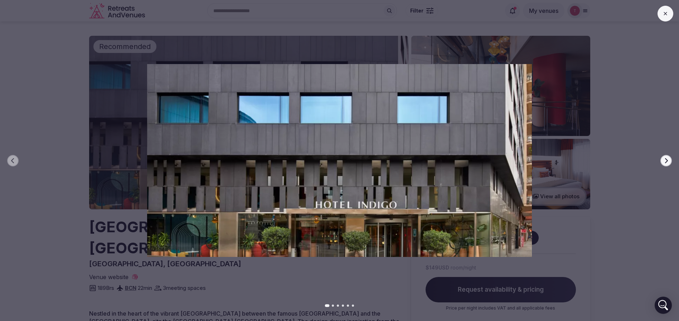
click at [353, 160] on img at bounding box center [339, 160] width 475 height 192
click at [663, 159] on icon "button" at bounding box center [666, 161] width 6 height 6
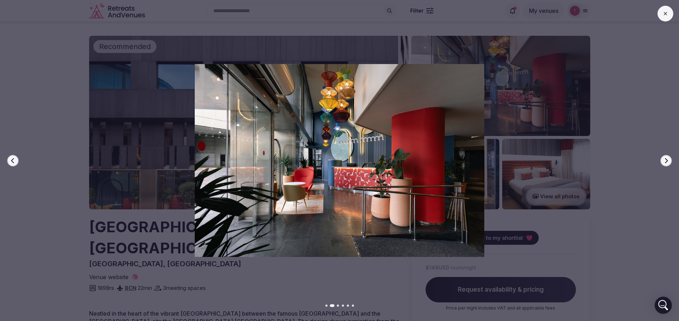
click at [663, 159] on icon "button" at bounding box center [666, 161] width 6 height 6
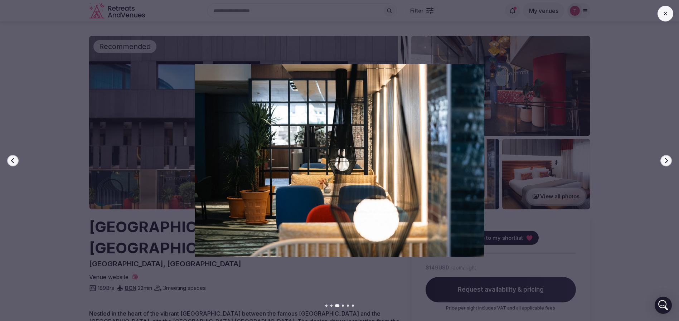
click at [663, 159] on icon "button" at bounding box center [666, 161] width 6 height 6
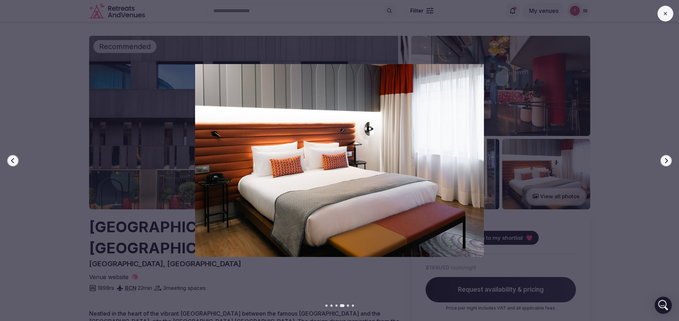
click at [663, 159] on icon "button" at bounding box center [666, 161] width 6 height 6
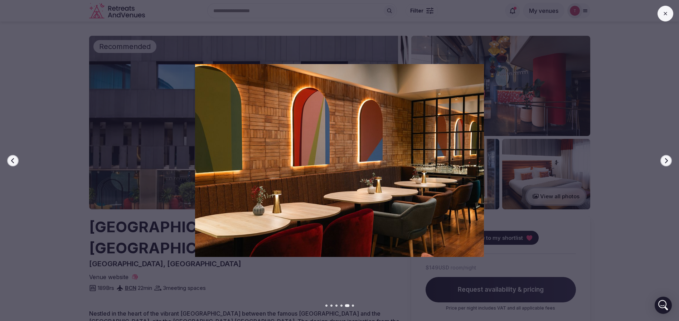
click at [663, 159] on icon "button" at bounding box center [666, 161] width 6 height 6
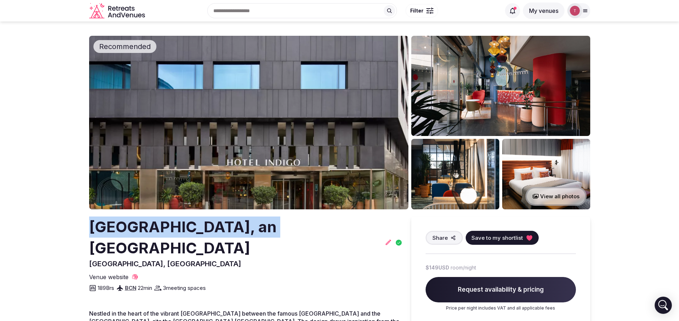
drag, startPoint x: 81, startPoint y: 227, endPoint x: 254, endPoint y: 227, distance: 173.5
click at [254, 227] on section "Recommended View all photos Hotel Indigo Barcelona Plaza Espana, an IHG Hotel B…" at bounding box center [339, 205] width 679 height 369
copy h2 "Hotel Indigo Barcelona"
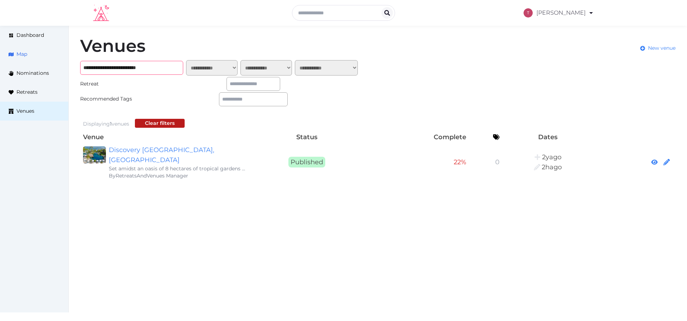
drag, startPoint x: 165, startPoint y: 67, endPoint x: 0, endPoint y: 52, distance: 165.3
click at [0, 52] on div "**********" at bounding box center [343, 109] width 687 height 166
paste input "text"
type input "**********"
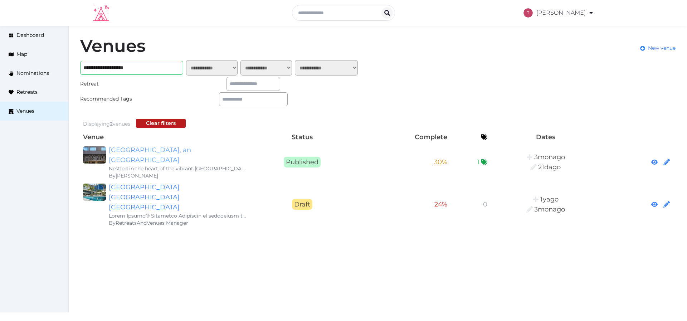
click at [183, 148] on link "[GEOGRAPHIC_DATA], an [GEOGRAPHIC_DATA]" at bounding box center [177, 155] width 137 height 20
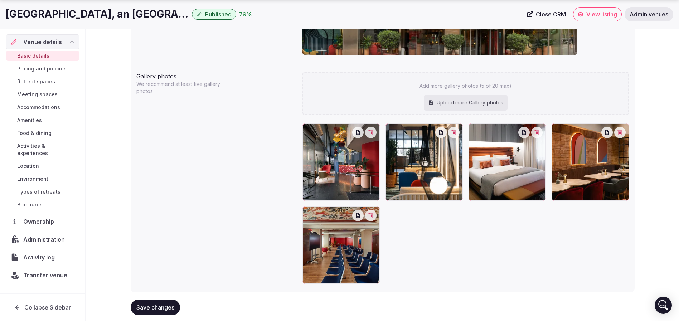
scroll to position [753, 0]
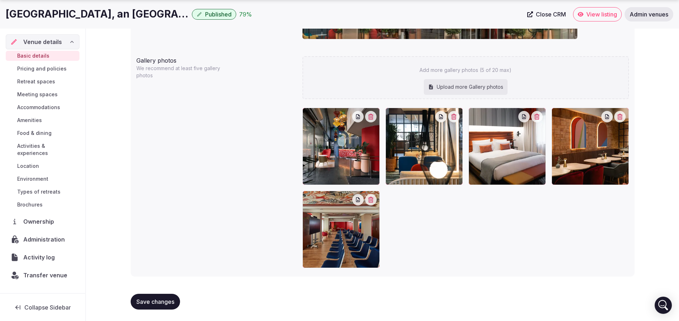
click at [489, 79] on div "Upload more Gallery photos" at bounding box center [466, 87] width 84 height 16
type input "**********"
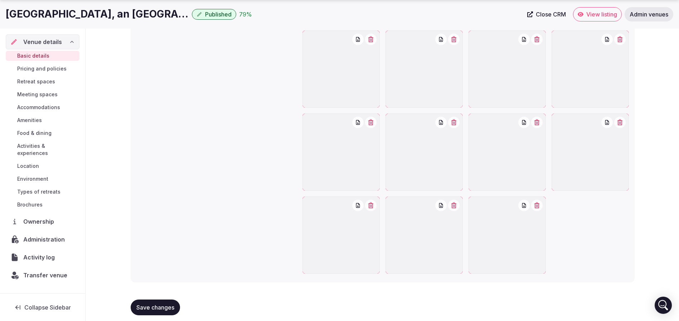
scroll to position [1092, 0]
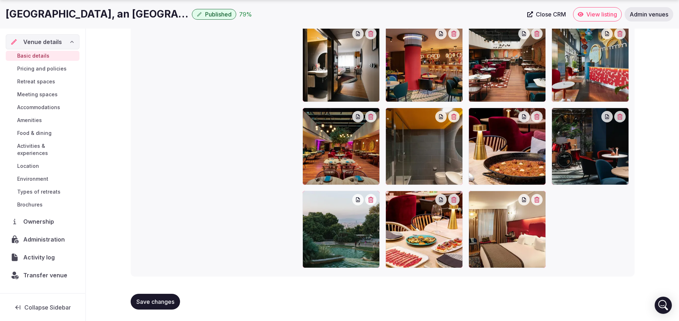
click at [162, 299] on span "Save changes" at bounding box center [155, 301] width 38 height 7
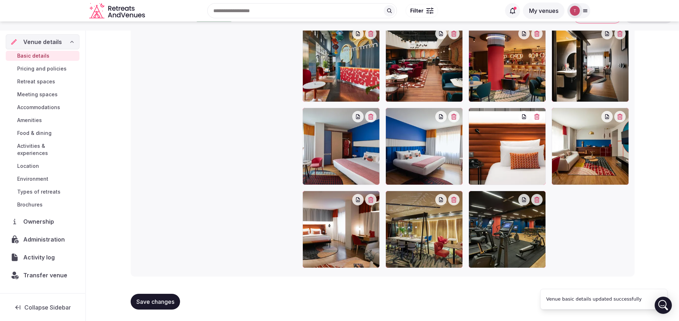
scroll to position [760, 0]
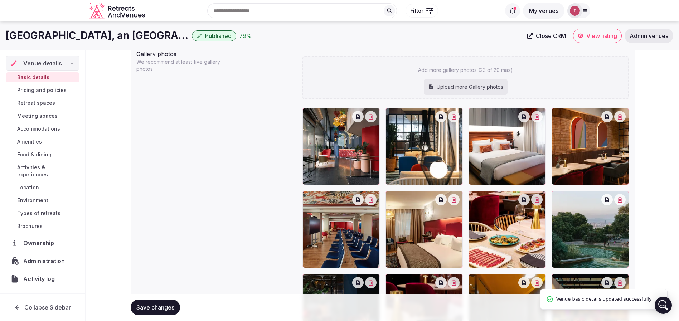
click at [152, 304] on span "Save changes" at bounding box center [155, 307] width 38 height 7
click at [153, 308] on span "Save changes" at bounding box center [155, 307] width 38 height 7
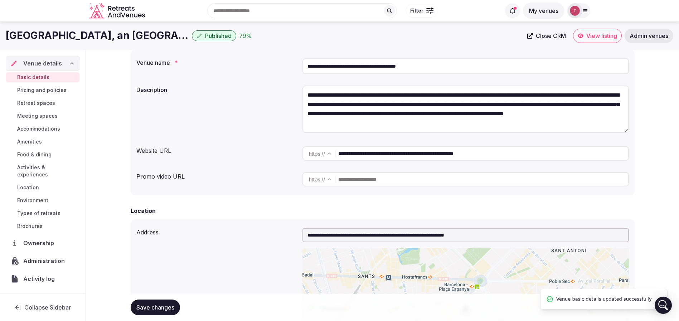
scroll to position [0, 0]
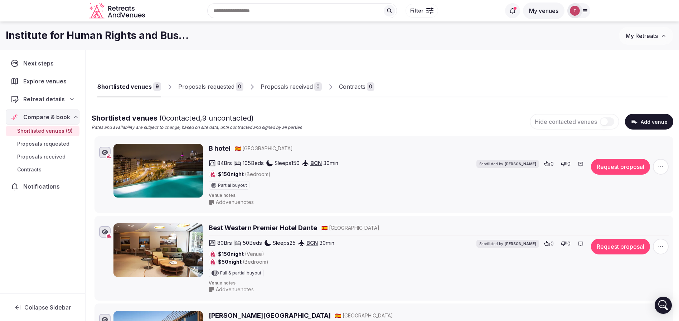
click at [67, 98] on div "Retreat details" at bounding box center [42, 99] width 64 height 9
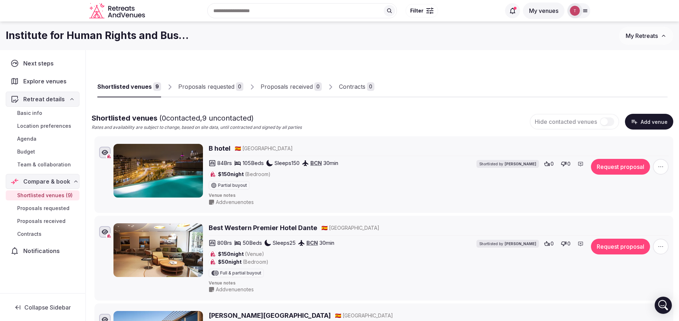
click at [65, 162] on span "Team & collaboration" at bounding box center [44, 164] width 54 height 7
click at [49, 162] on span "Team & collaboration" at bounding box center [44, 164] width 54 height 7
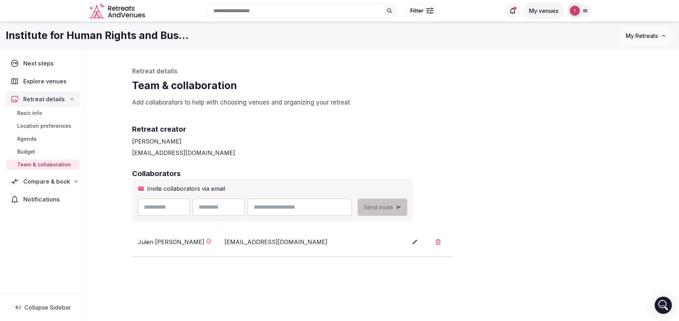
click at [335, 208] on input "email" at bounding box center [300, 207] width 104 height 17
paste input "**********"
click at [288, 208] on input "**********" at bounding box center [300, 207] width 104 height 17
type input "**********"
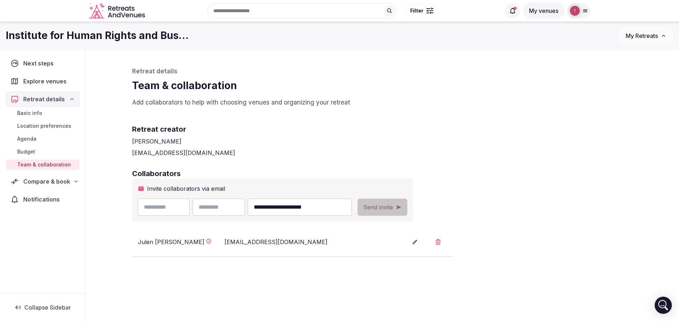
click at [163, 204] on input "text" at bounding box center [164, 207] width 52 height 17
paste input "*****"
type input "*****"
click at [304, 206] on input "**********" at bounding box center [300, 207] width 104 height 17
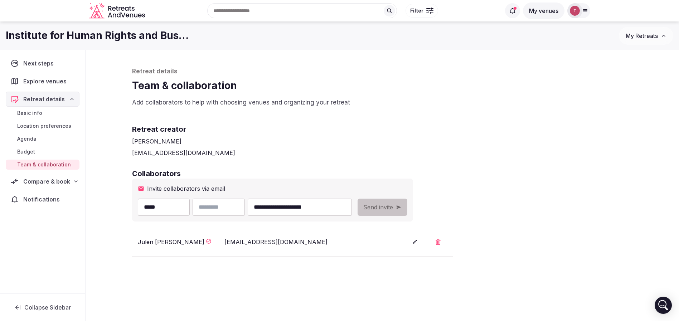
click at [220, 206] on input "text" at bounding box center [218, 207] width 52 height 17
paste input "*******"
click at [218, 208] on input "*******" at bounding box center [218, 207] width 52 height 17
type input "*******"
drag, startPoint x: 147, startPoint y: 206, endPoint x: 153, endPoint y: 189, distance: 18.5
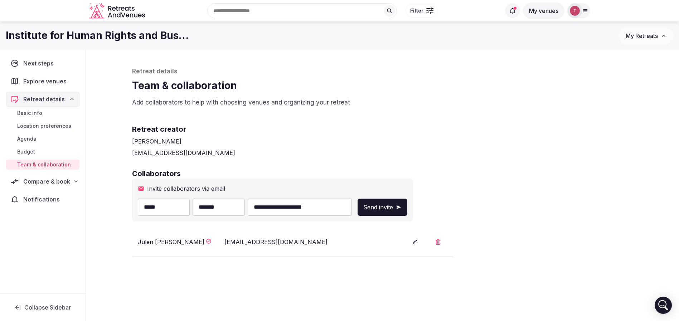
click at [146, 207] on input "*****" at bounding box center [164, 207] width 52 height 17
type input "*****"
click at [450, 165] on div "**********" at bounding box center [382, 202] width 515 height 304
click at [393, 209] on span "Send invite" at bounding box center [378, 207] width 30 height 9
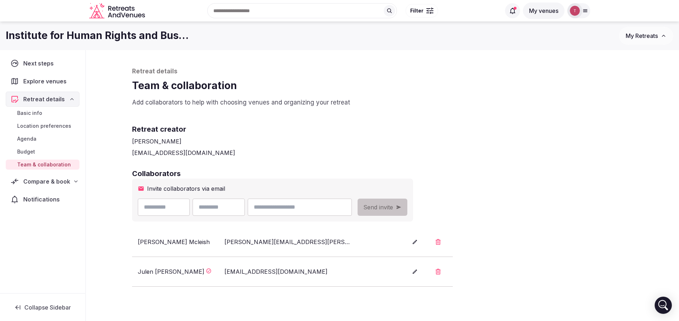
click at [527, 141] on div "[PERSON_NAME]" at bounding box center [382, 141] width 501 height 9
click at [523, 189] on div "Collaborators Invite collaborators via email Send invite [PERSON_NAME] [PERSON_…" at bounding box center [382, 228] width 501 height 118
drag, startPoint x: 478, startPoint y: 88, endPoint x: 349, endPoint y: 11, distance: 150.0
click at [478, 88] on h1 "Team & collaboration" at bounding box center [382, 86] width 501 height 14
click at [361, 88] on h1 "Team & collaboration" at bounding box center [382, 86] width 501 height 14
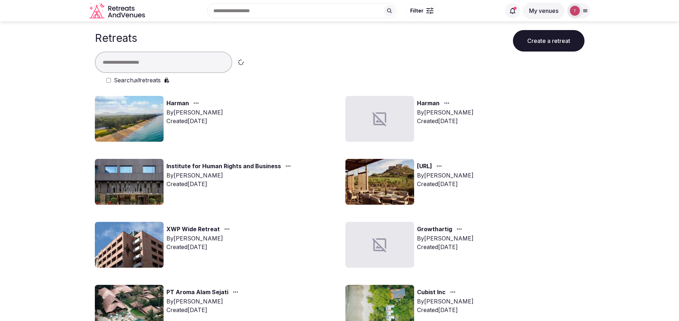
click at [136, 64] on input "text" at bounding box center [163, 62] width 137 height 21
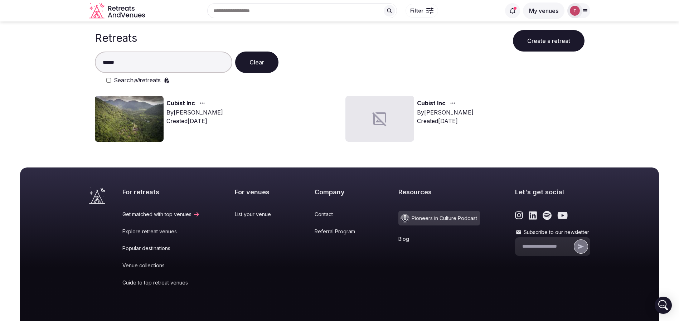
type input "******"
click at [145, 107] on img at bounding box center [129, 119] width 69 height 46
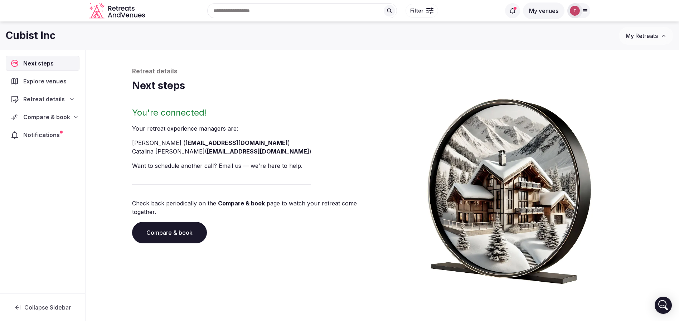
click at [180, 223] on link "Compare & book" at bounding box center [169, 232] width 75 height 21
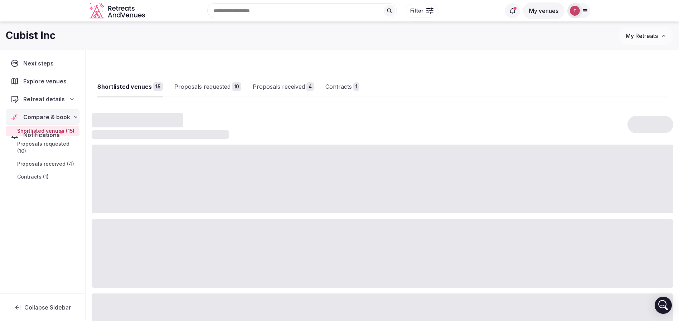
click at [180, 223] on div at bounding box center [382, 253] width 581 height 69
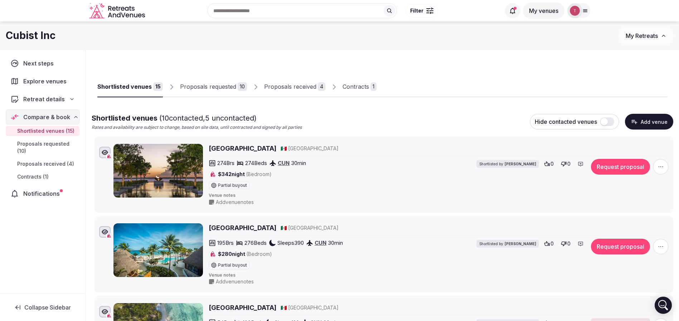
click at [320, 84] on div "4" at bounding box center [322, 86] width 8 height 9
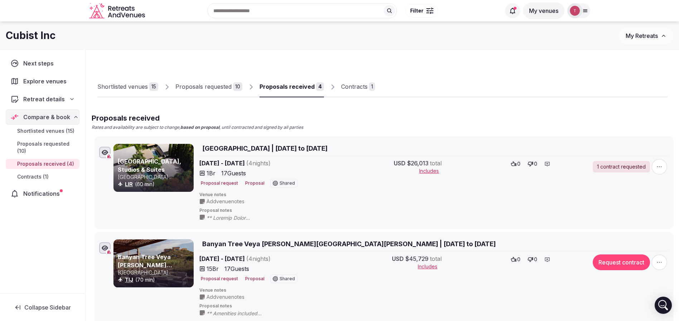
click at [358, 84] on div "Contracts" at bounding box center [354, 86] width 26 height 9
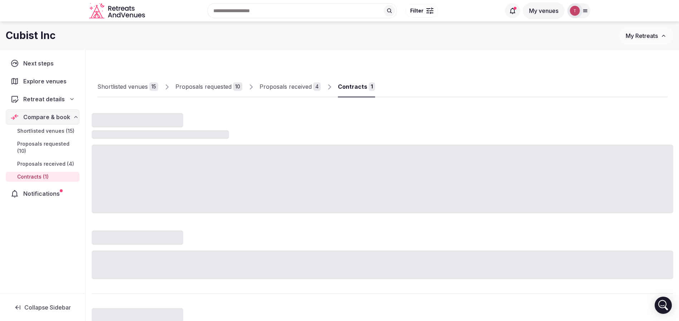
click at [358, 84] on div "Contracts" at bounding box center [352, 86] width 29 height 9
click at [359, 87] on div "Contracts" at bounding box center [352, 86] width 29 height 9
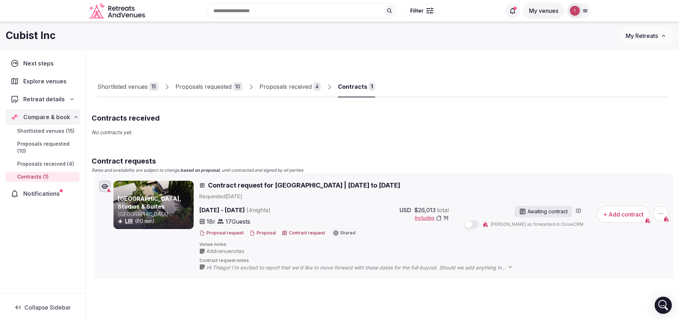
click at [156, 208] on link "[GEOGRAPHIC_DATA], Studios & Suites" at bounding box center [149, 202] width 63 height 15
click at [260, 230] on button "Proposal" at bounding box center [262, 233] width 26 height 6
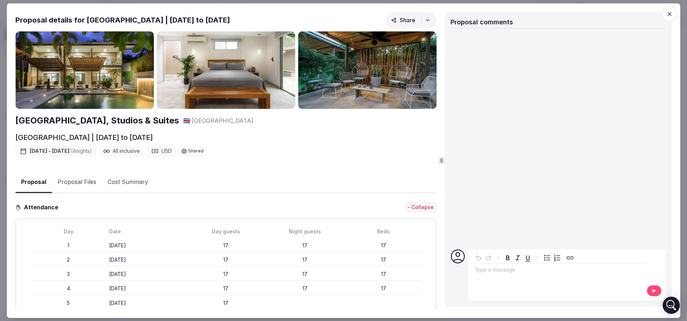
click at [77, 179] on button "Proposal Files" at bounding box center [77, 182] width 50 height 21
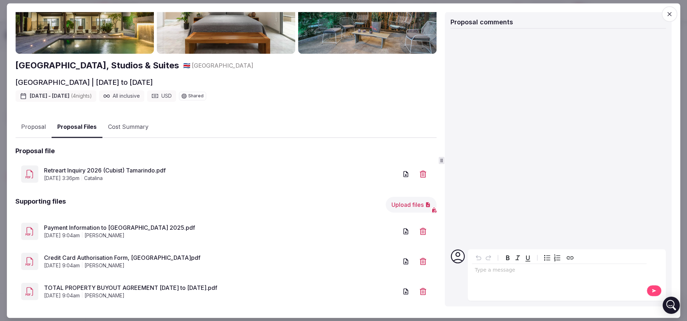
scroll to position [107, 0]
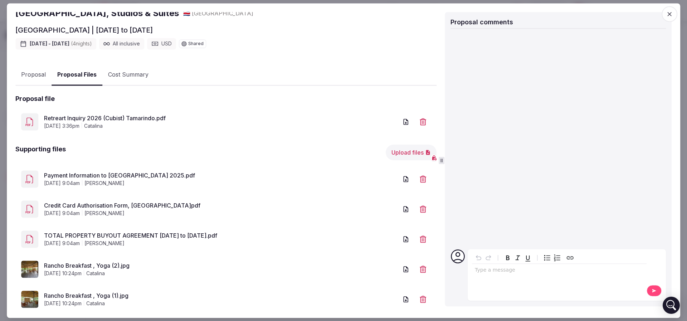
click at [122, 114] on link "Retreart Inquiry 2026 (Cubist) Tamarindo.pdf" at bounding box center [221, 118] width 354 height 9
